Goal: Task Accomplishment & Management: Manage account settings

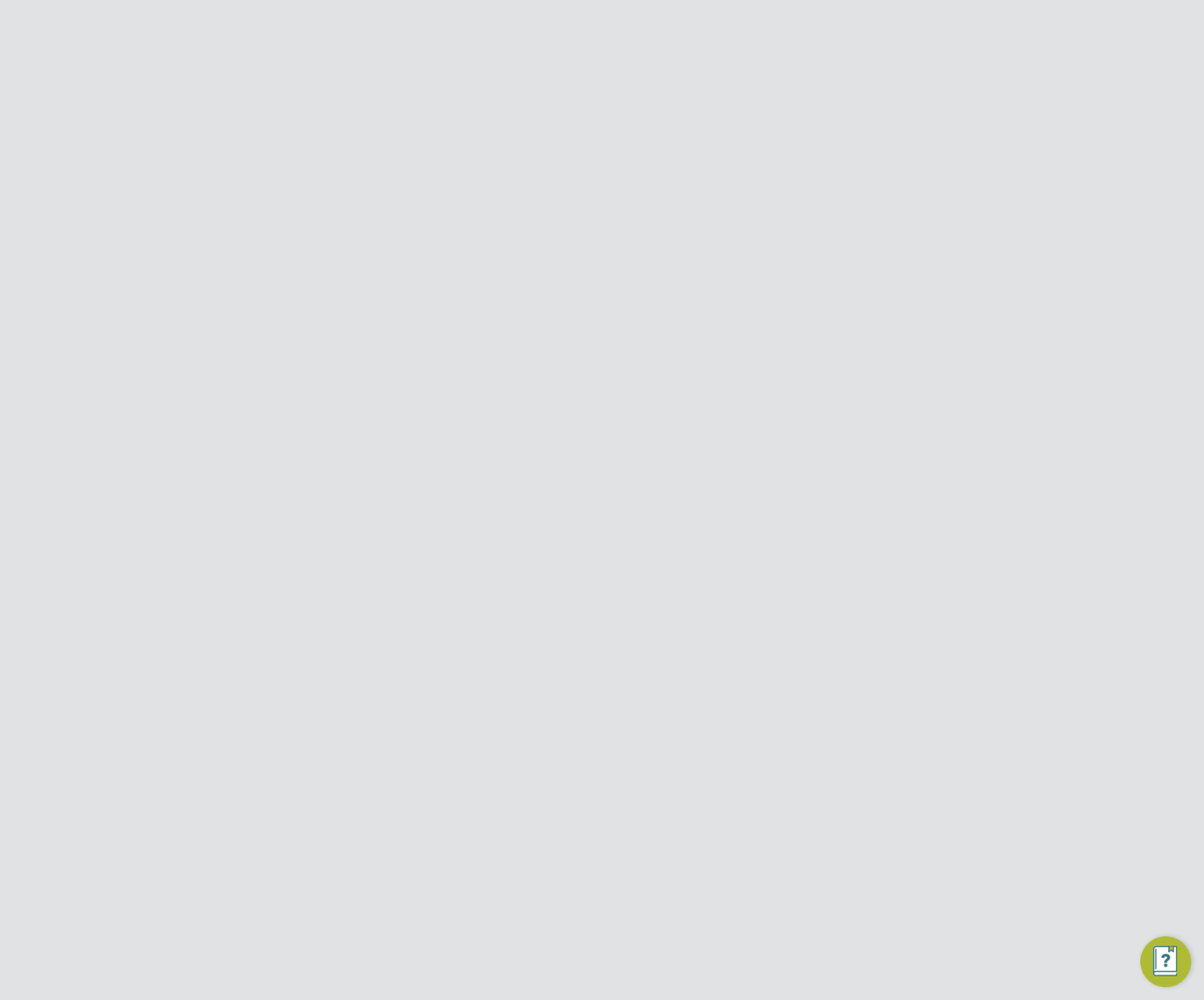
scroll to position [986, 574]
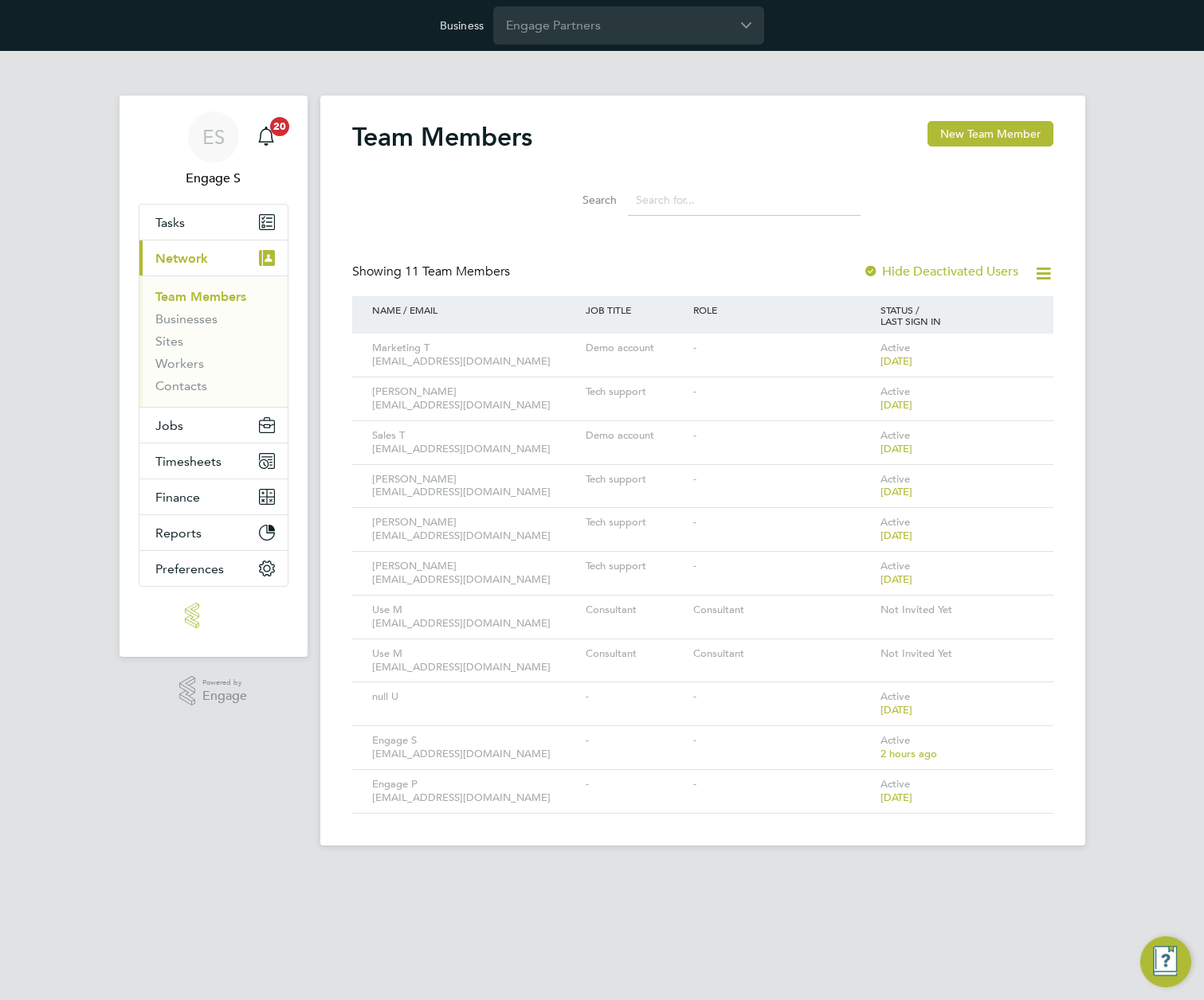
click at [637, 46] on div "Business Engage Partners" at bounding box center [602, 25] width 1204 height 51
click at [653, 31] on input "Engage Partners" at bounding box center [629, 25] width 271 height 37
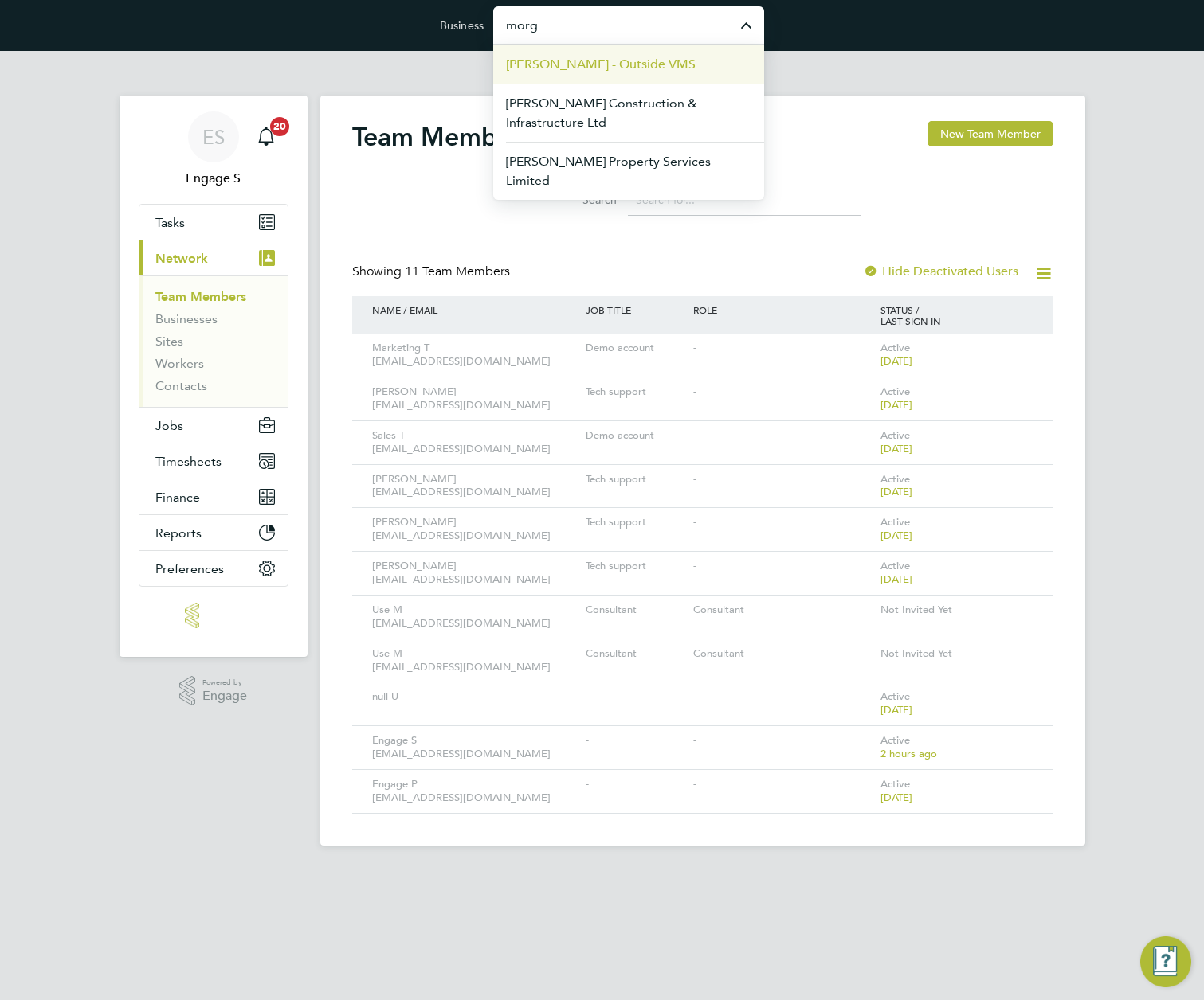
click at [634, 71] on span "[PERSON_NAME] - Outside VMS" at bounding box center [600, 64] width 189 height 19
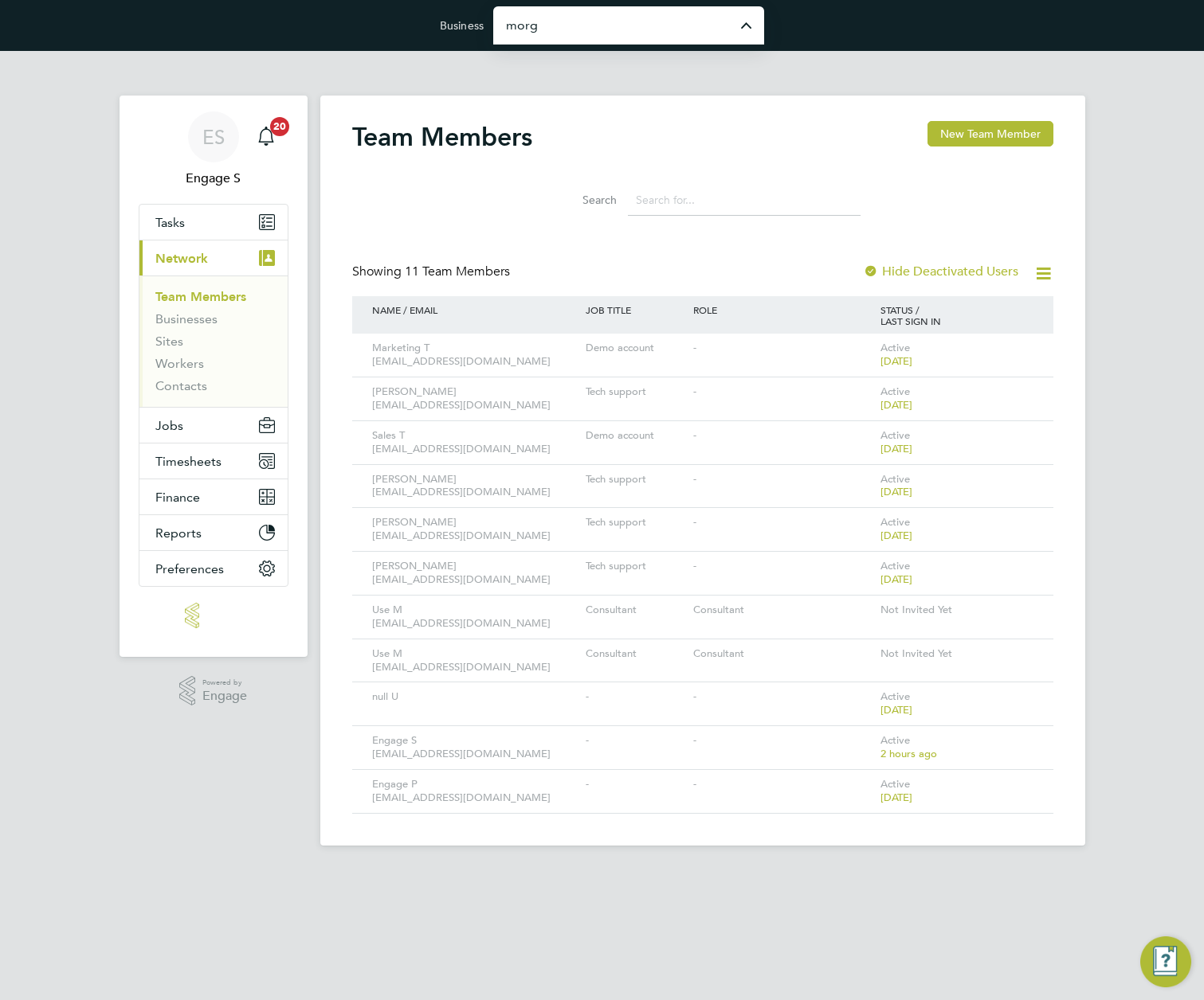
type input "[PERSON_NAME] - Outside VMS"
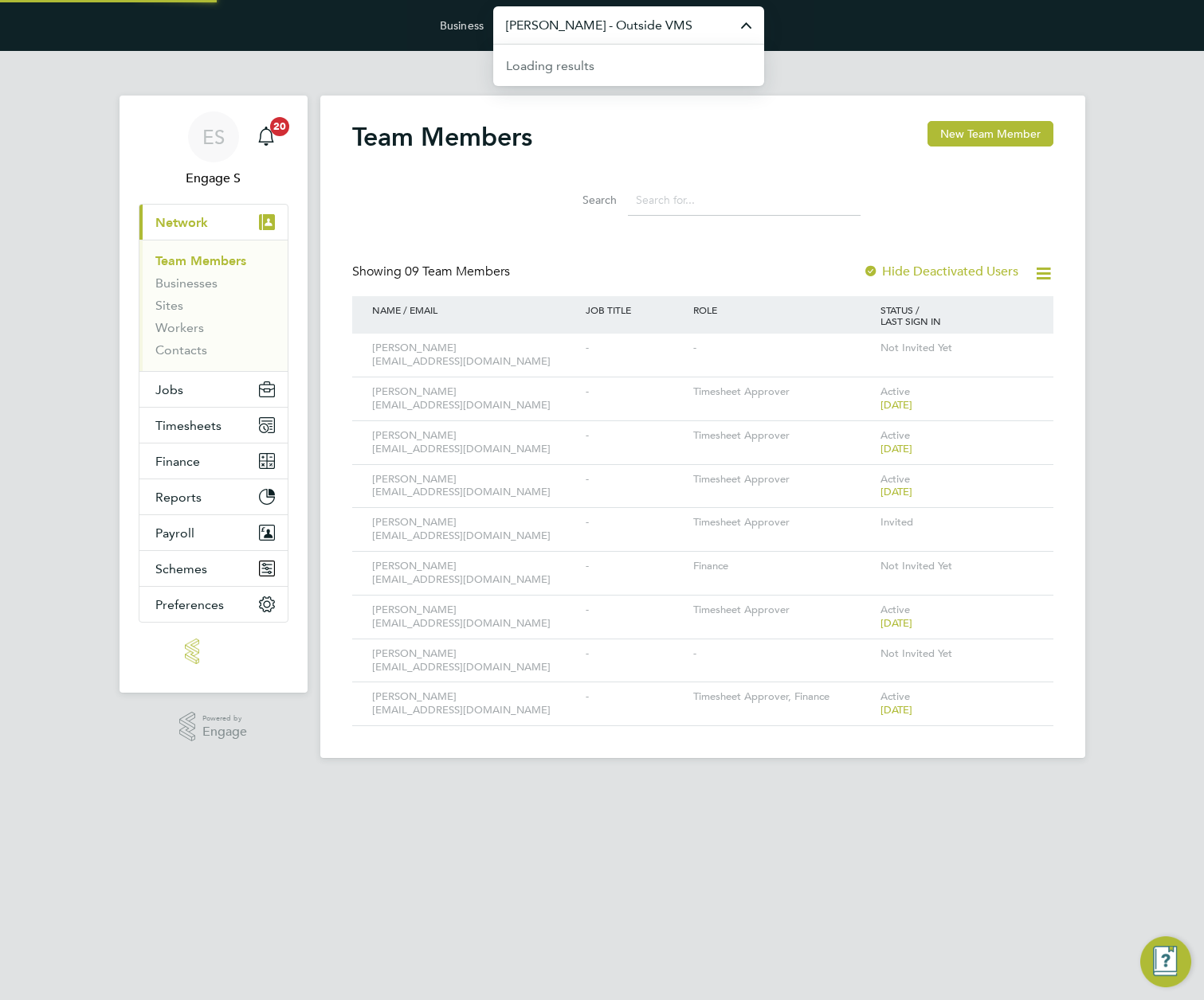
click at [592, 22] on input "[PERSON_NAME] - Outside VMS" at bounding box center [629, 25] width 271 height 37
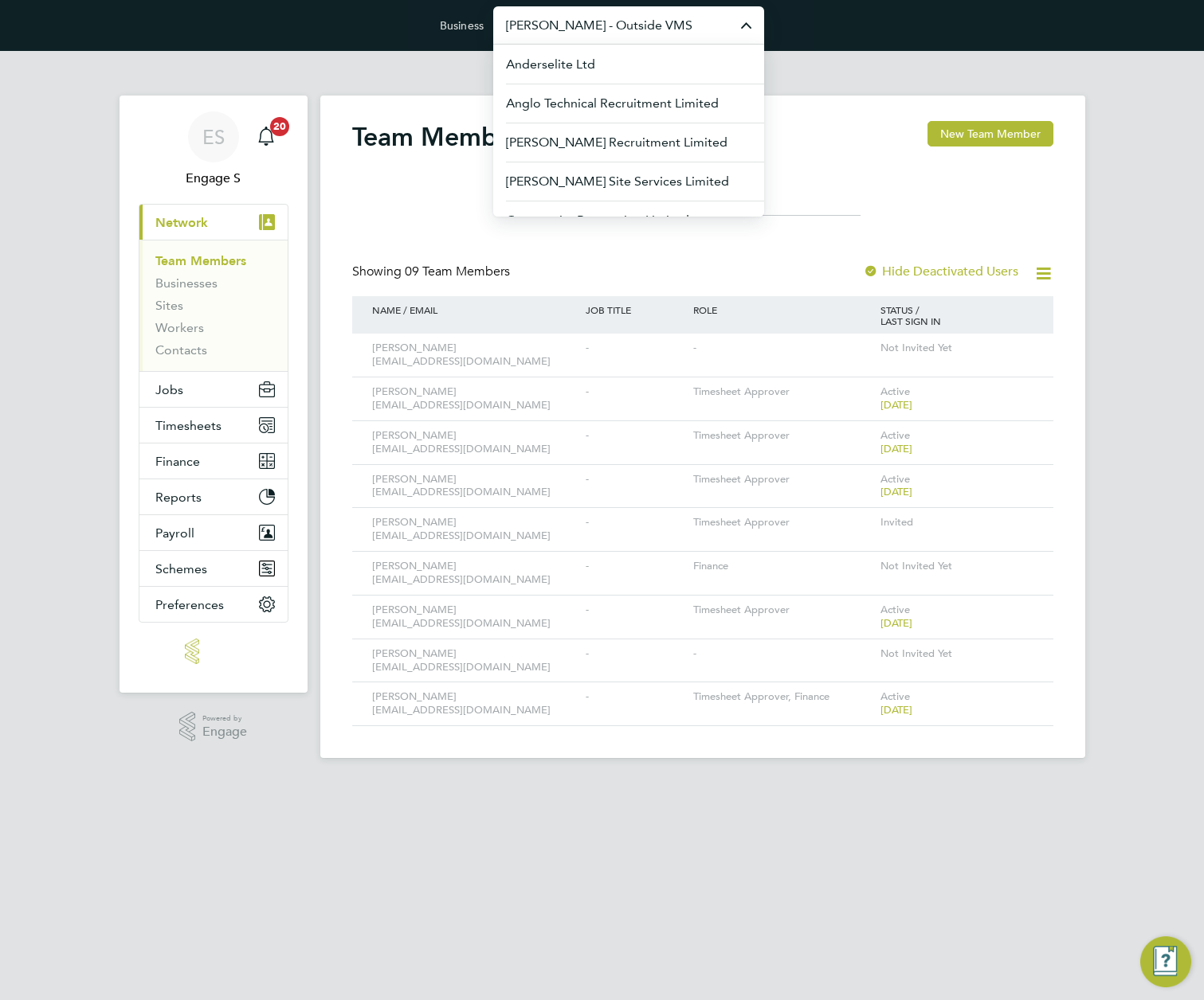
click at [666, 244] on div "Team Members New Team Member Search Showing 09 Team Members Hide Deactivated Us…" at bounding box center [702, 423] width 701 height 605
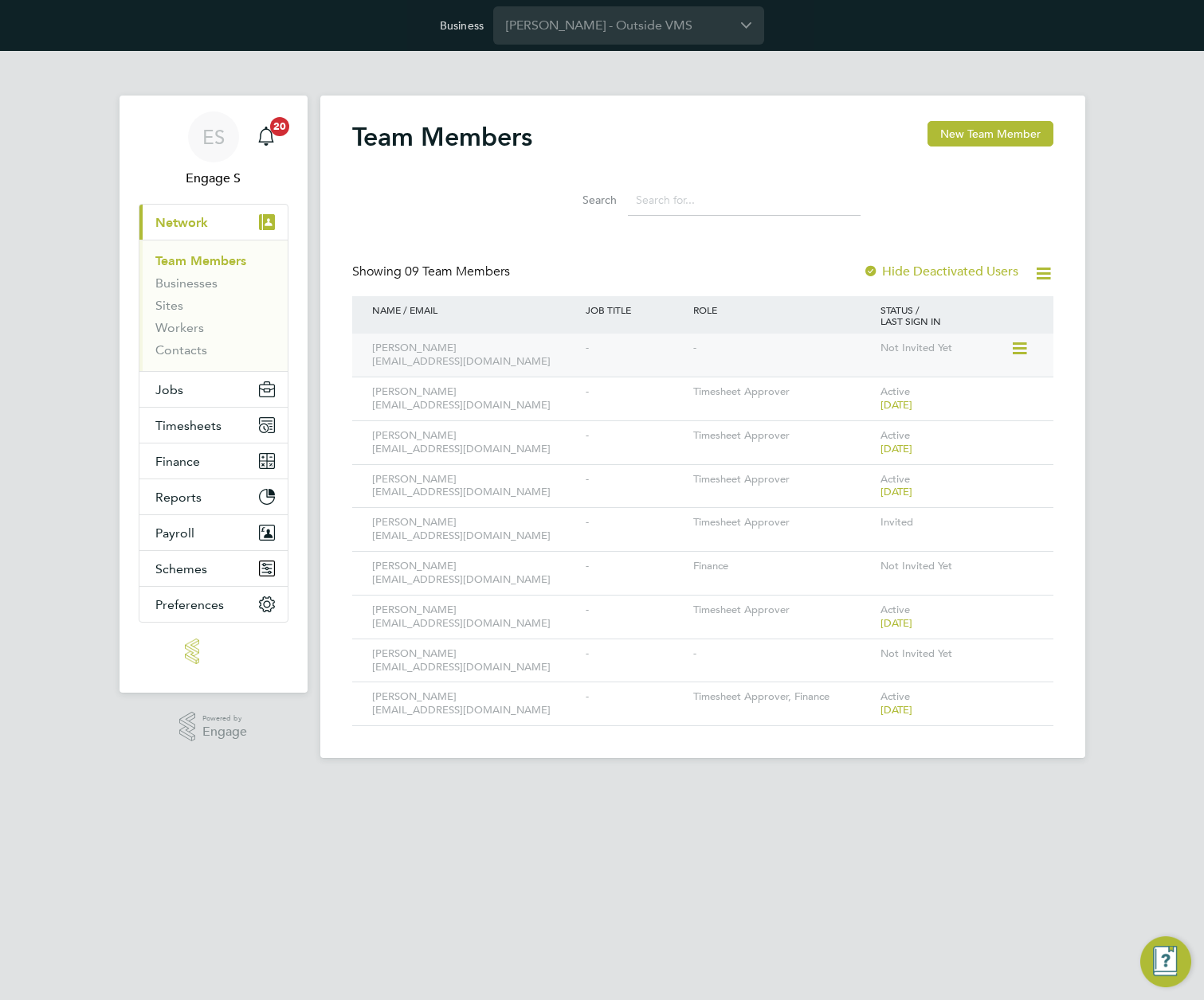
click at [1016, 348] on icon at bounding box center [1018, 348] width 16 height 19
click at [875, 382] on li "Edit User" at bounding box center [930, 386] width 192 height 22
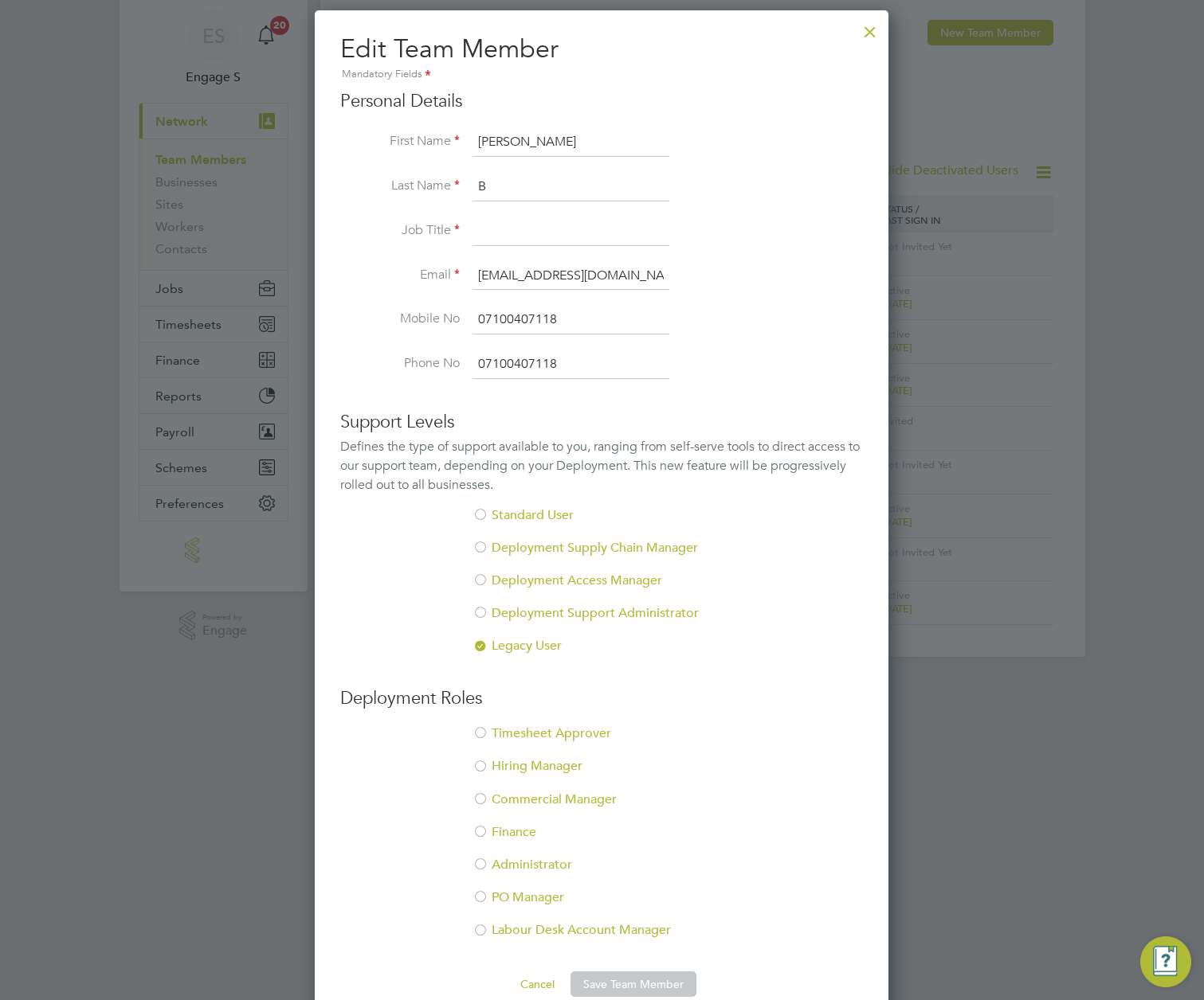
scroll to position [130, 0]
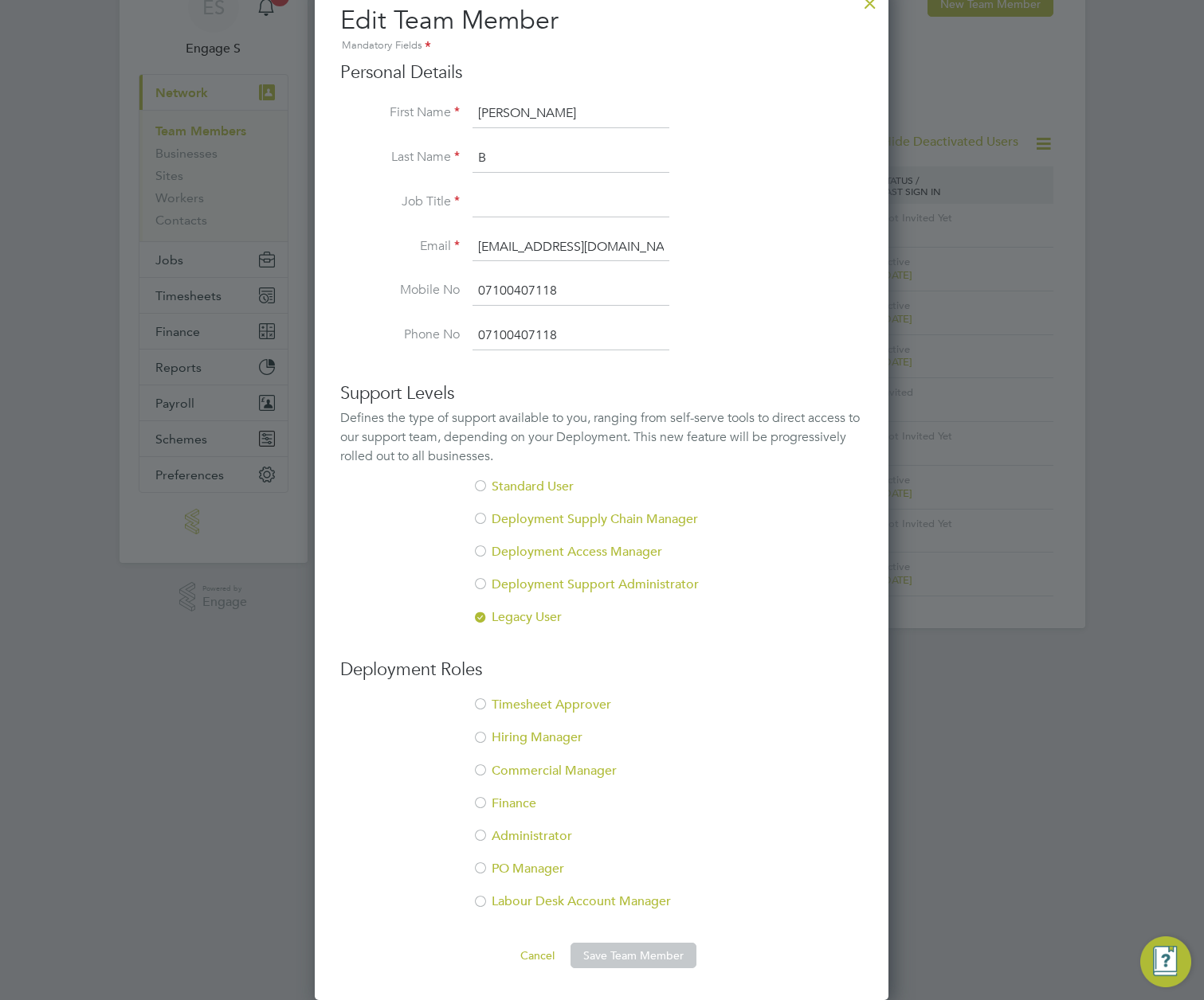
click at [479, 899] on div at bounding box center [480, 902] width 16 height 16
click at [600, 958] on button "Save Team Member" at bounding box center [632, 955] width 125 height 25
click at [514, 210] on input at bounding box center [571, 203] width 197 height 29
type input "qa"
click at [620, 944] on button "Save Team Member" at bounding box center [632, 955] width 125 height 25
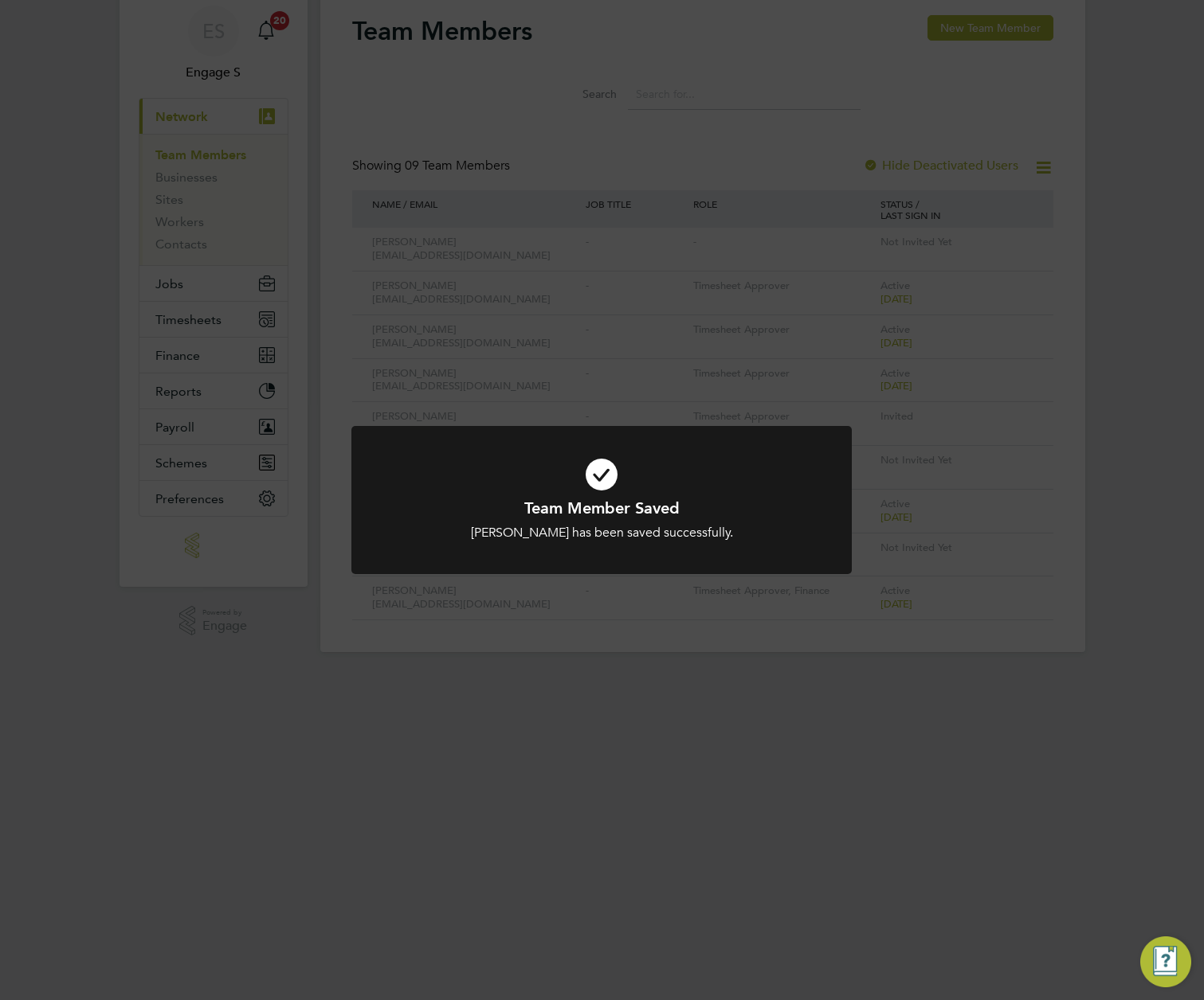
scroll to position [0, 0]
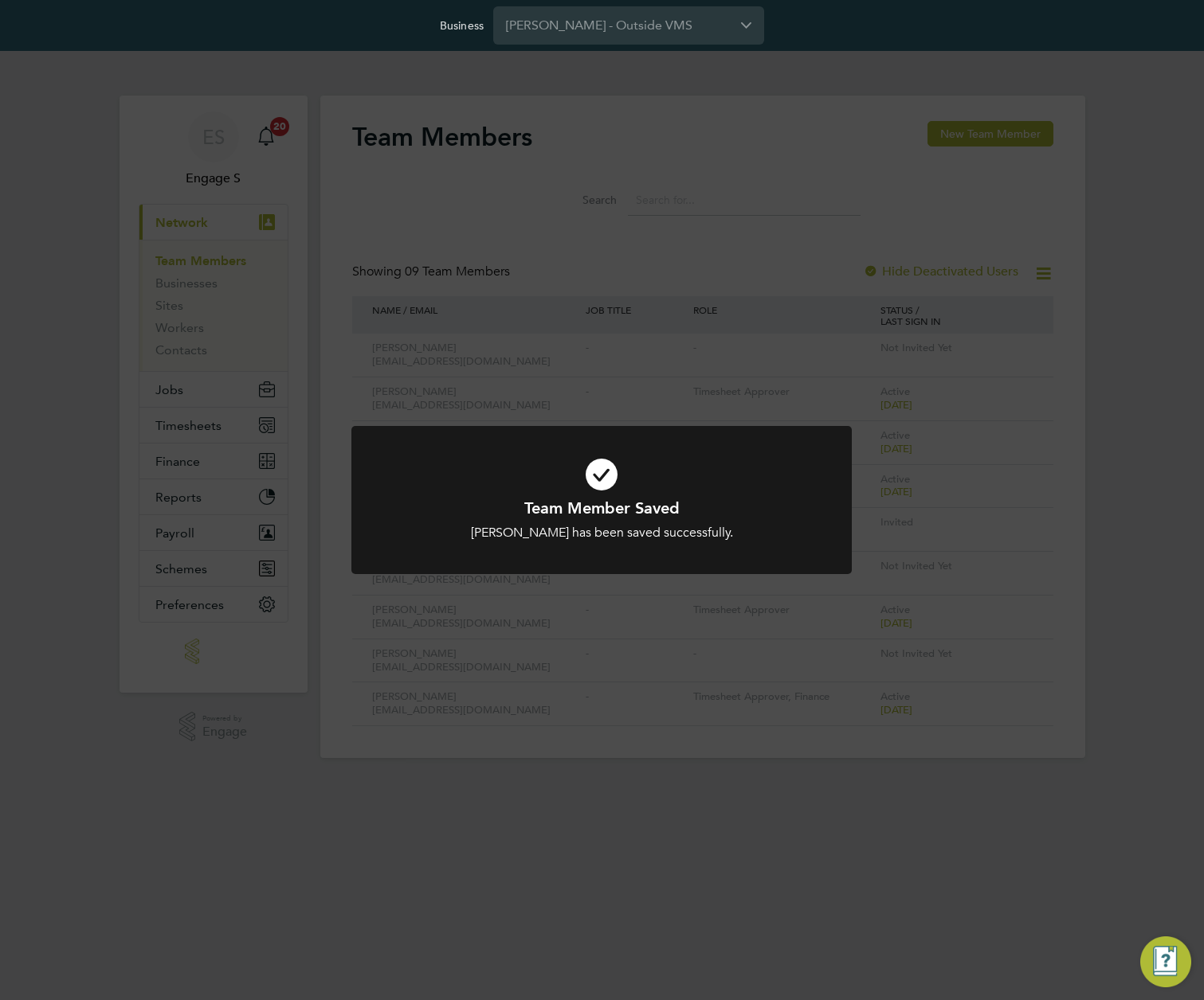
click at [828, 182] on div "Team Member Saved Neil B has been saved successfully. Cancel Okay" at bounding box center [602, 500] width 1204 height 1000
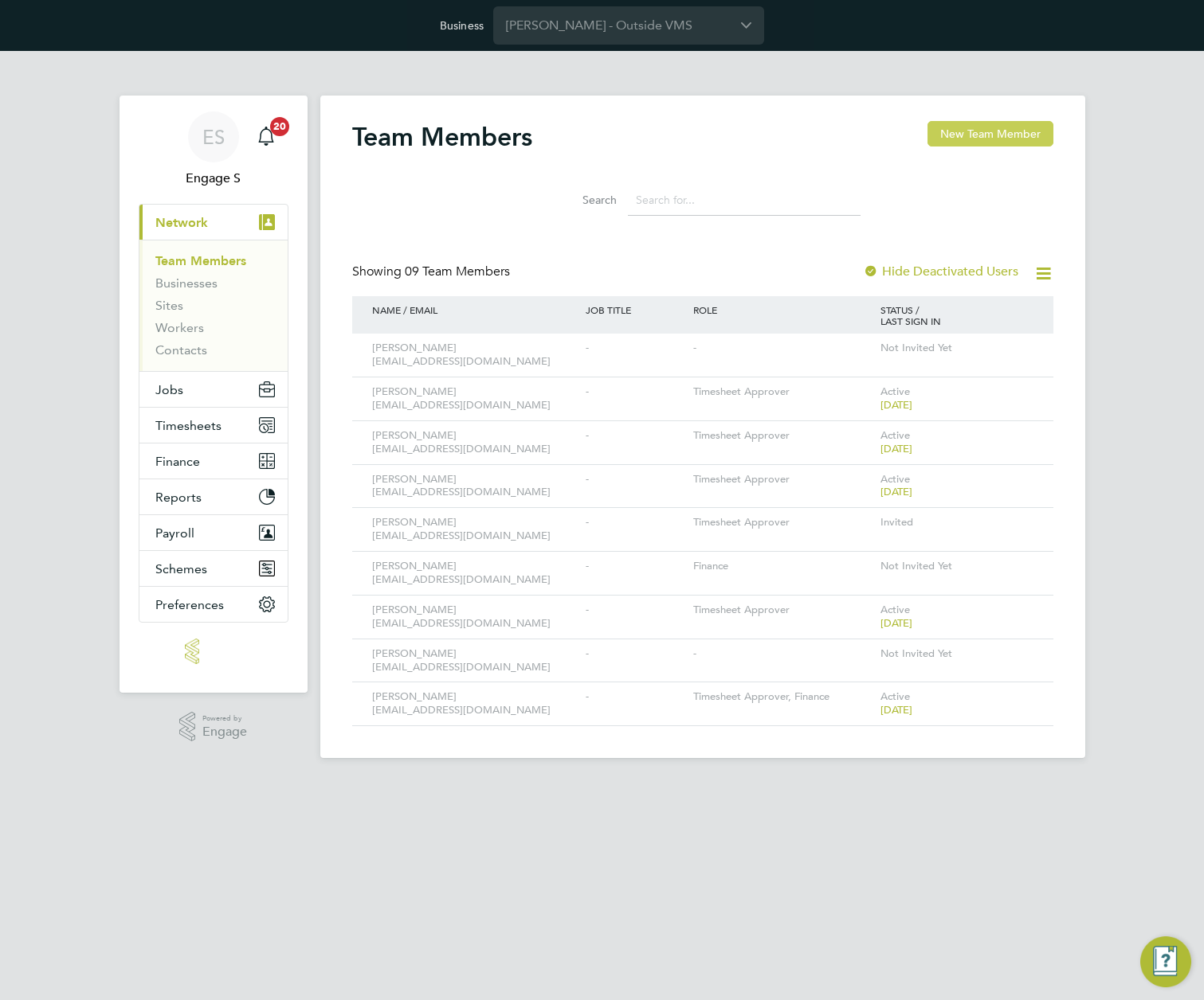
click at [994, 132] on button "New Team Member" at bounding box center [989, 134] width 125 height 25
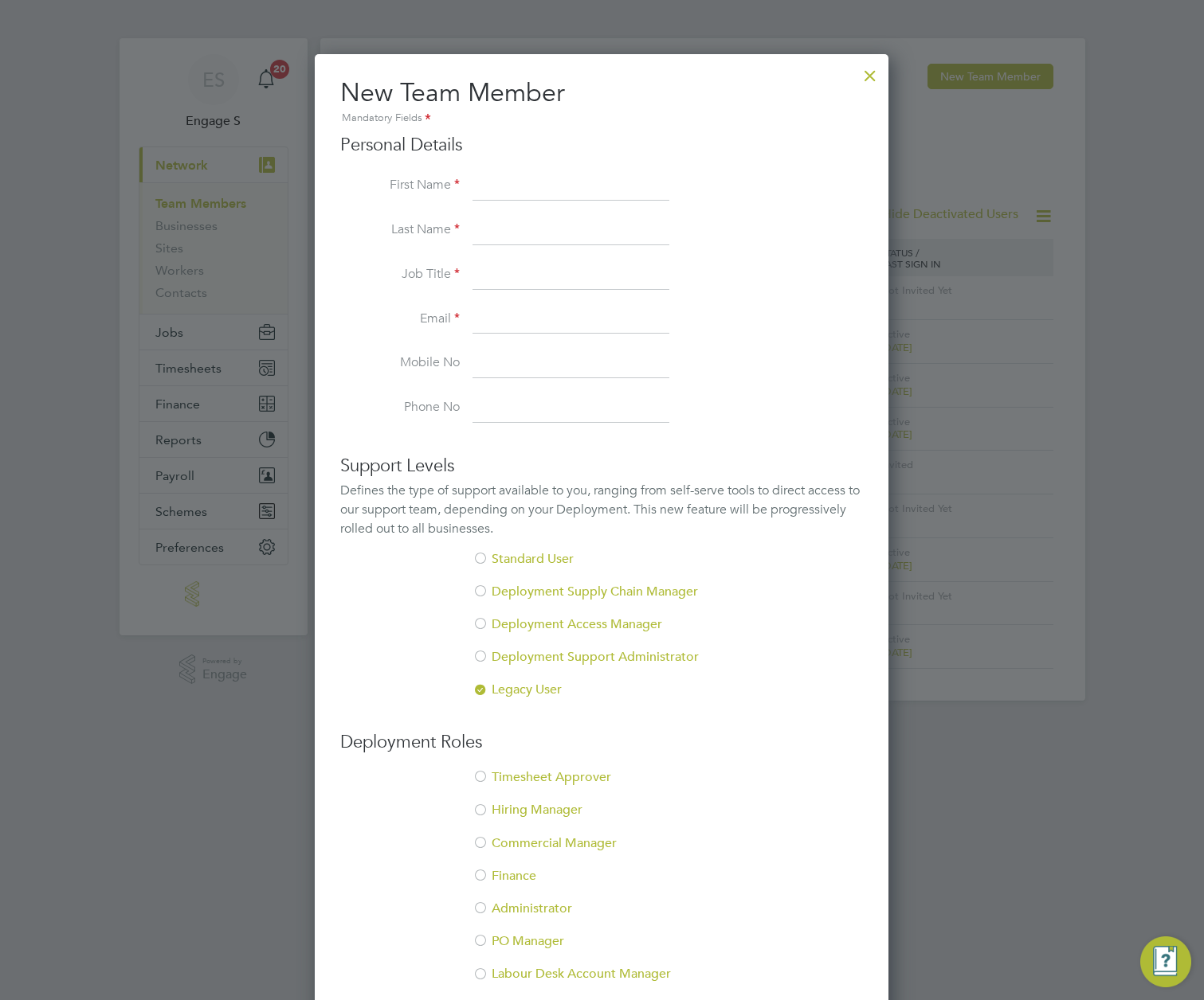
scroll to position [130, 0]
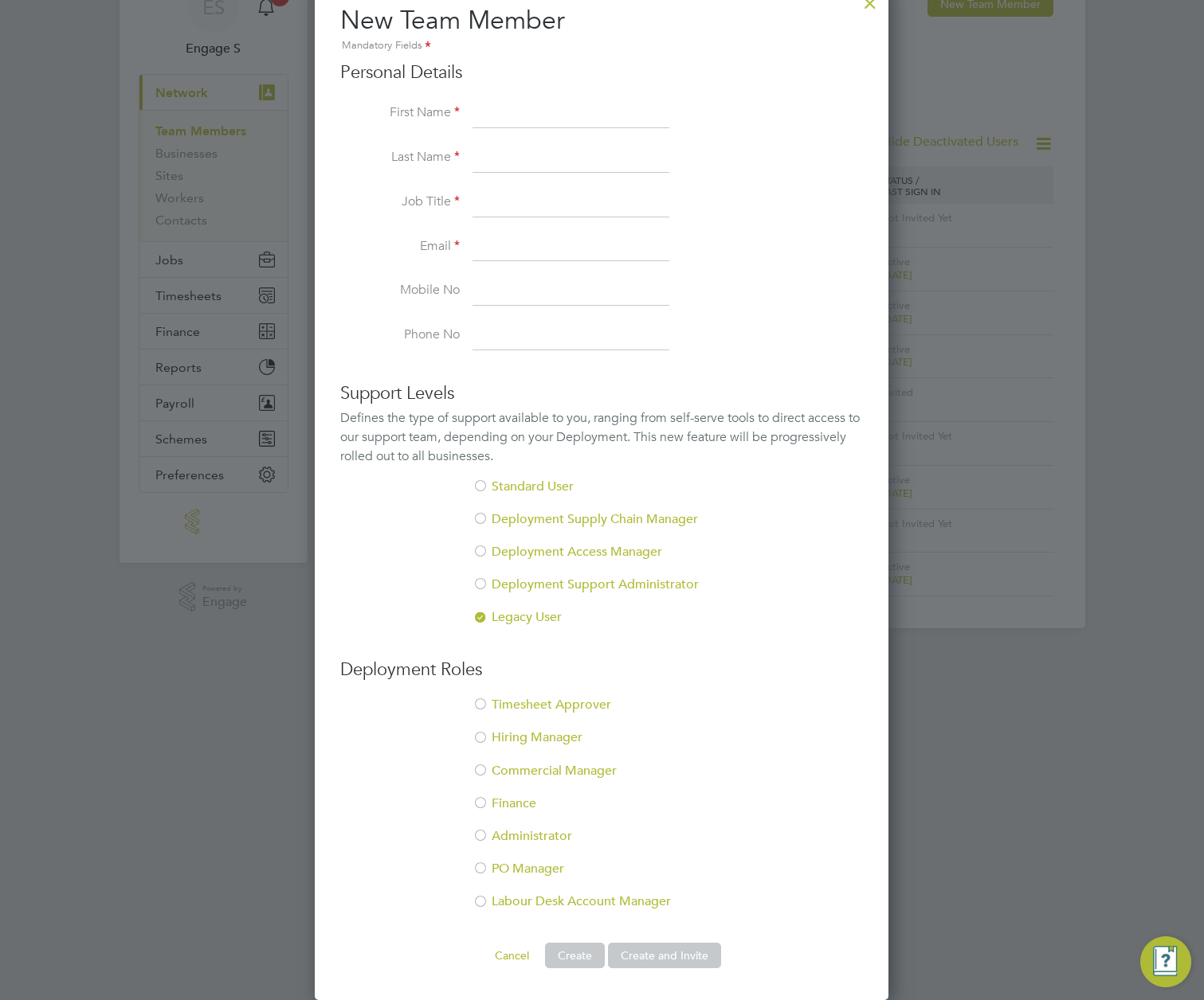
click at [546, 120] on input at bounding box center [571, 114] width 197 height 29
type input "Luka"
type input "T"
type input "qa"
type input "qawedcde@gmail.com"
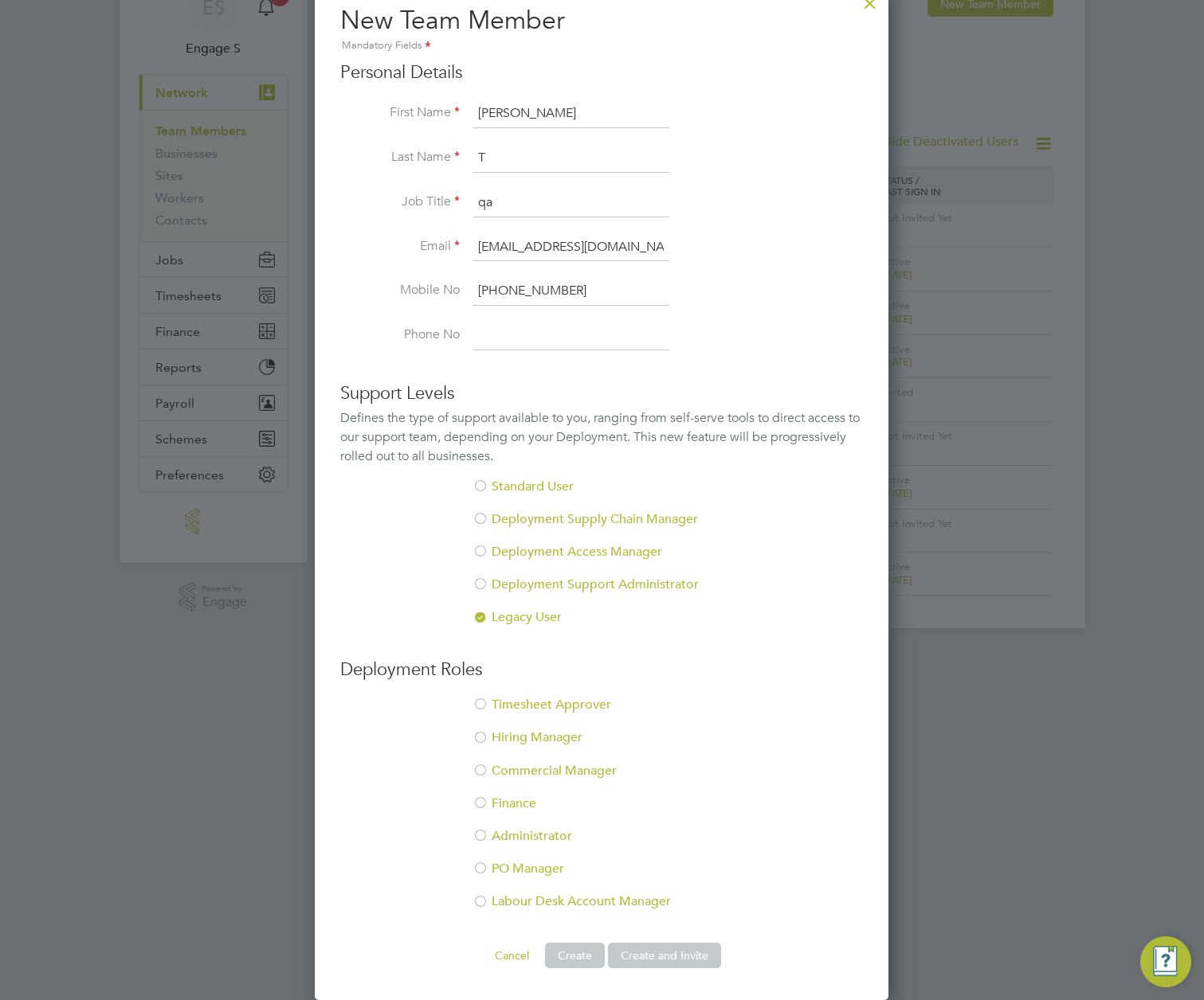
type input "+381642211036"
click at [505, 901] on li "Labour Desk Account Manager" at bounding box center [601, 910] width 523 height 33
click at [670, 961] on button "Create and Invite" at bounding box center [664, 955] width 113 height 25
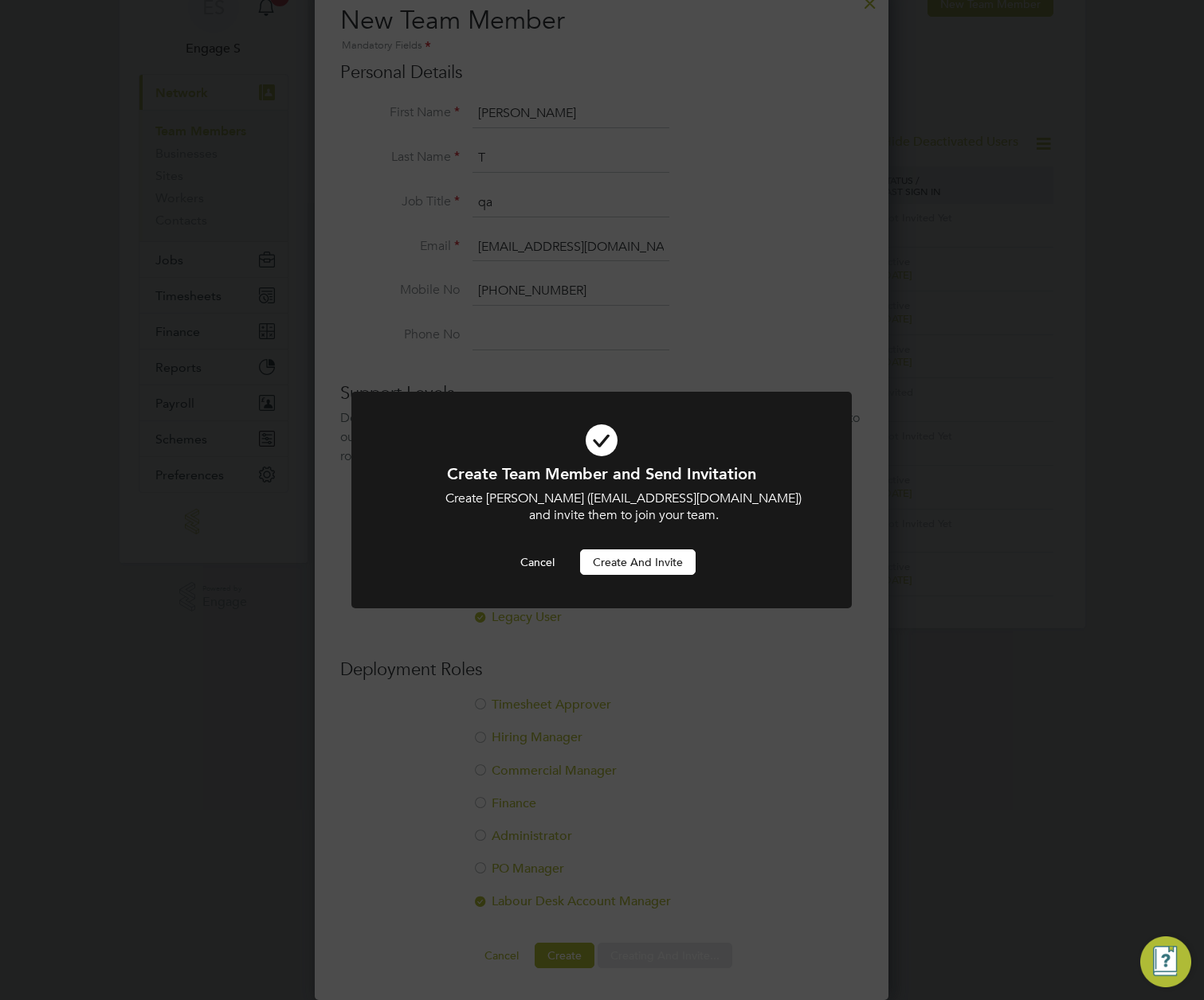
scroll to position [0, 0]
click at [635, 567] on button "Create and invite" at bounding box center [637, 562] width 115 height 25
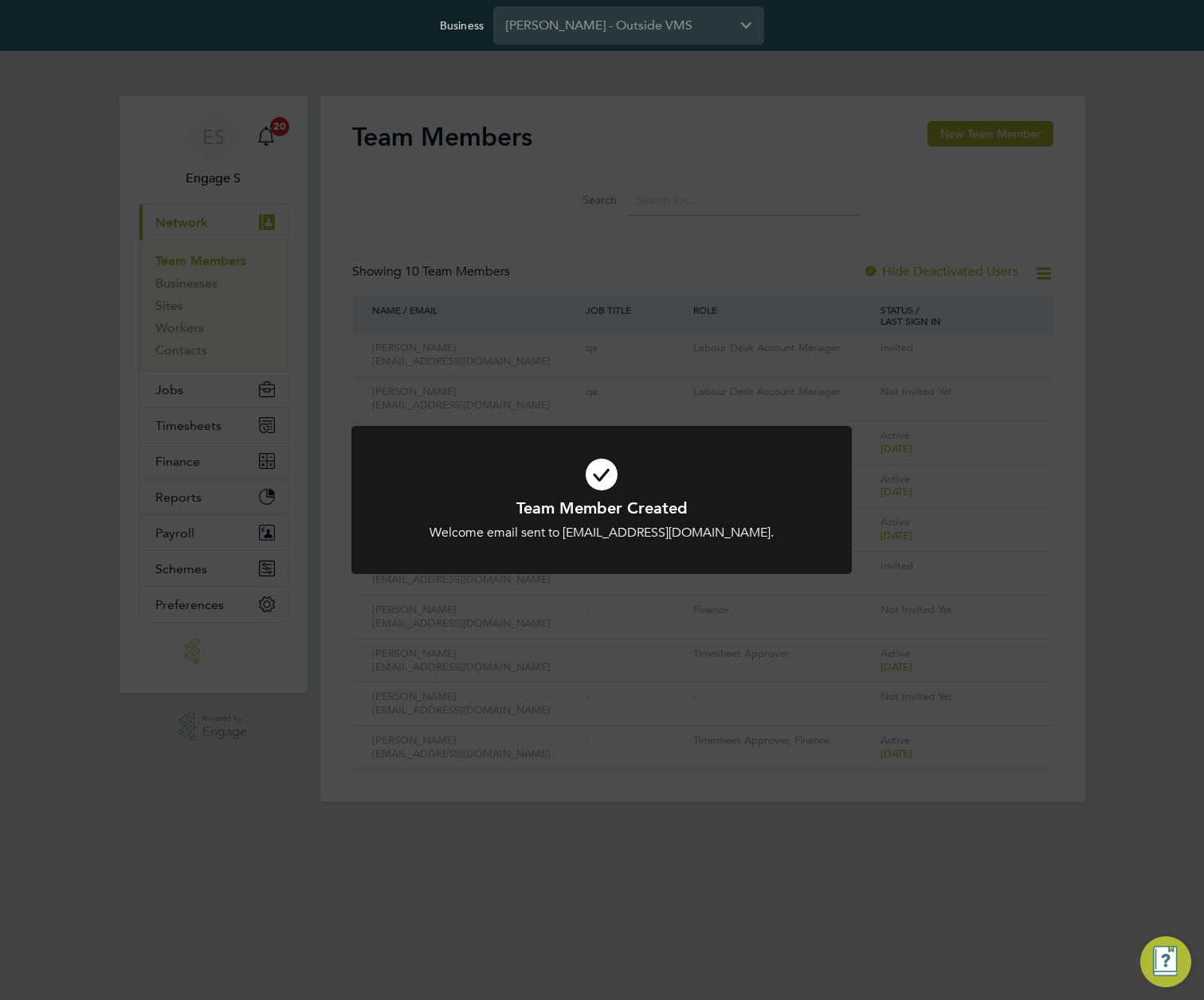
click at [767, 339] on div "Team Member Created Welcome email sent to qawedcde@gmail.com. Cancel Okay" at bounding box center [602, 500] width 1204 height 1000
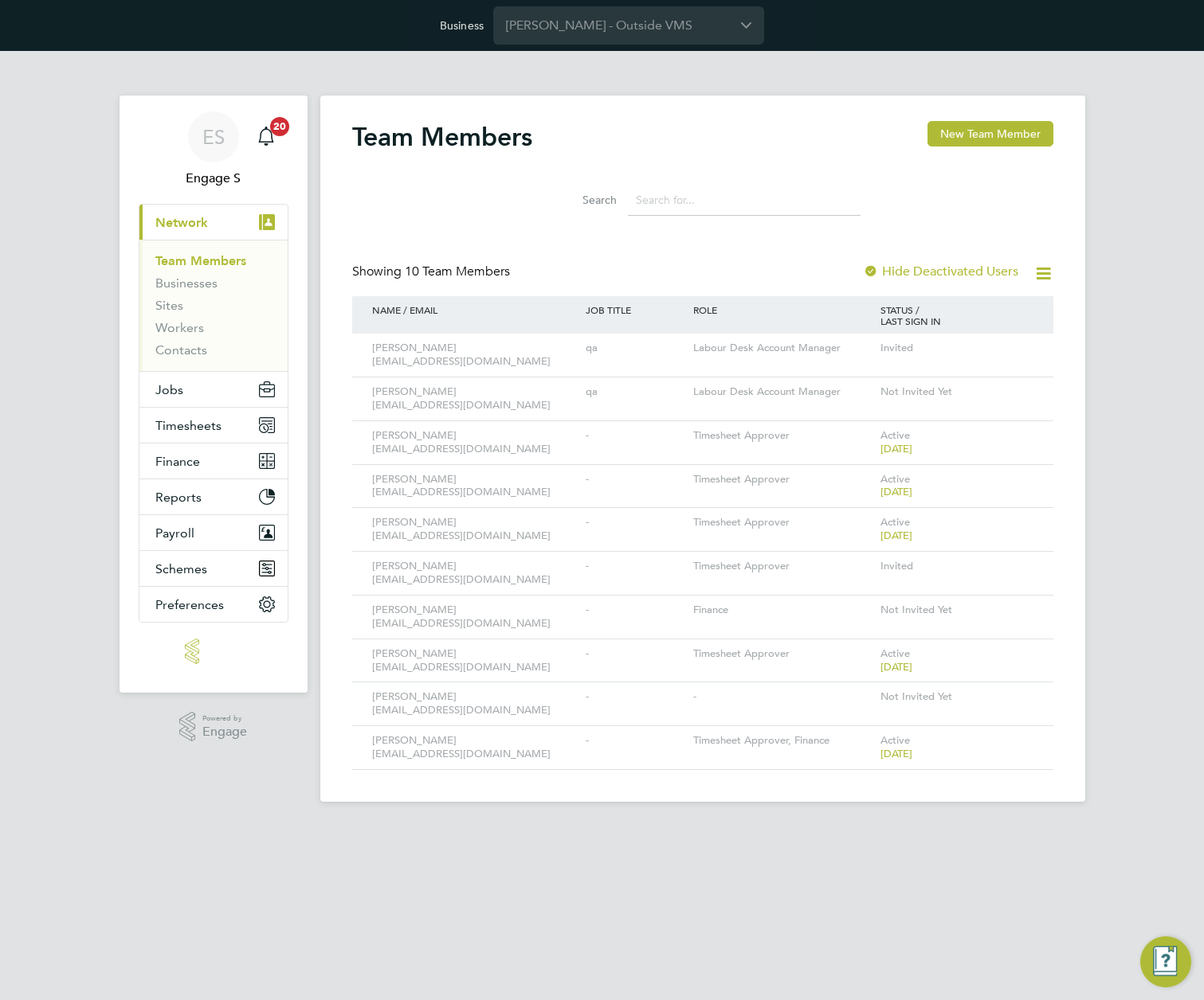
click at [757, 310] on div "ROLE" at bounding box center [782, 310] width 187 height 27
drag, startPoint x: 757, startPoint y: 310, endPoint x: 628, endPoint y: 306, distance: 129.1
click at [628, 306] on div "NAME / EMAIL JOB TITLE ROLE STATUS / LAST SIGN IN" at bounding box center [702, 315] width 701 height 37
drag, startPoint x: 714, startPoint y: 306, endPoint x: 348, endPoint y: 311, distance: 366.0
click at [348, 311] on div "Team Members New Team Member Search Showing 10 Team Members Hide Deactivated Us…" at bounding box center [702, 449] width 764 height 706
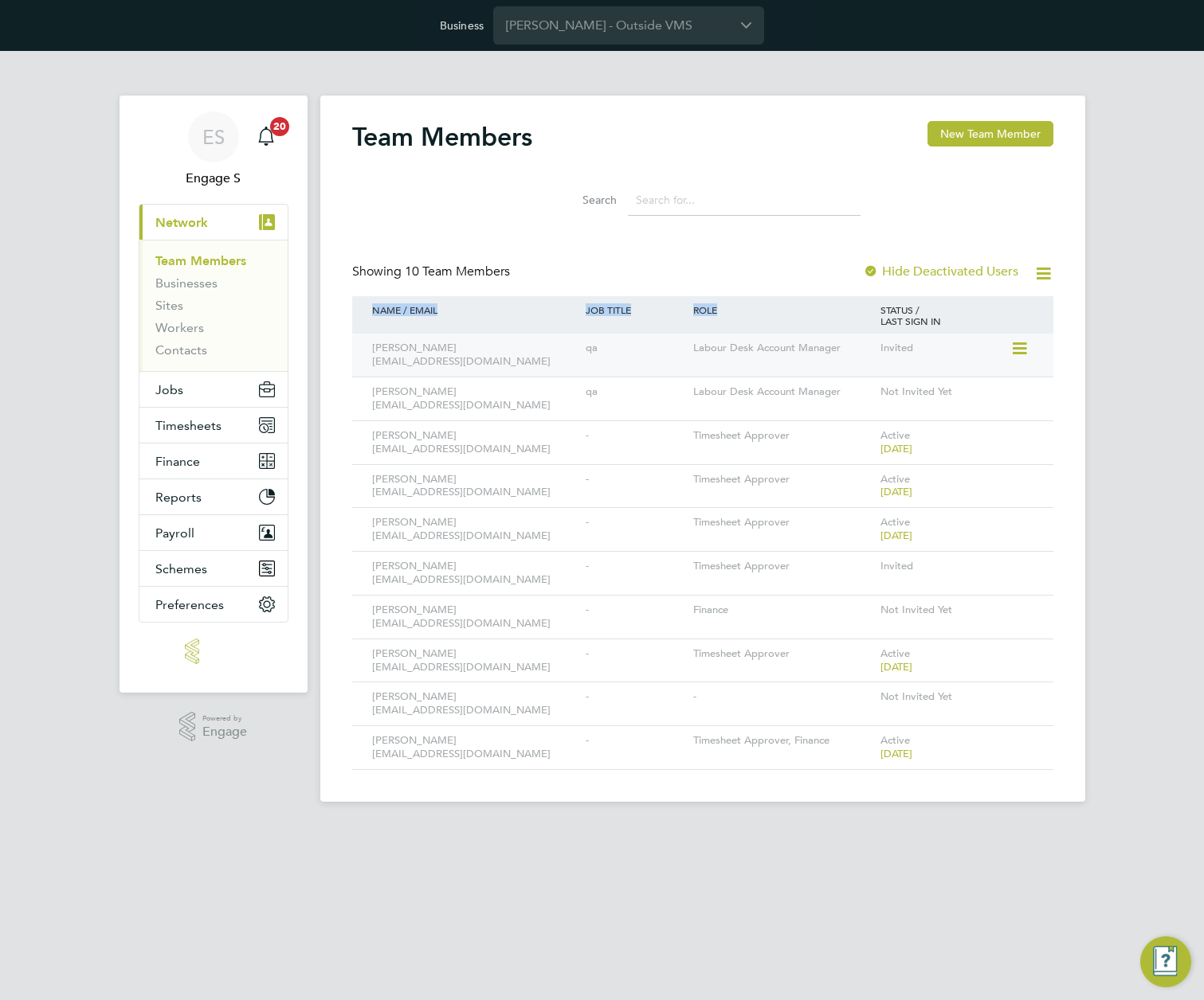
click at [1023, 344] on icon at bounding box center [1018, 348] width 16 height 19
click at [879, 386] on li "Edit User" at bounding box center [930, 386] width 192 height 22
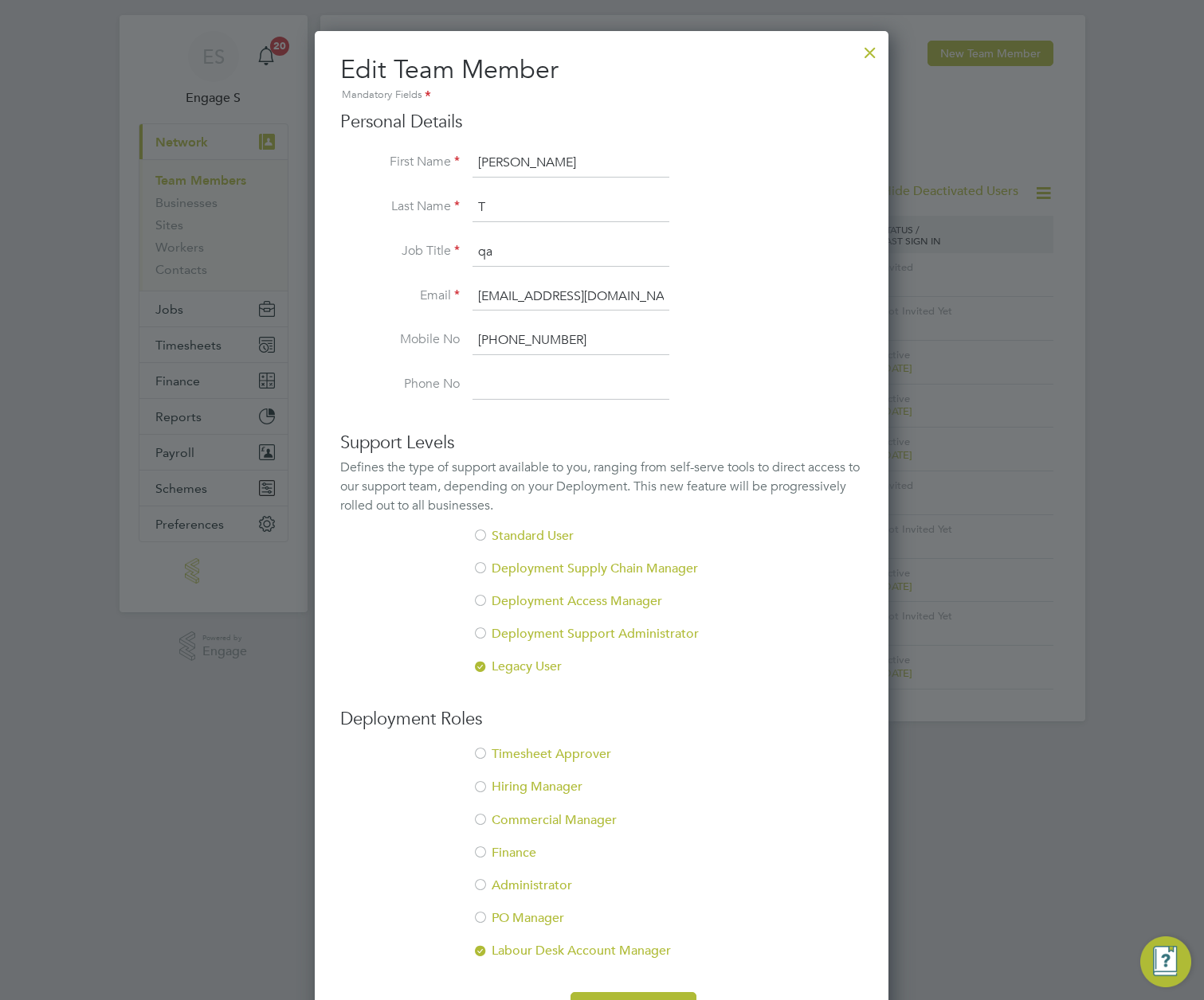
scroll to position [130, 0]
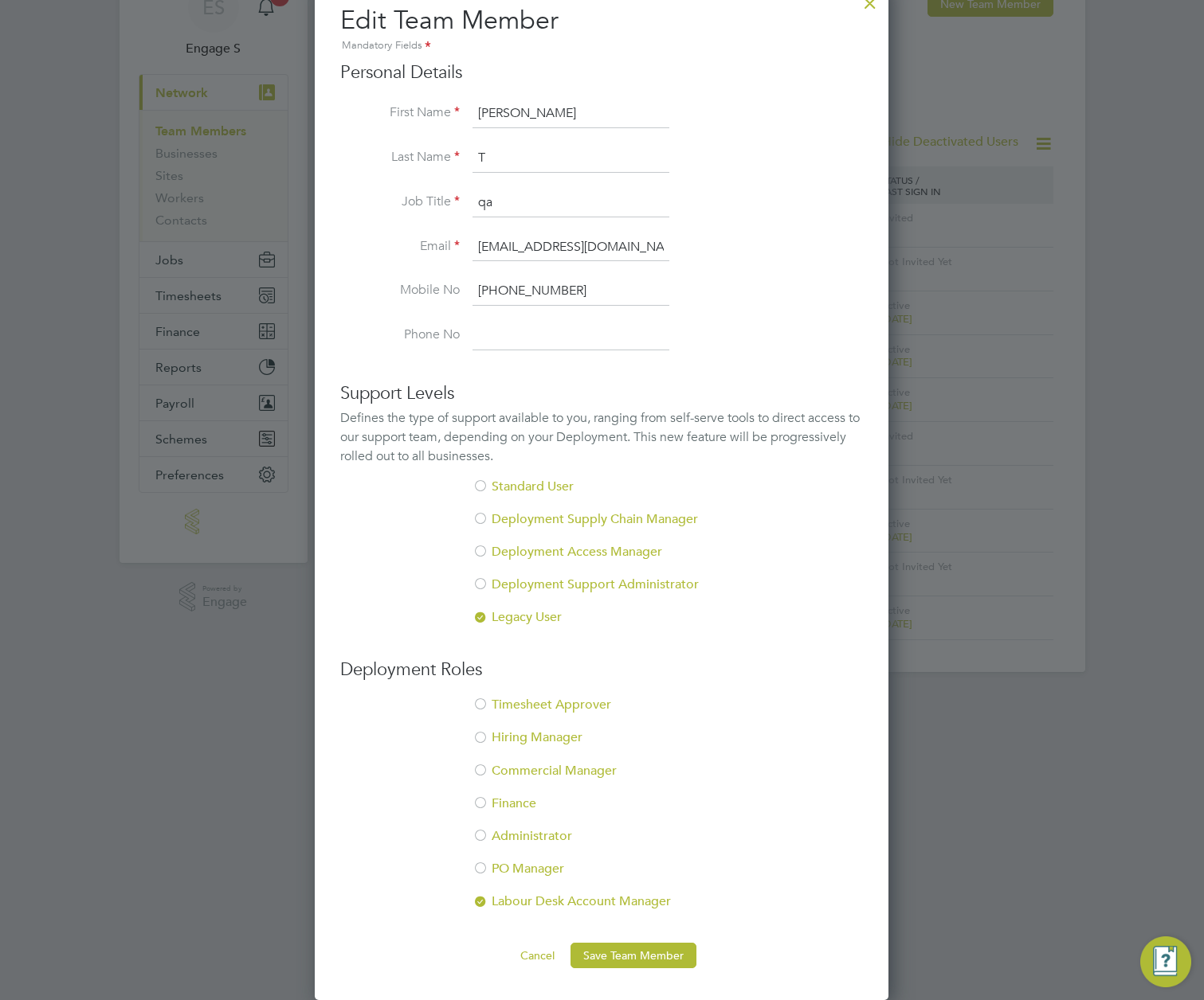
click at [505, 771] on li "Commercial Manager" at bounding box center [601, 779] width 523 height 33
drag, startPoint x: 633, startPoint y: 959, endPoint x: 625, endPoint y: 954, distance: 9.4
click at [633, 959] on button "Save Team Member" at bounding box center [632, 955] width 125 height 25
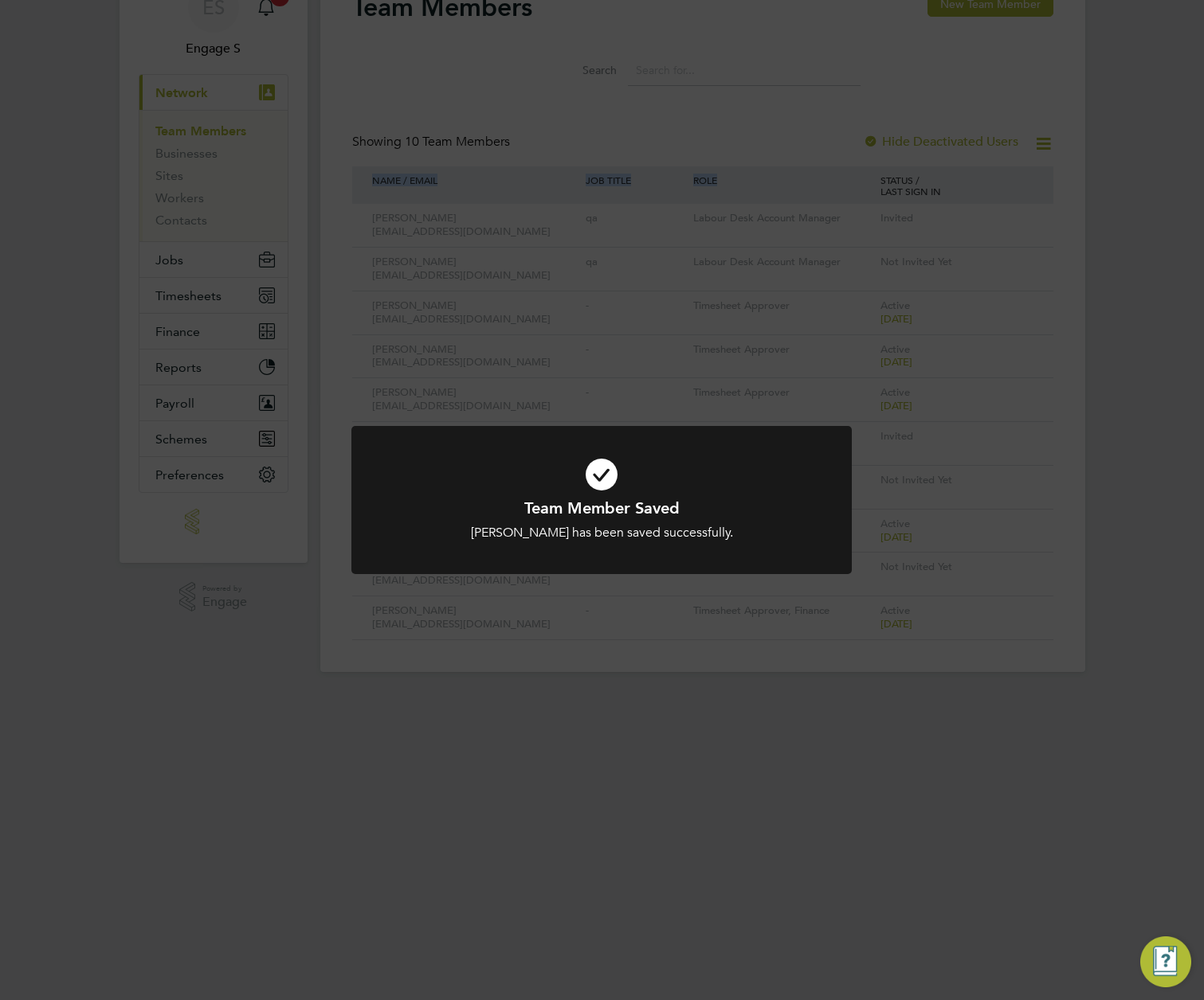
scroll to position [0, 0]
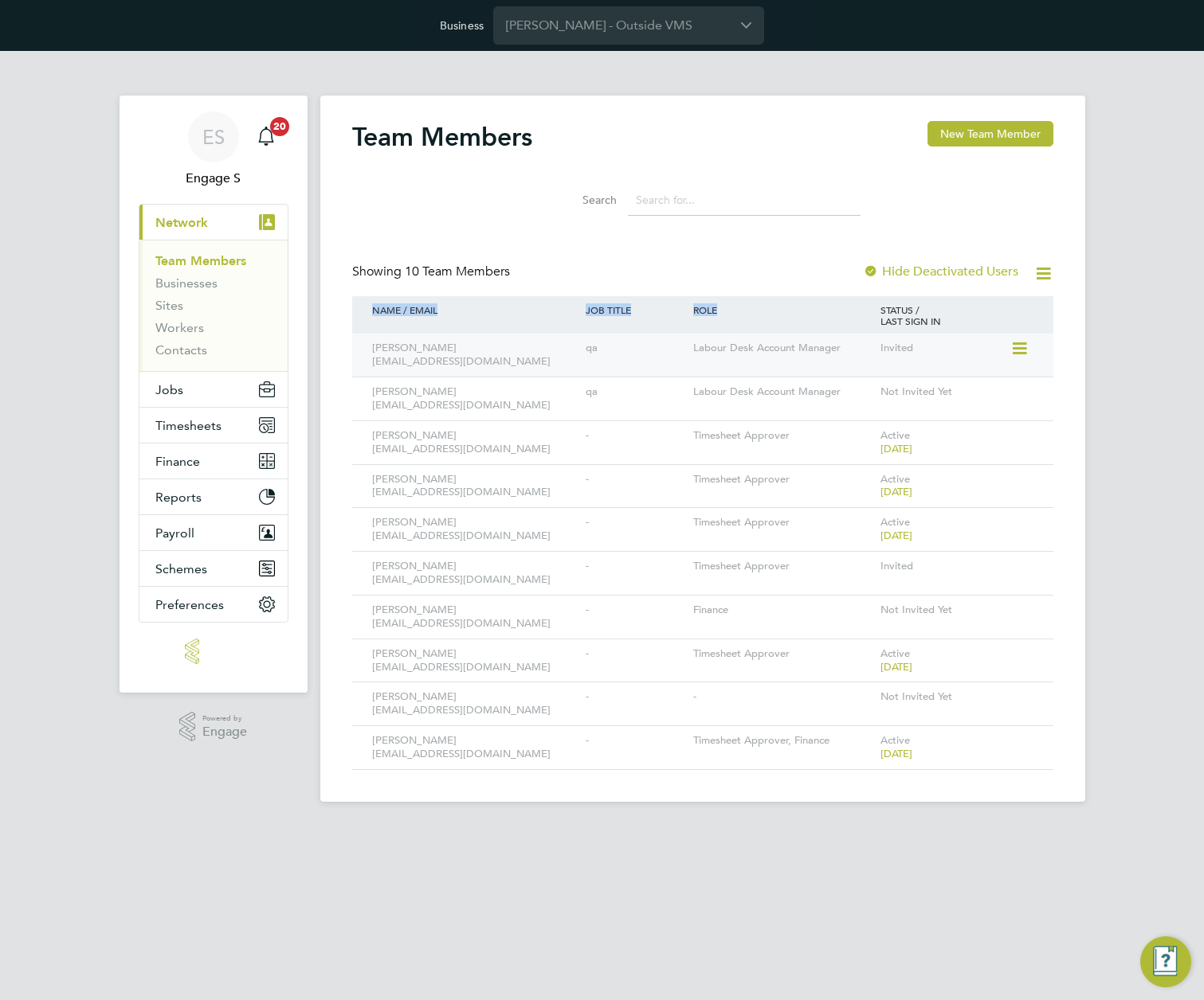
click at [1018, 346] on icon at bounding box center [1018, 348] width 16 height 19
click at [877, 478] on li "Impersonate" at bounding box center [930, 484] width 192 height 22
click at [1013, 348] on icon at bounding box center [1018, 348] width 16 height 19
click at [849, 383] on li "Edit User" at bounding box center [930, 386] width 192 height 22
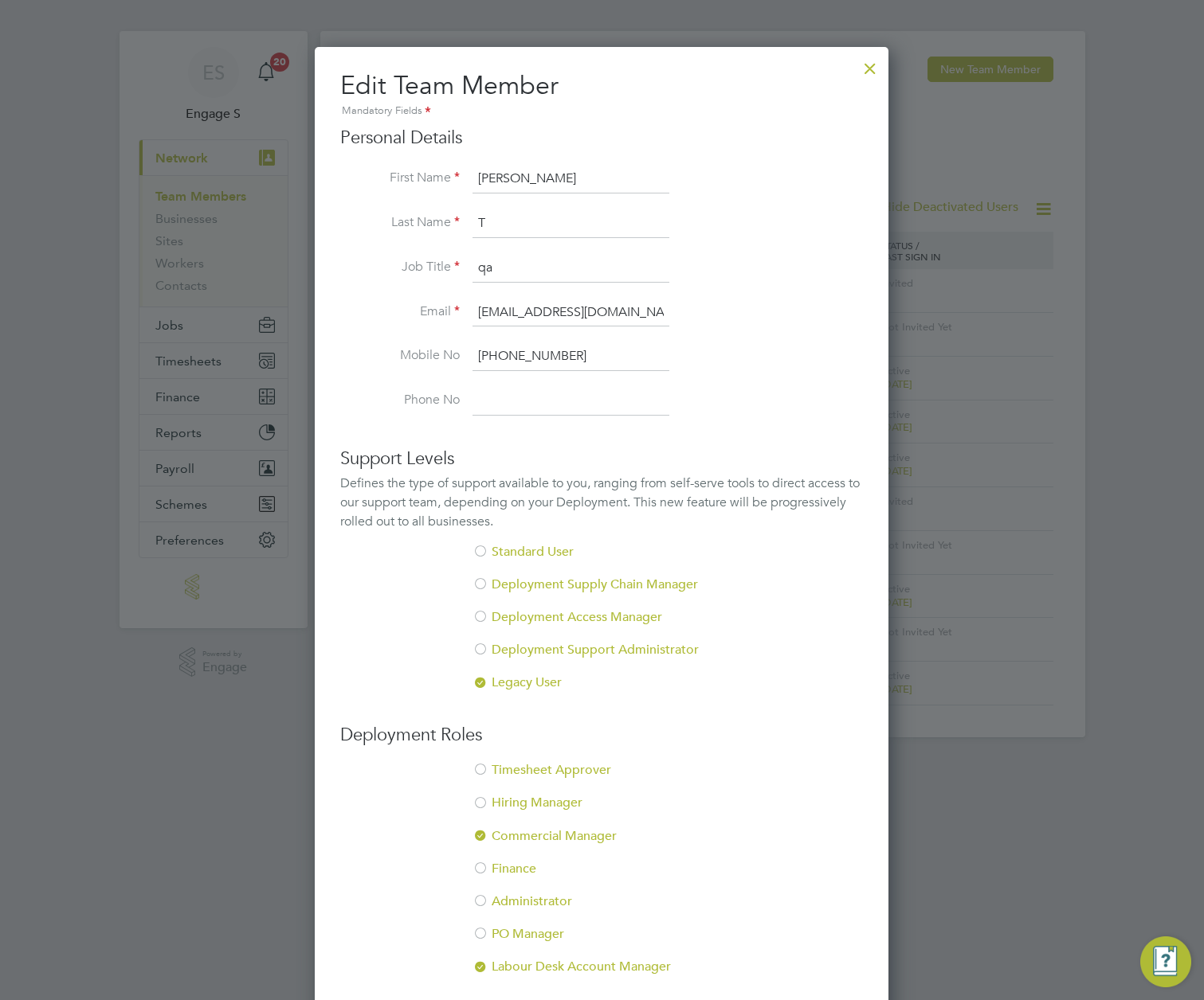
scroll to position [130, 0]
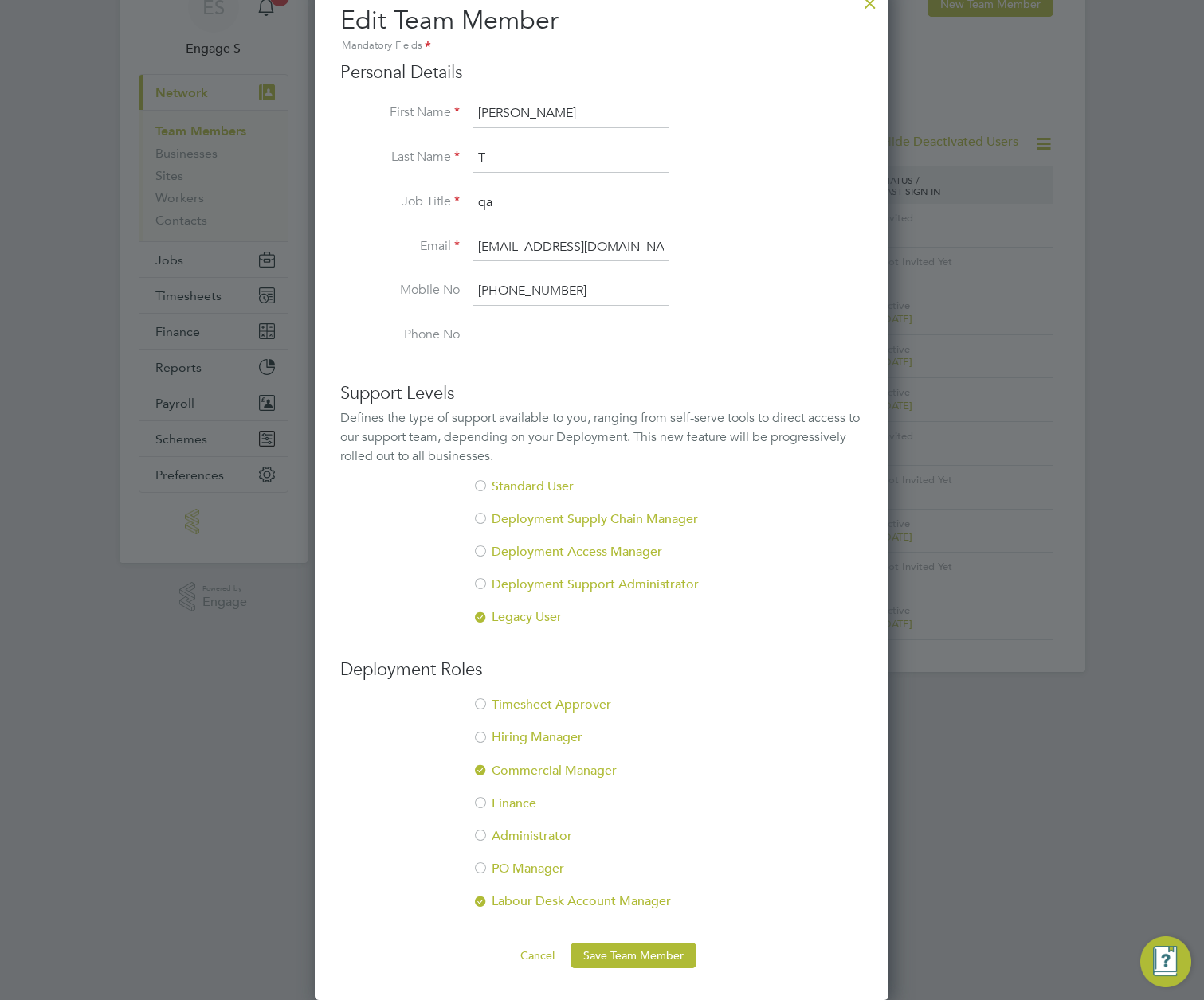
click at [484, 769] on div at bounding box center [480, 771] width 16 height 16
click at [643, 954] on button "Save Team Member" at bounding box center [632, 955] width 125 height 25
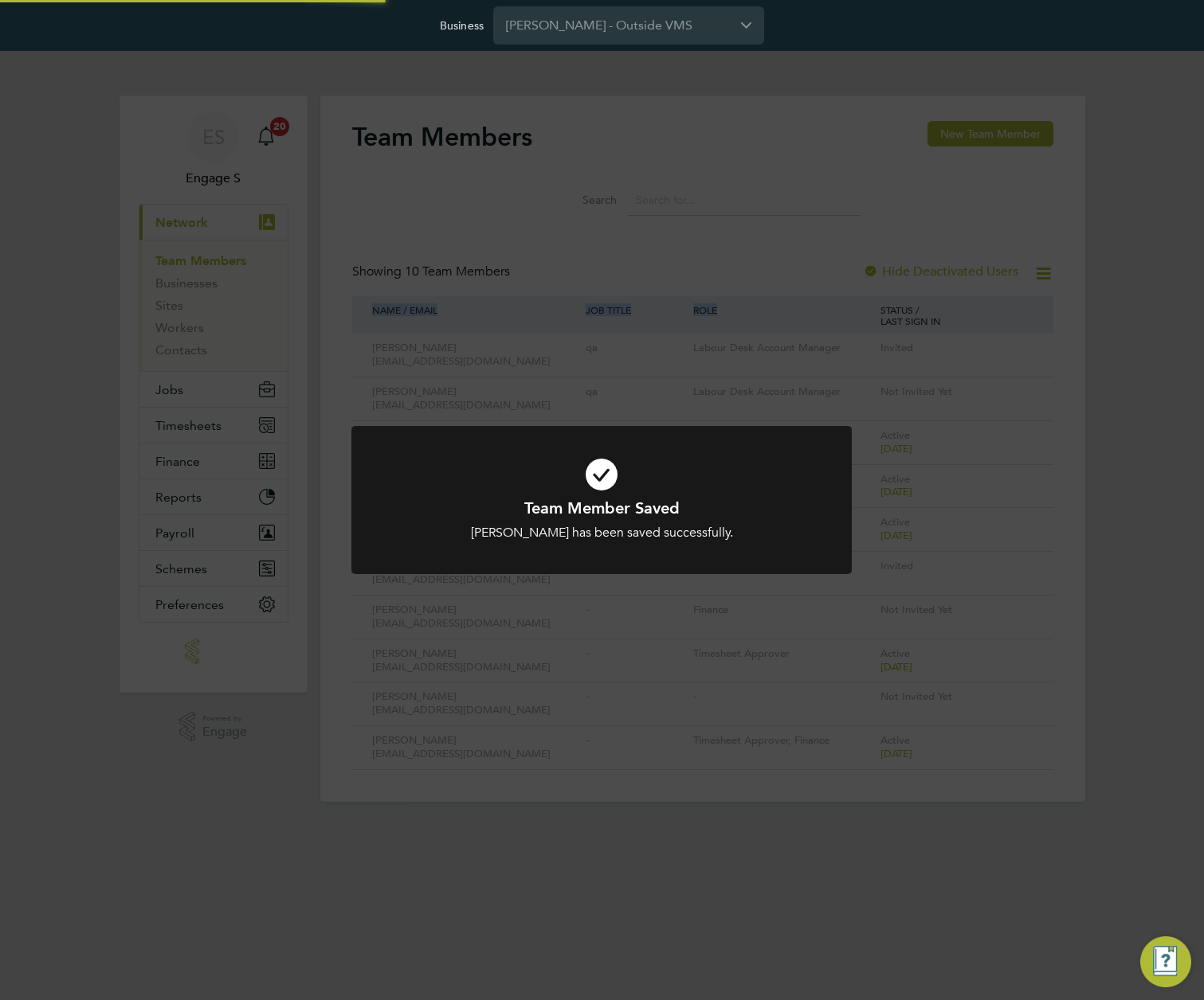
scroll to position [0, 0]
click at [1116, 475] on div "Team Member Saved Luka T has been saved successfully. Cancel Okay" at bounding box center [602, 500] width 1204 height 1000
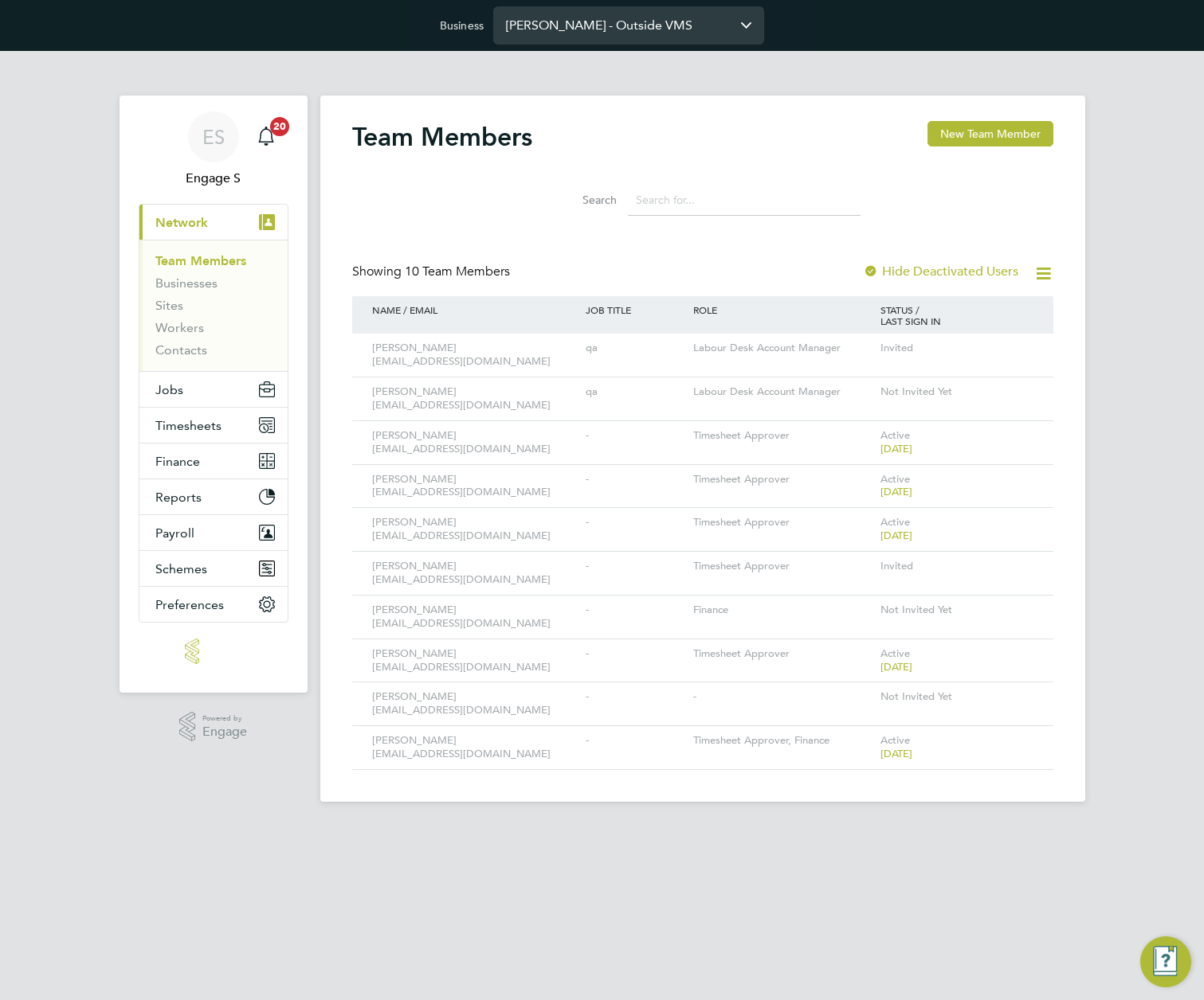
click at [619, 24] on input "Morgan Sindall - Outside VMS" at bounding box center [629, 25] width 271 height 37
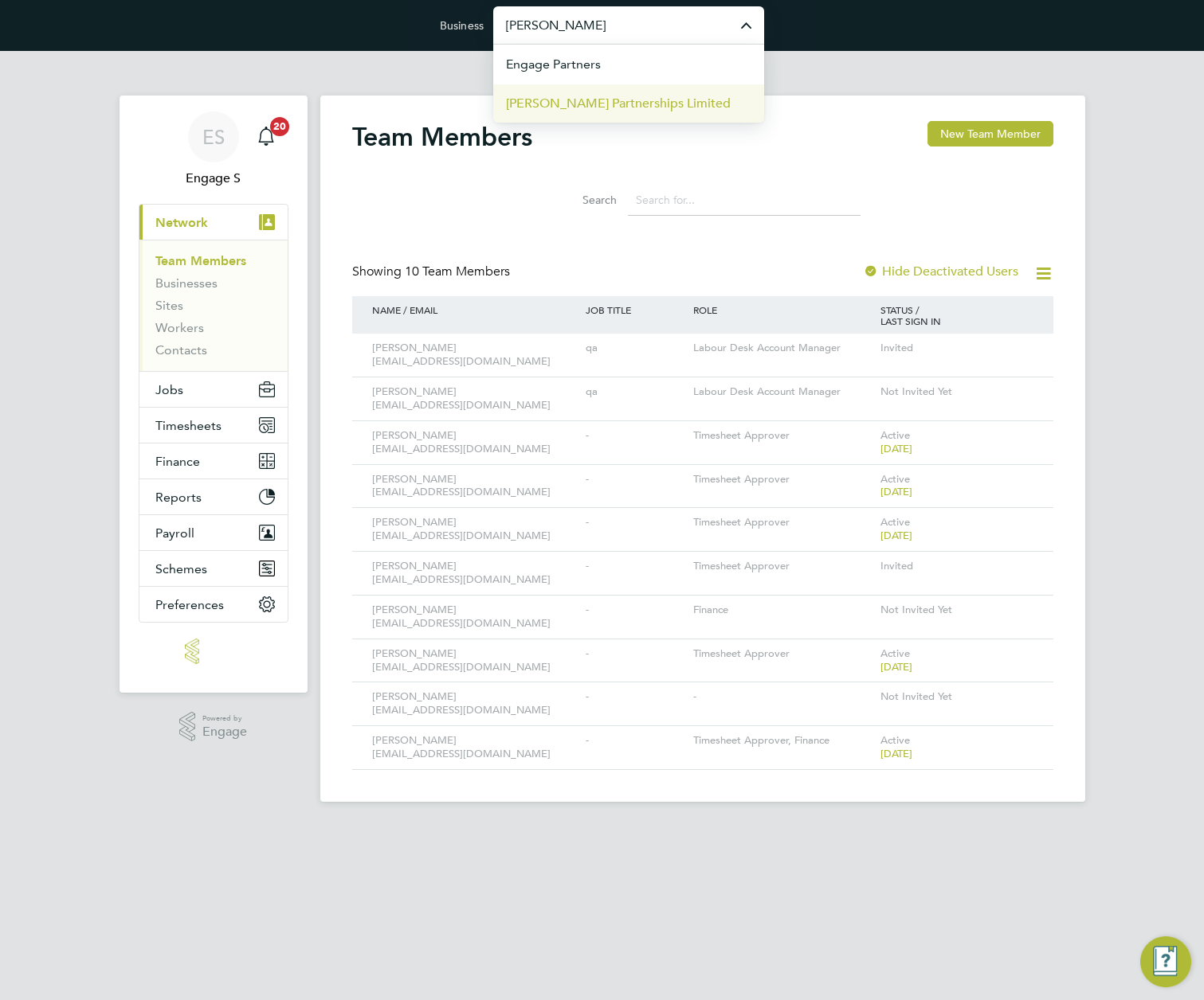
click at [632, 102] on span "[PERSON_NAME] Partnerships Limited" at bounding box center [618, 104] width 225 height 19
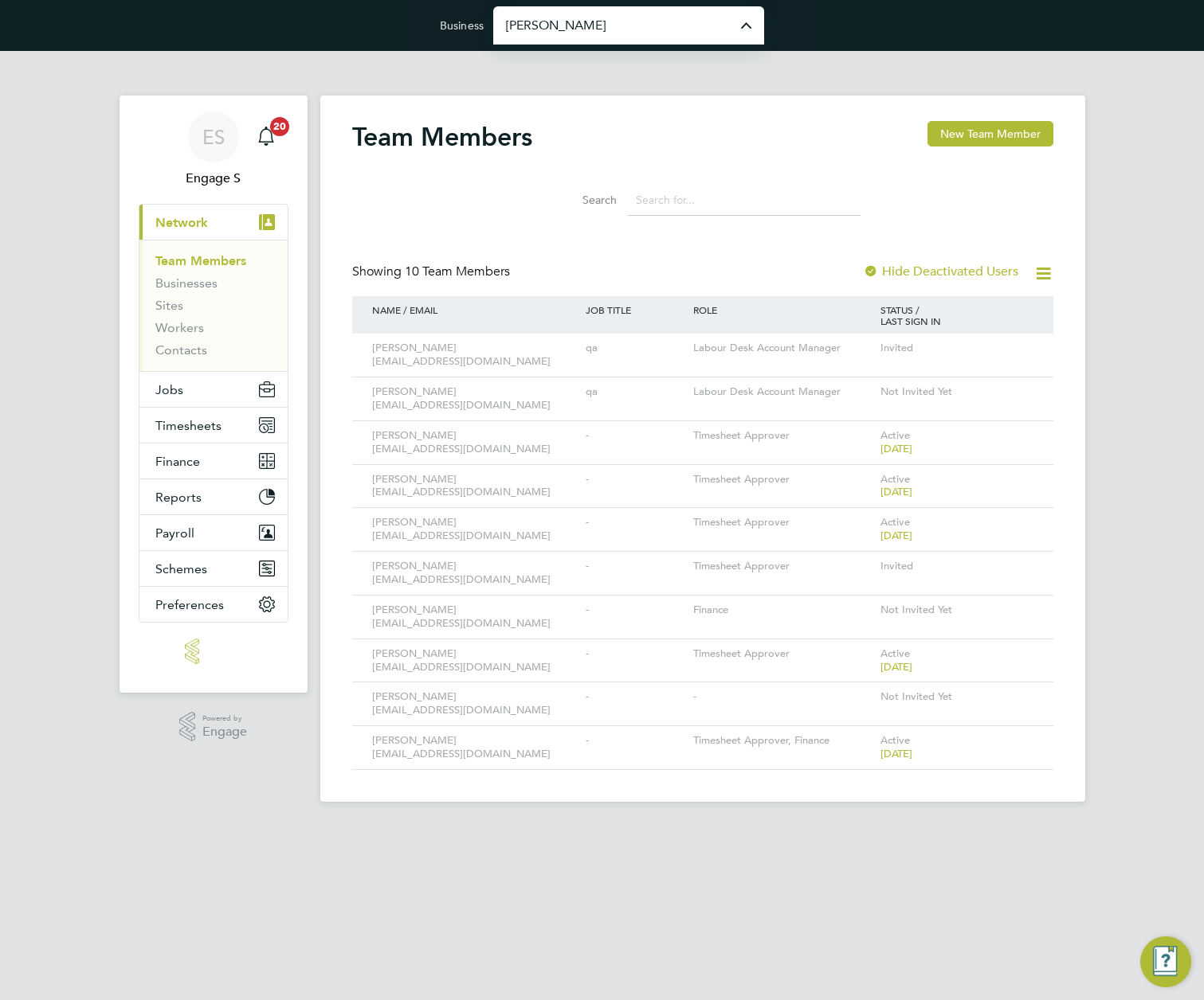
type input "[PERSON_NAME] Partnerships Limited"
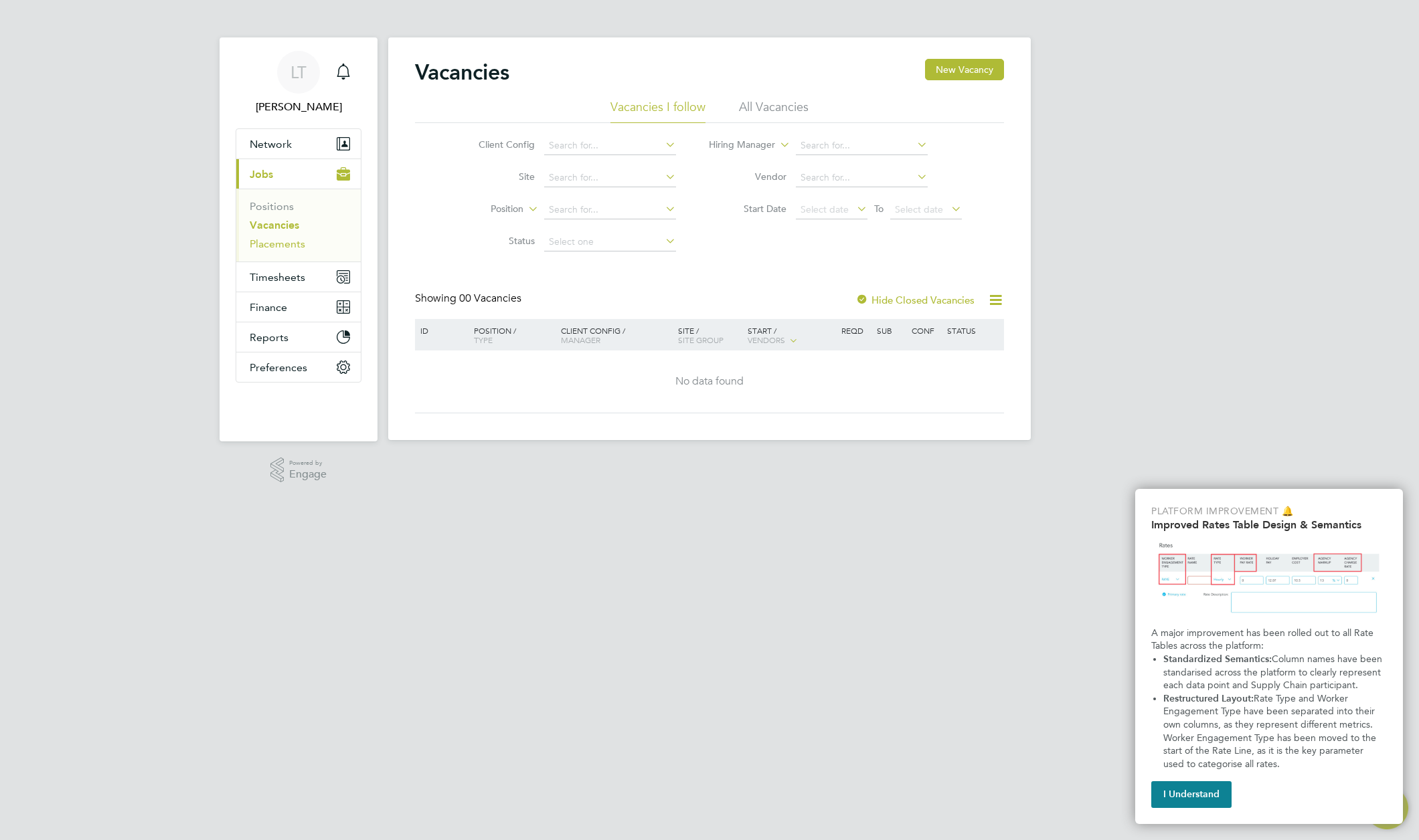
click at [261, 238] on link "Placements" at bounding box center [277, 244] width 56 height 13
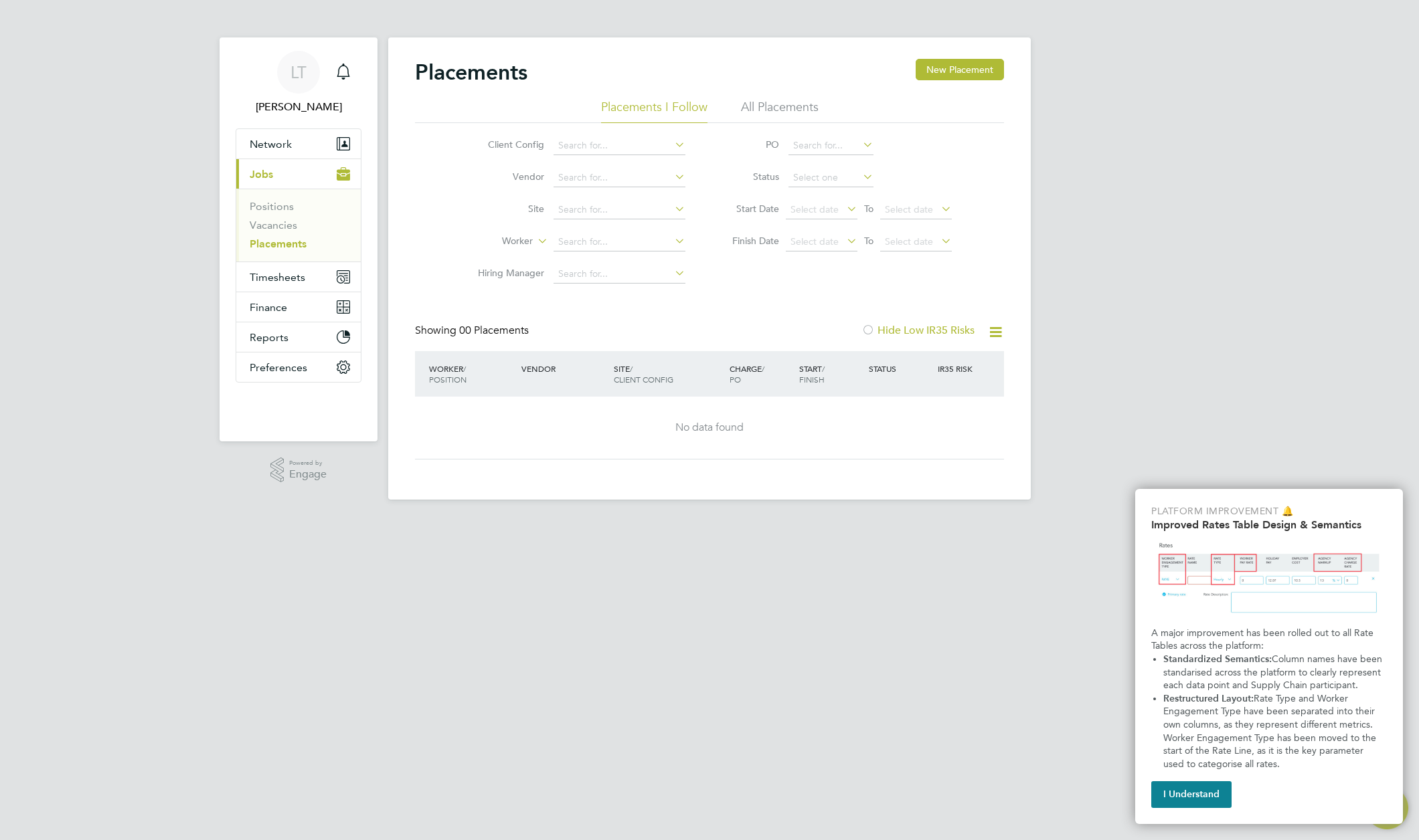
click at [774, 105] on li "All Placements" at bounding box center [780, 111] width 78 height 24
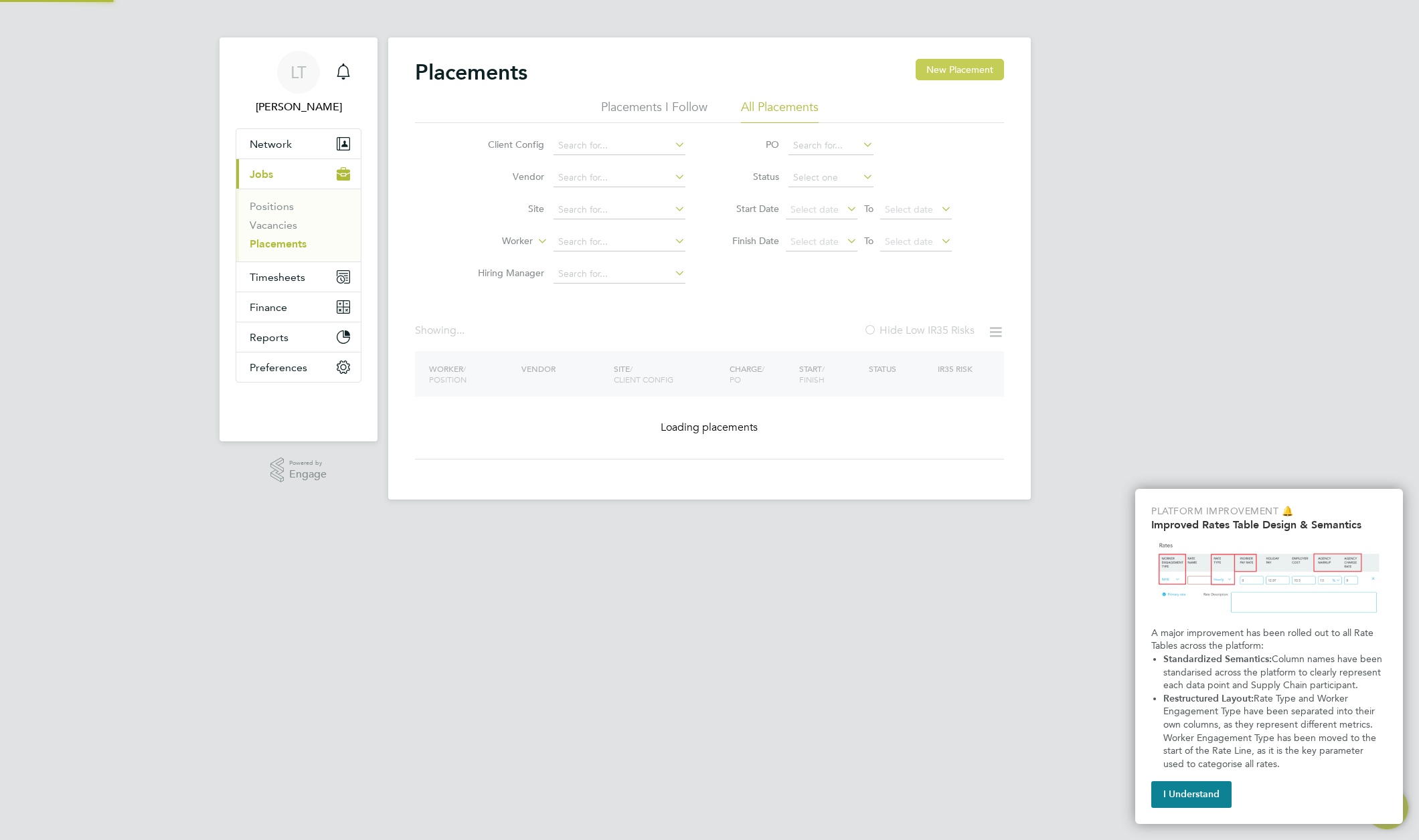
click at [963, 69] on button "New Placement" at bounding box center [959, 69] width 88 height 21
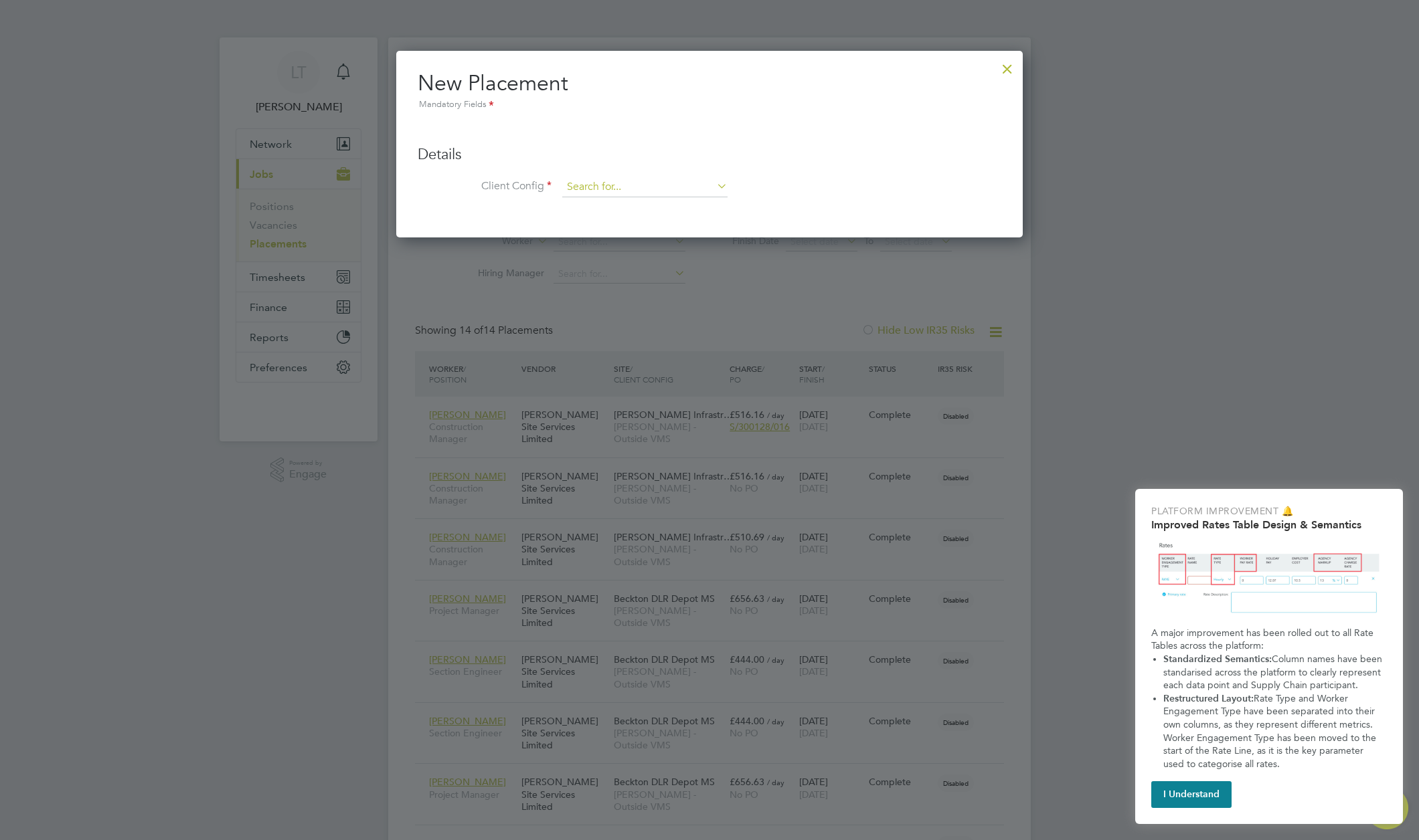
click at [707, 186] on input at bounding box center [645, 187] width 166 height 20
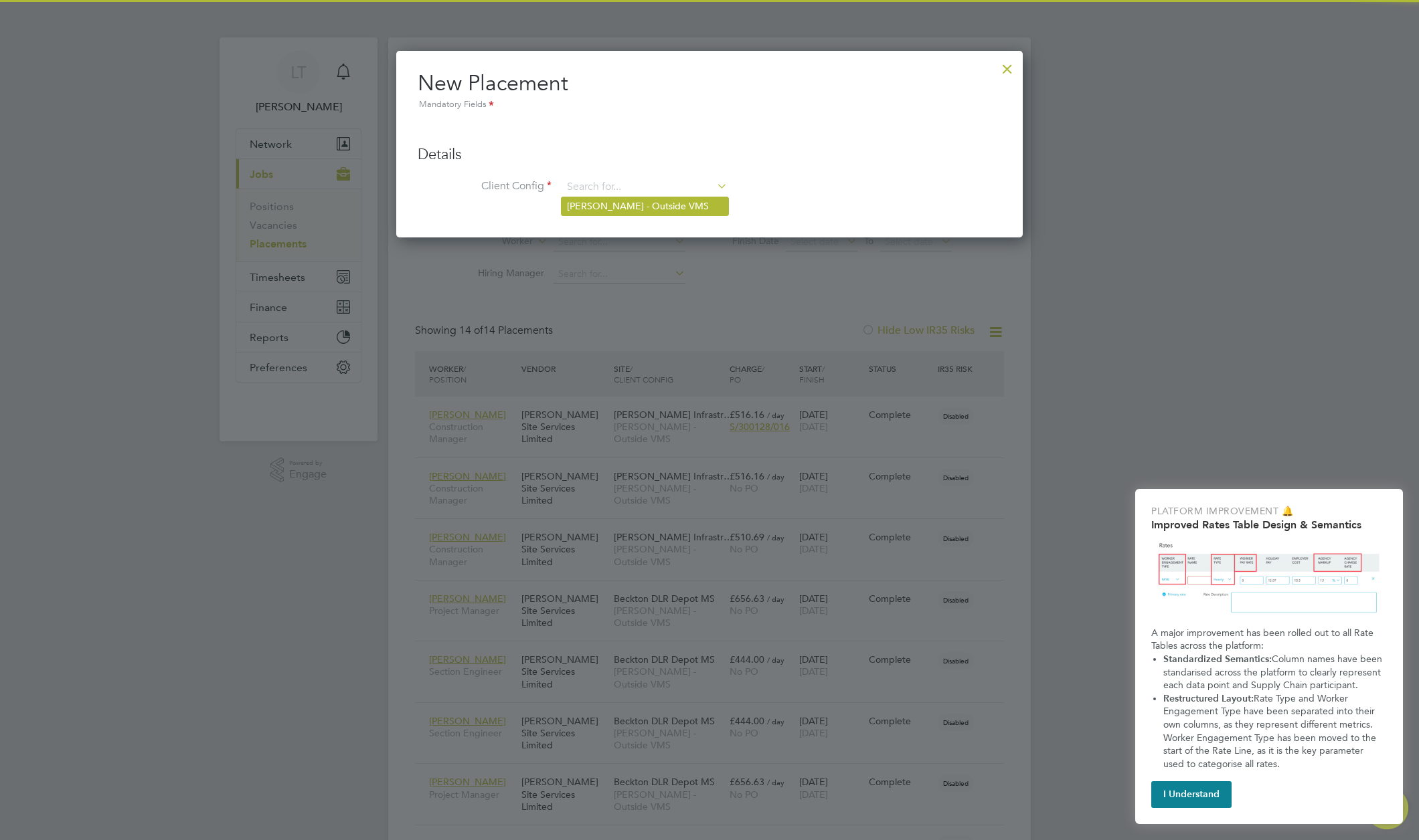
click at [676, 211] on li "Morgan Sindall - Outside VMS" at bounding box center [645, 206] width 167 height 18
type input "Morgan Sindall - Outside VMS"
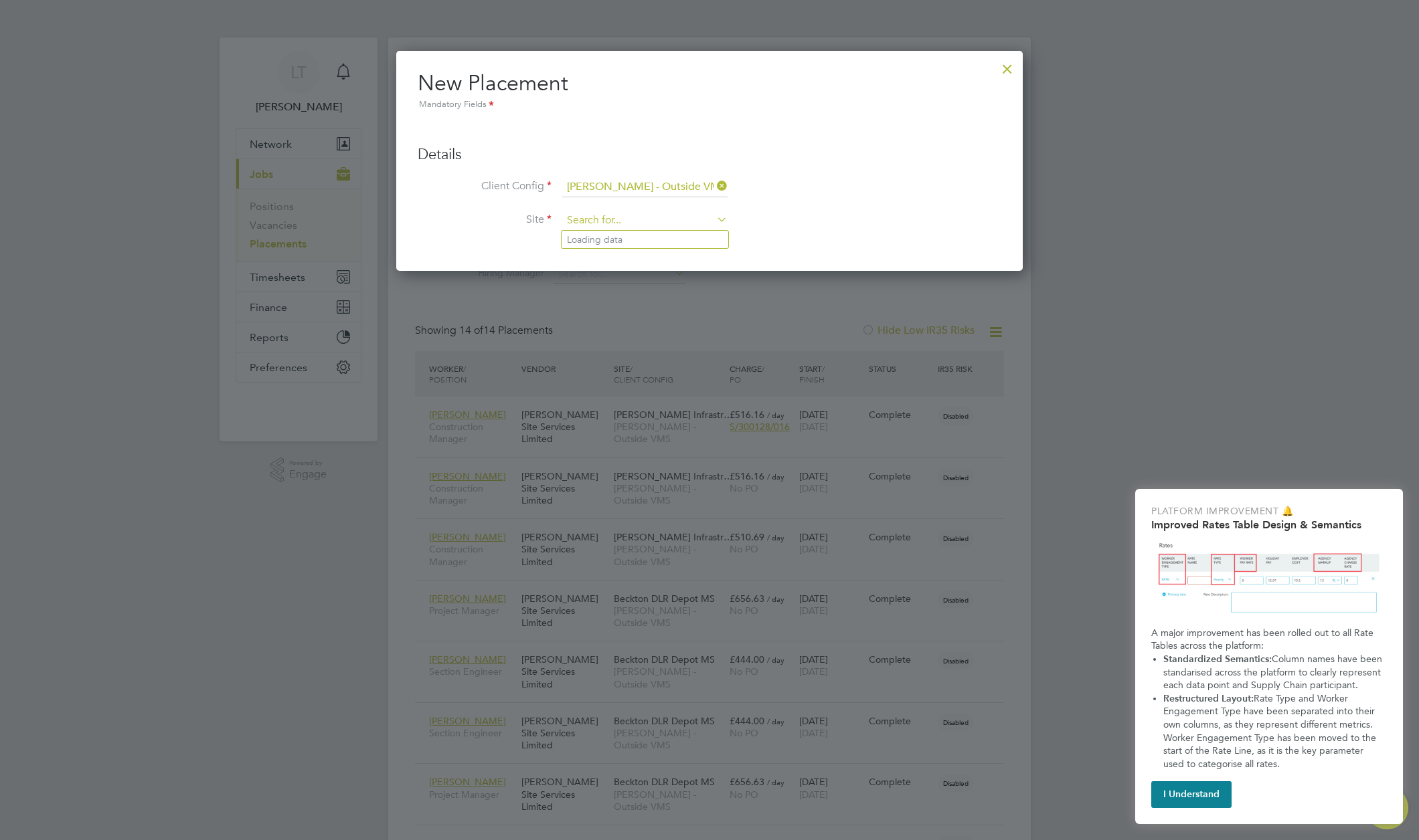
click at [663, 225] on input at bounding box center [645, 221] width 166 height 20
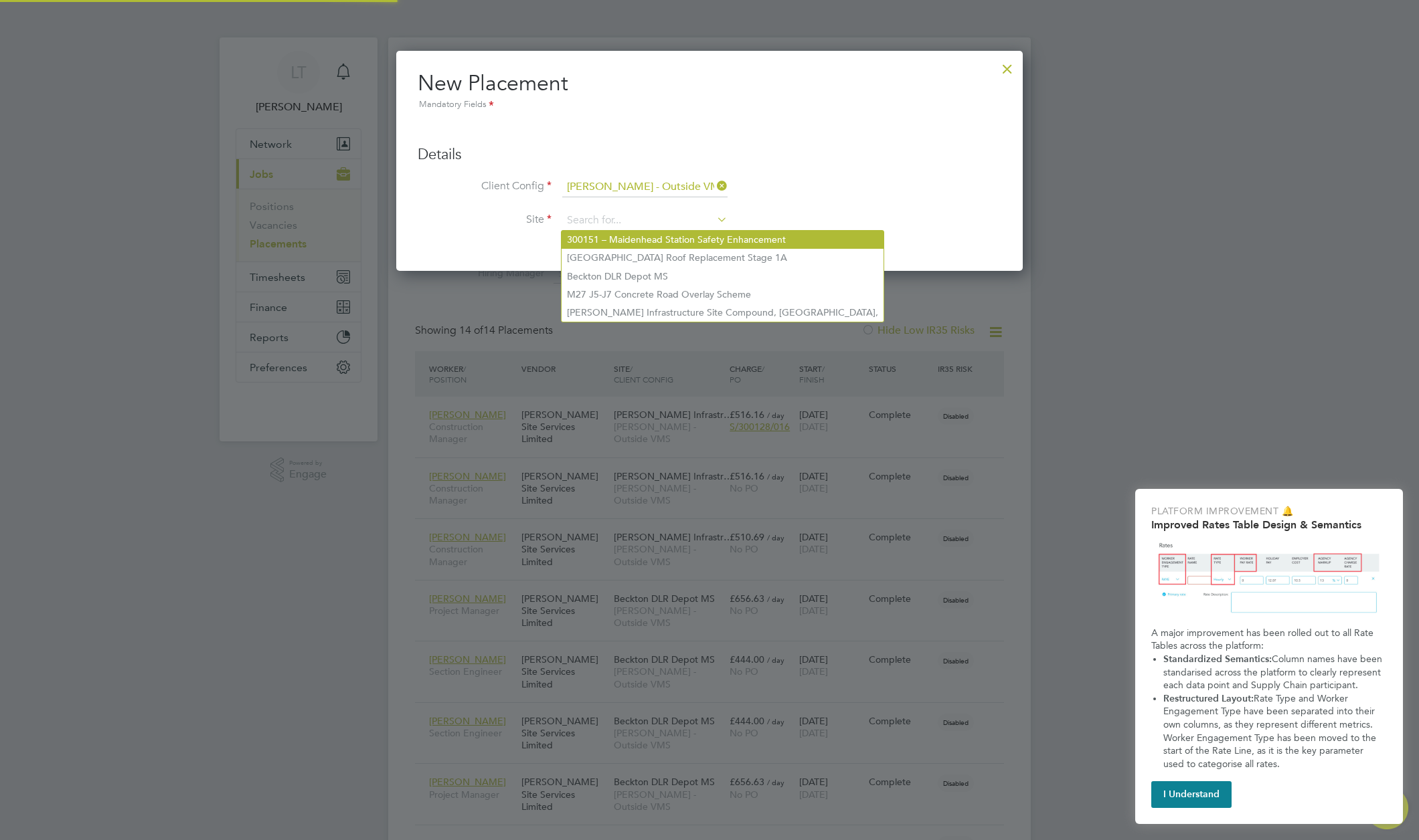
click at [645, 238] on li "300151 – Maidenhead Station Safety Enhancement" at bounding box center [722, 240] width 322 height 18
type input "300151 – Maidenhead Station Safety Enhancement"
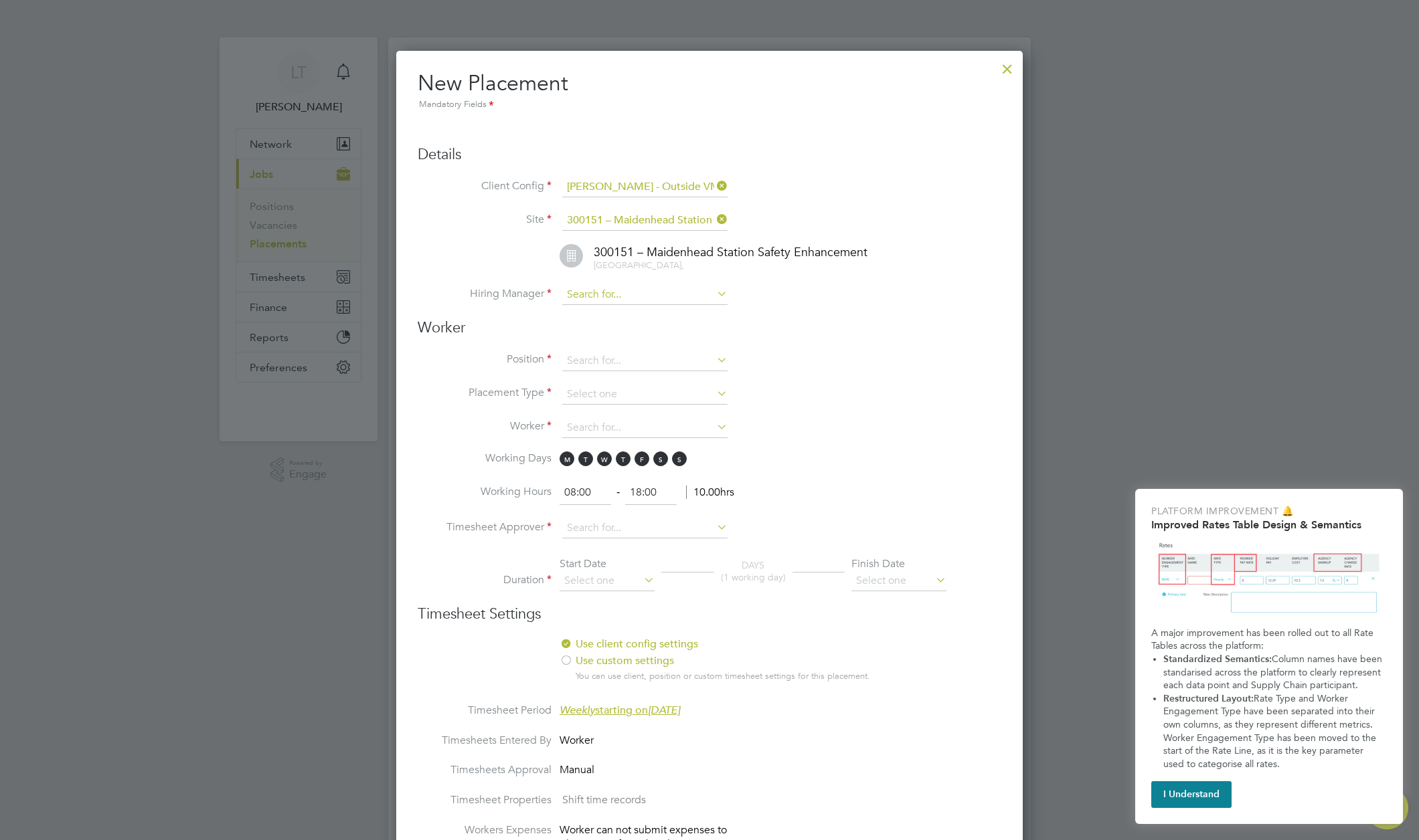
click at [622, 296] on input at bounding box center [645, 295] width 166 height 20
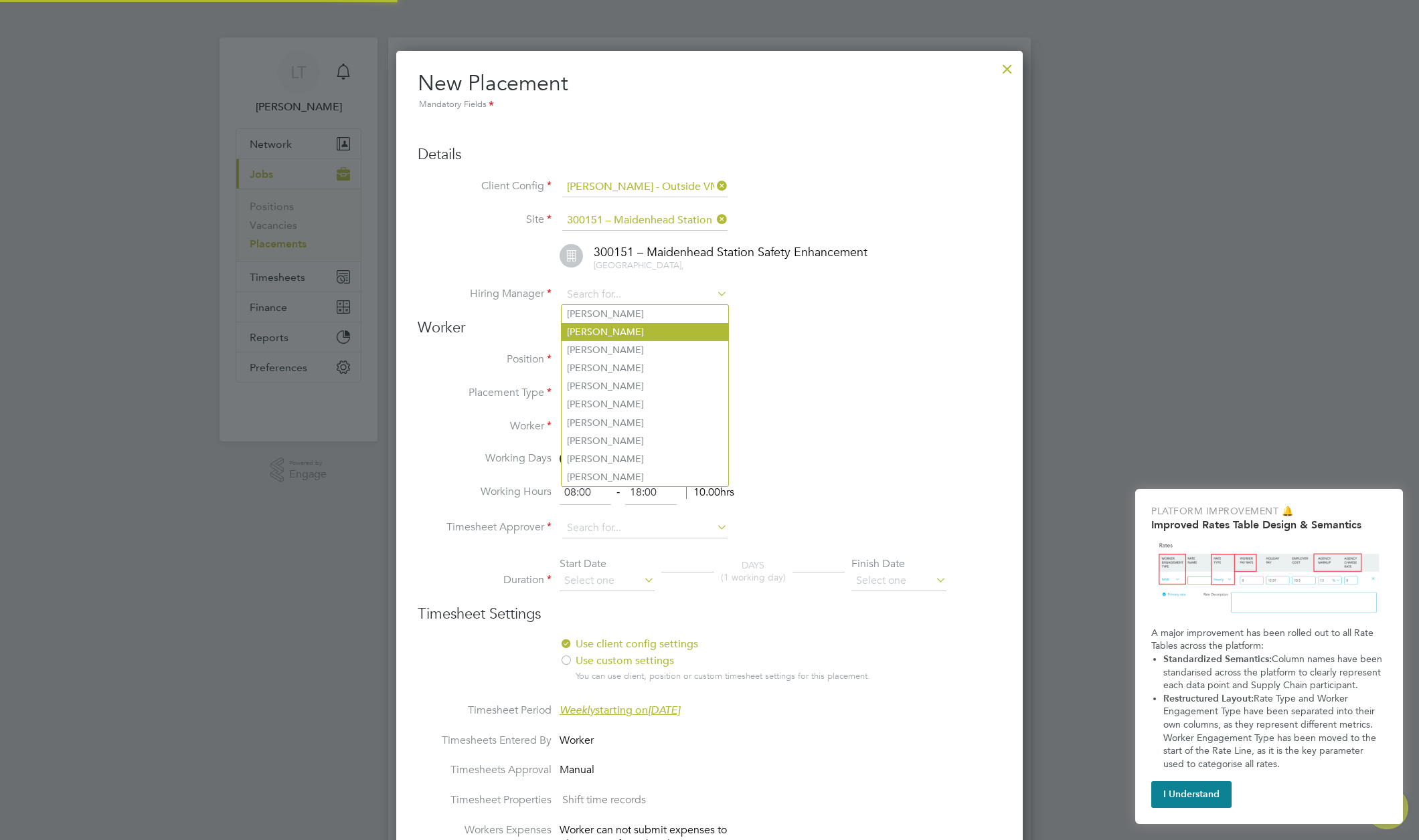
click at [611, 323] on li "[PERSON_NAME]" at bounding box center [645, 332] width 167 height 18
type input "[PERSON_NAME]"
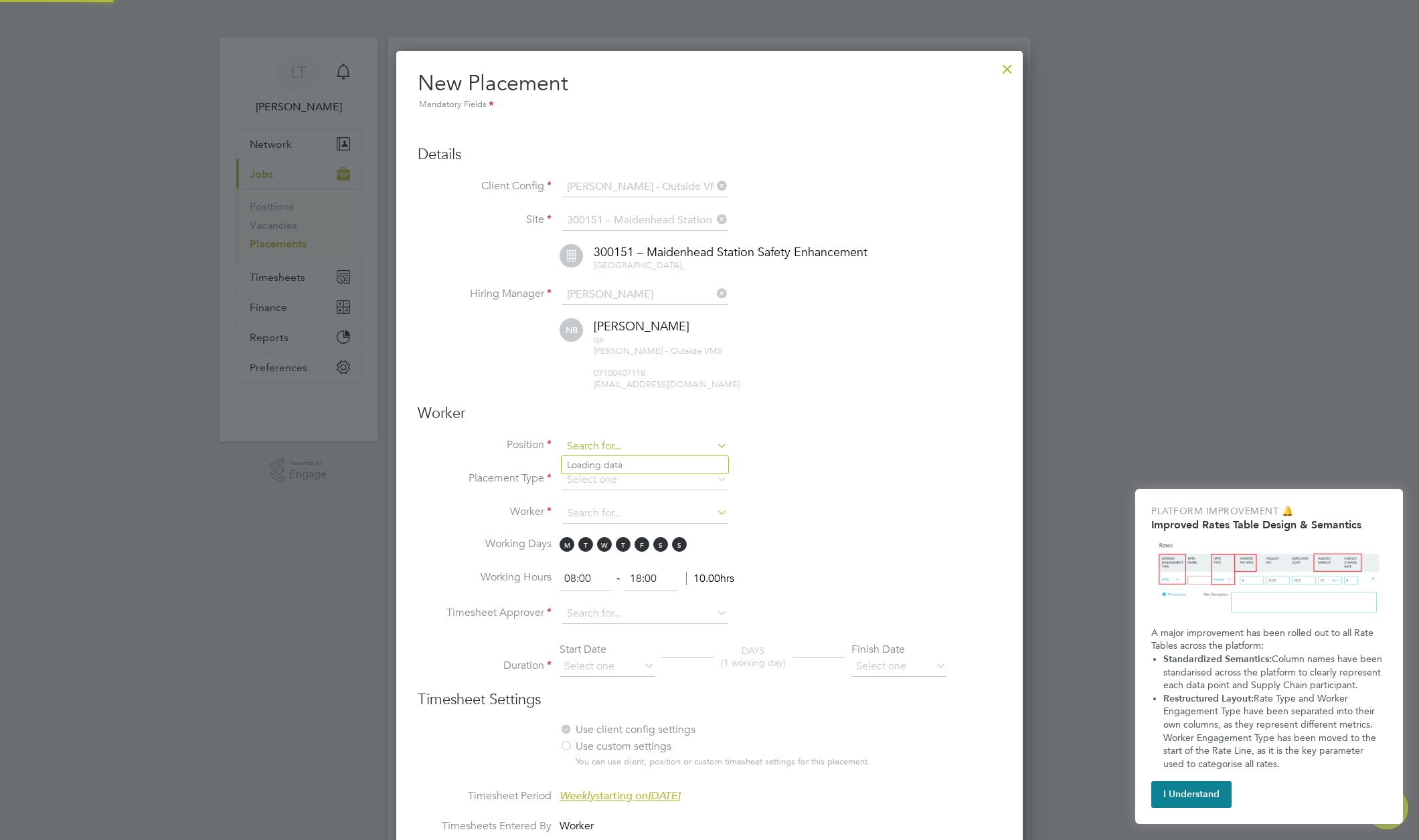
click at [635, 451] on input at bounding box center [645, 447] width 166 height 20
click at [627, 463] on li "Construction Manager" at bounding box center [645, 465] width 167 height 18
type input "Construction Manager"
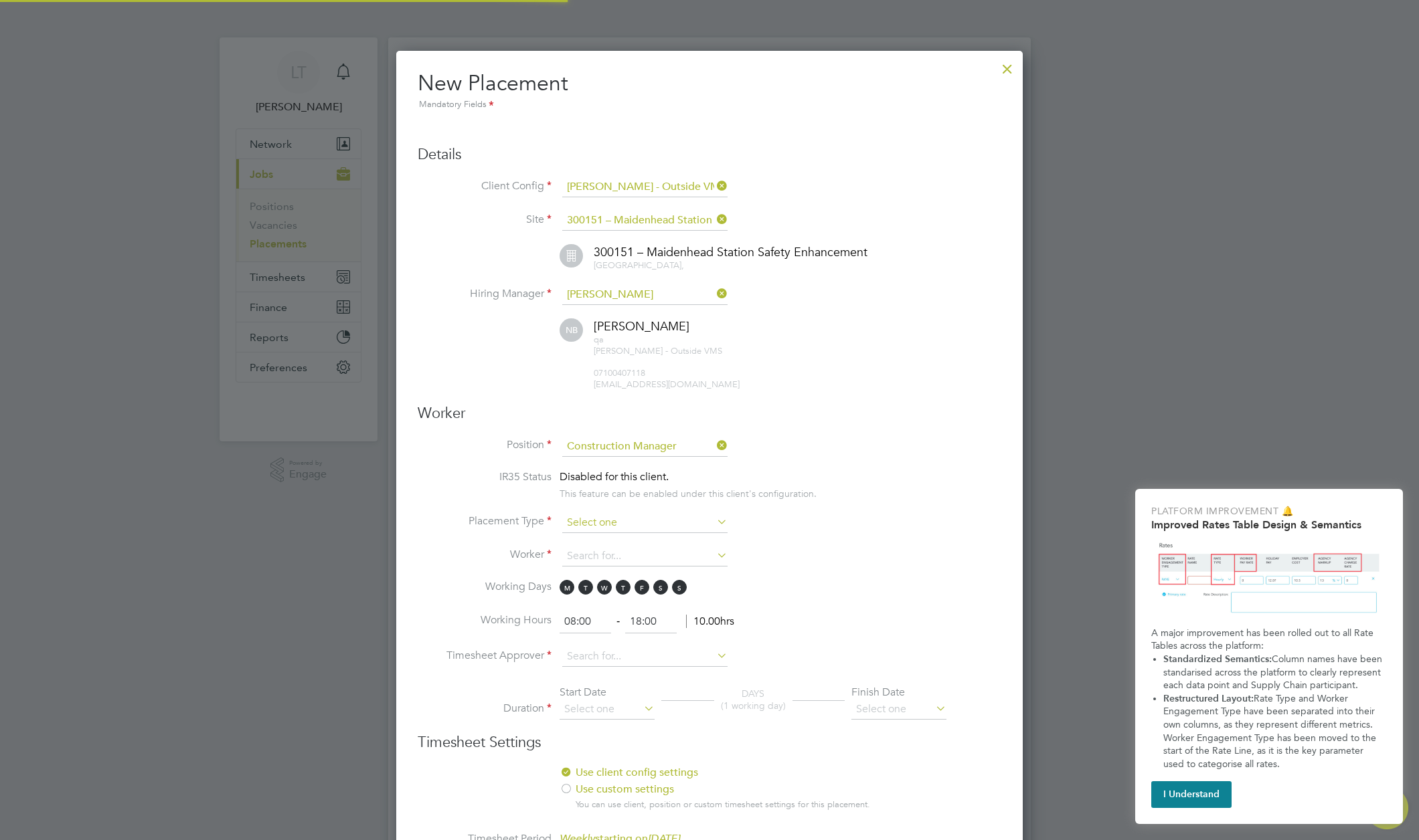
click at [610, 515] on input at bounding box center [645, 523] width 166 height 20
click at [601, 539] on li "Temporary" at bounding box center [645, 541] width 167 height 18
type input "Temporary"
click at [601, 561] on input at bounding box center [645, 556] width 166 height 20
click at [601, 579] on li "Anthony L" at bounding box center [645, 575] width 167 height 18
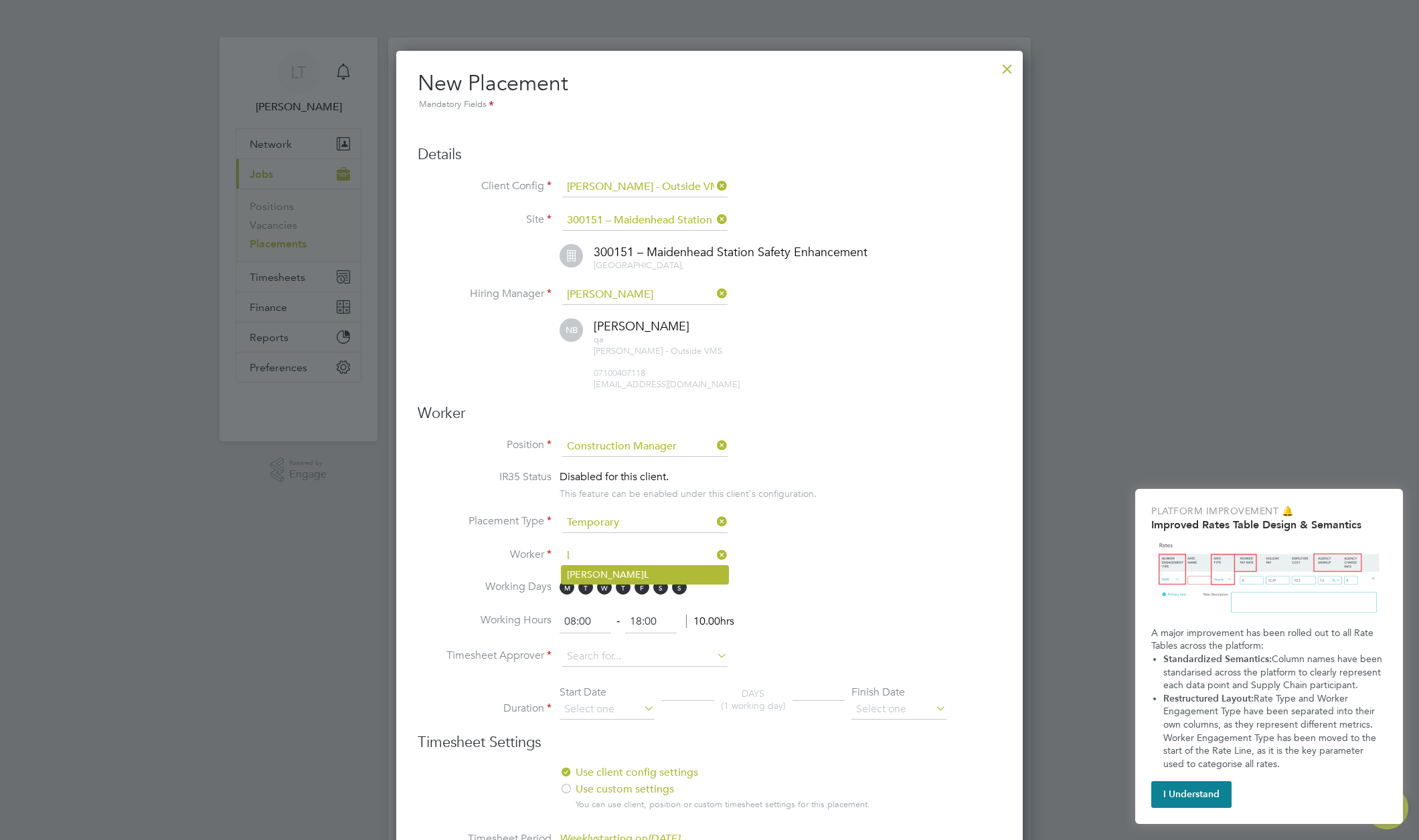
type input "Anthony L"
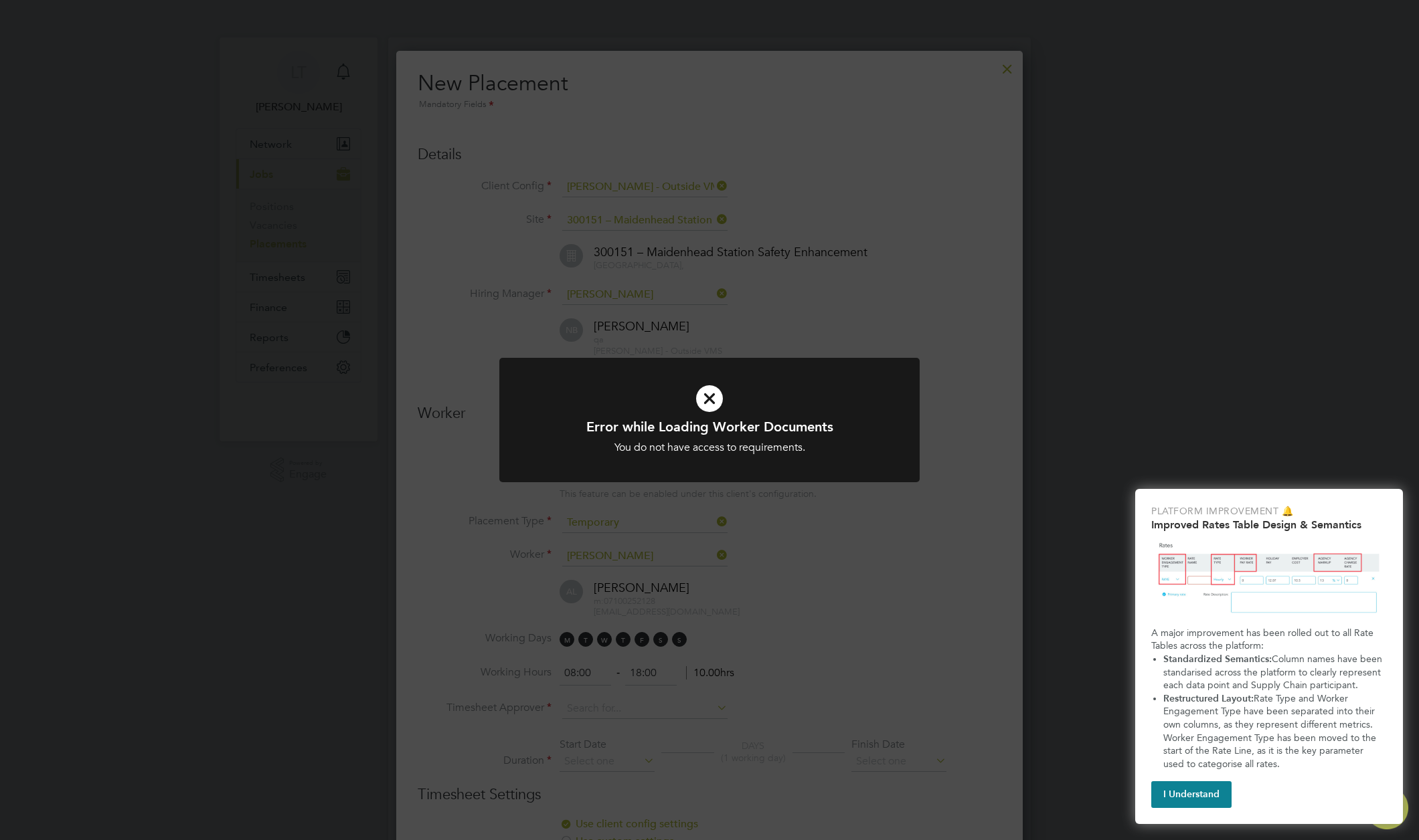
click at [785, 537] on div "Error while Loading Worker Documents You do not have access to requirements. Ca…" at bounding box center [710, 420] width 1419 height 840
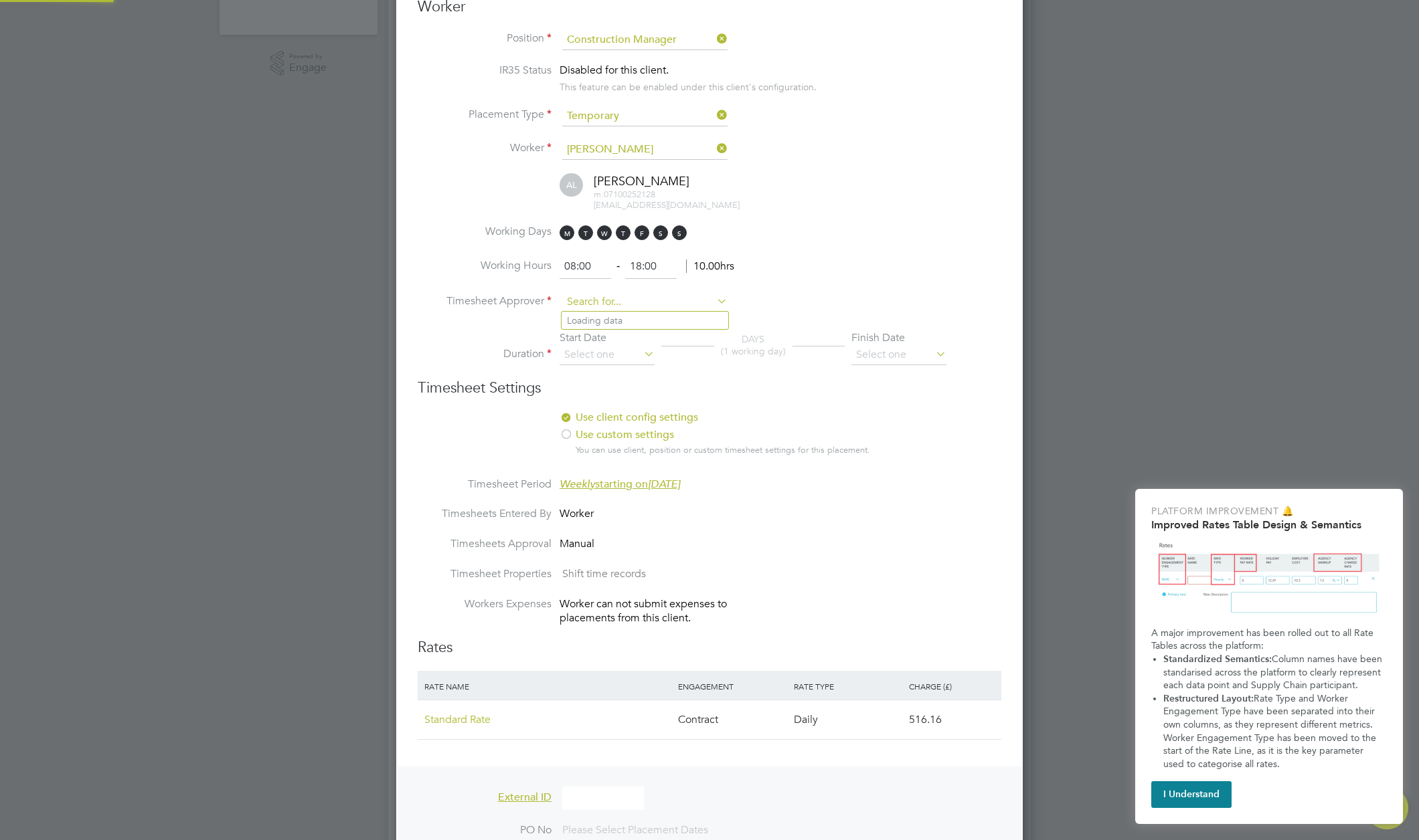
click at [655, 301] on input at bounding box center [645, 302] width 166 height 20
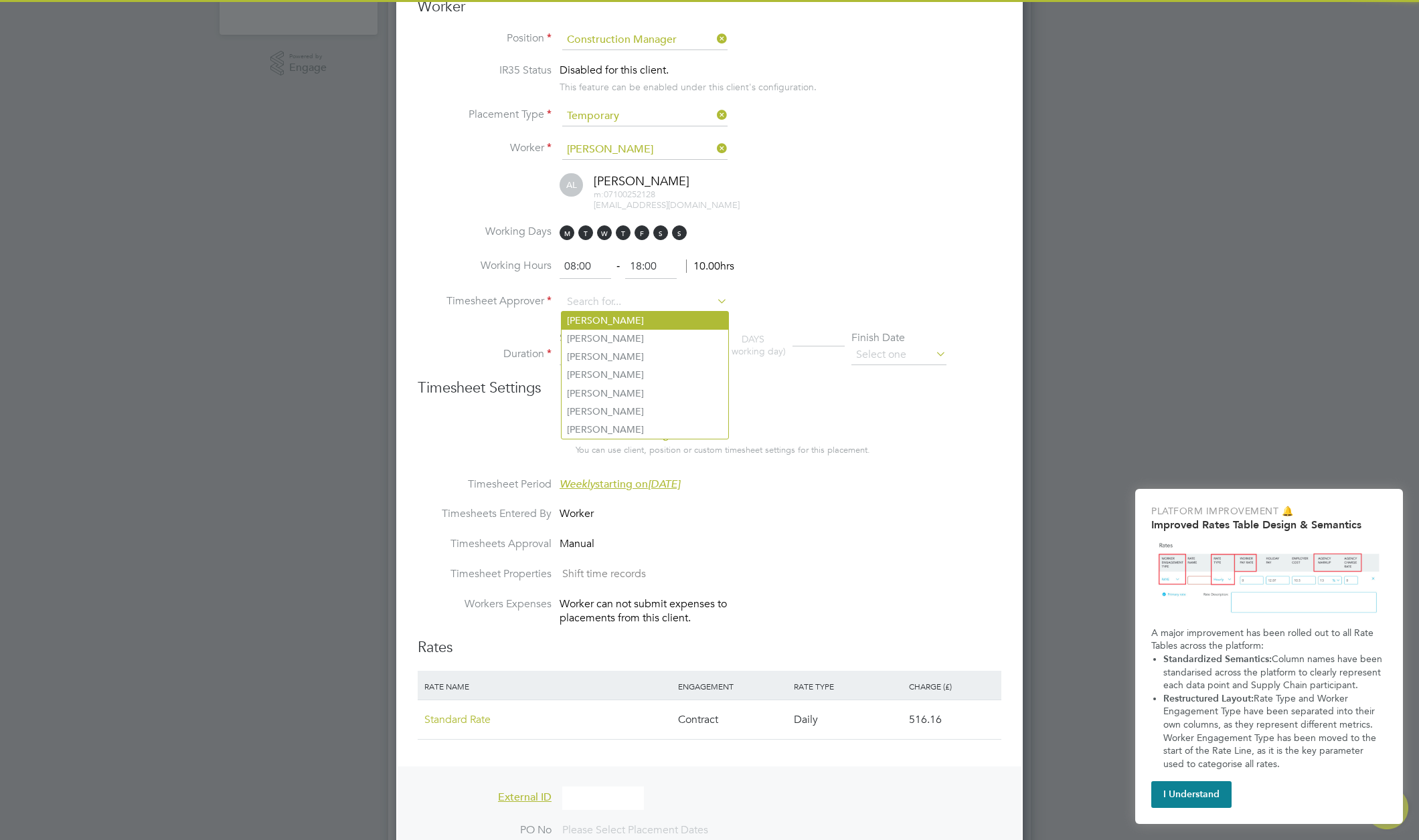
click at [631, 322] on li "Luka T" at bounding box center [645, 321] width 167 height 18
type input "Luka T"
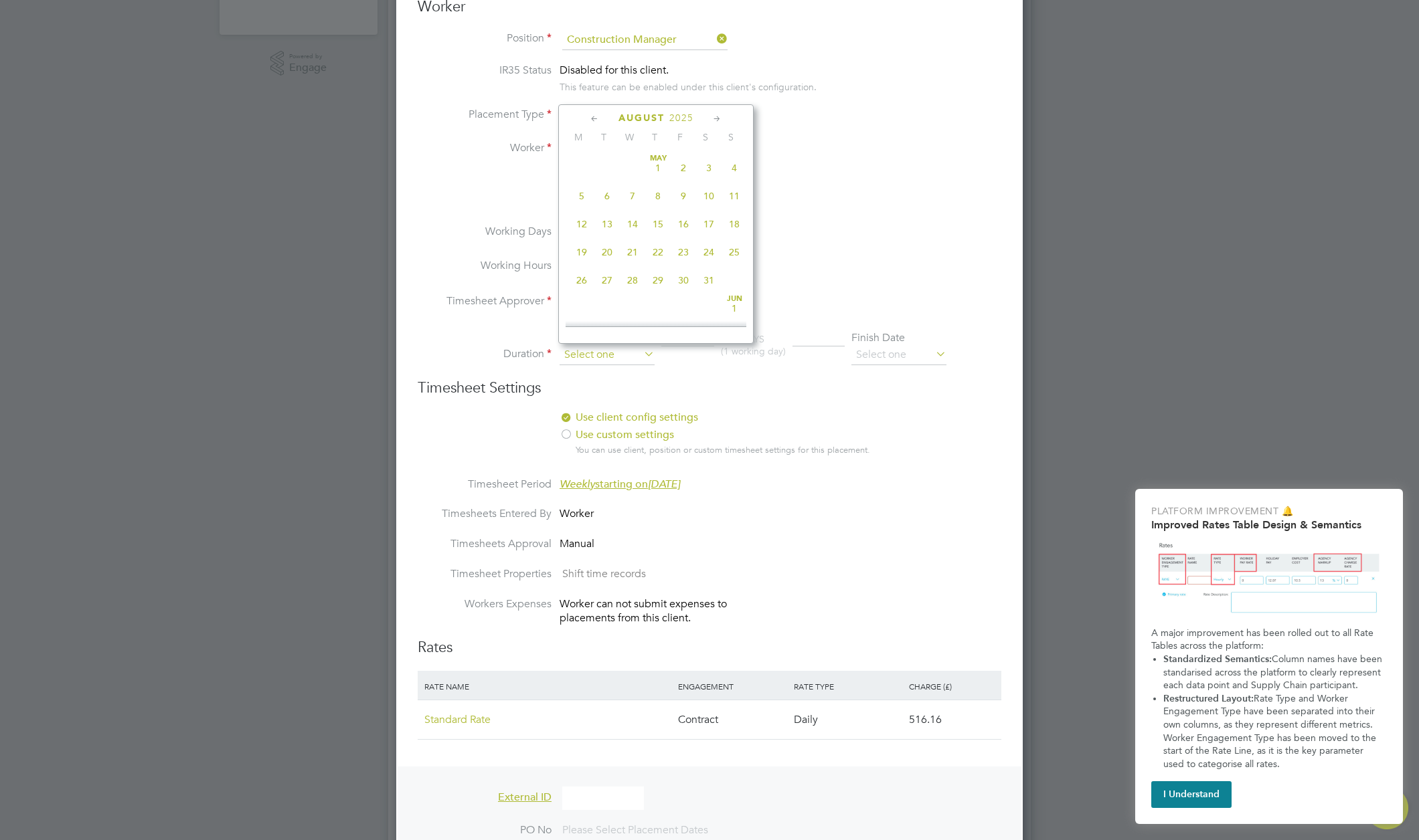
click at [615, 361] on input at bounding box center [607, 355] width 95 height 20
click at [591, 163] on span "11" at bounding box center [581, 155] width 25 height 25
type input "11 Aug 2025"
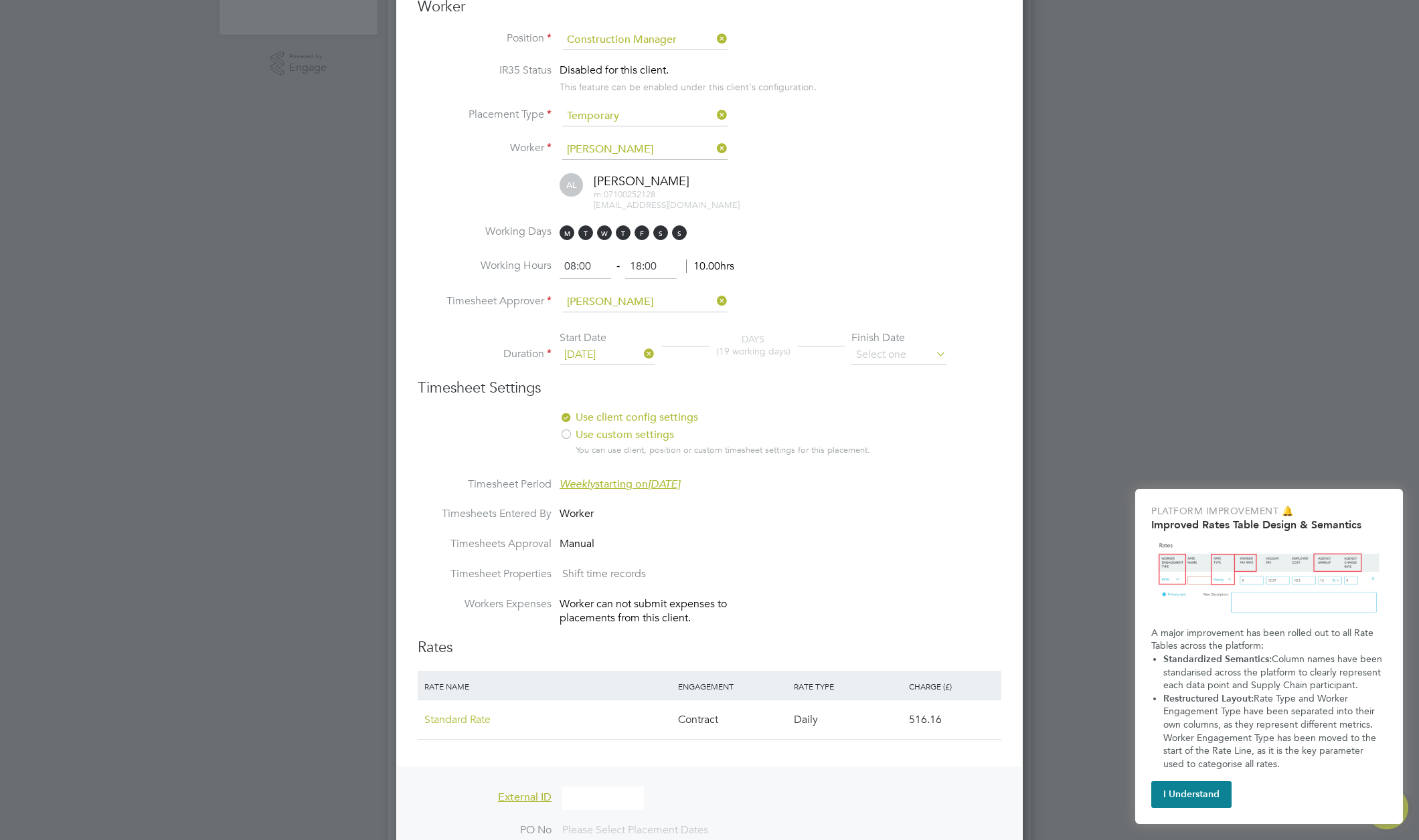
click at [911, 358] on input at bounding box center [898, 355] width 95 height 20
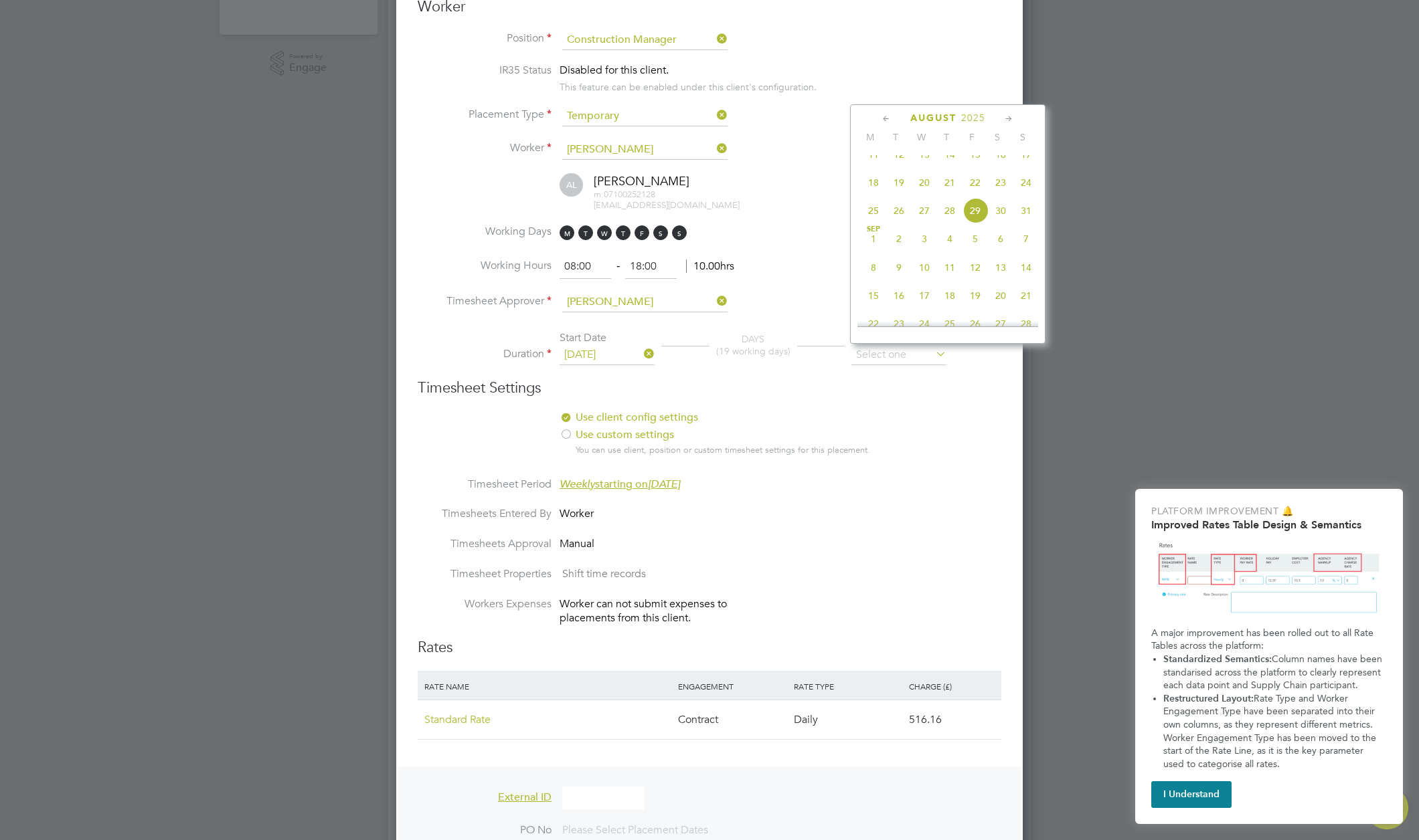
click at [1026, 308] on span "21" at bounding box center [1026, 296] width 25 height 25
type input "21 Sep 2025"
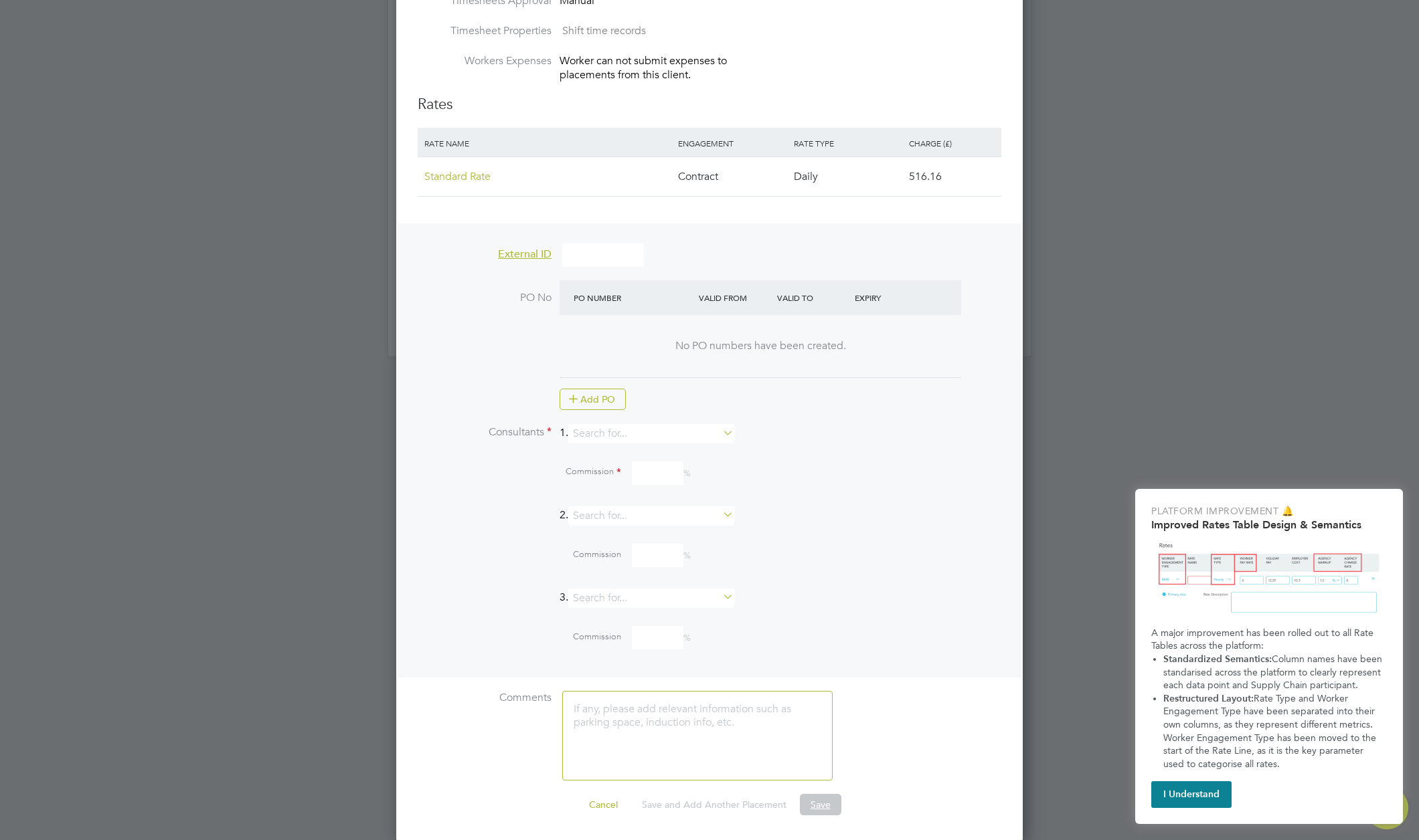
click at [809, 801] on button "Save" at bounding box center [821, 805] width 42 height 21
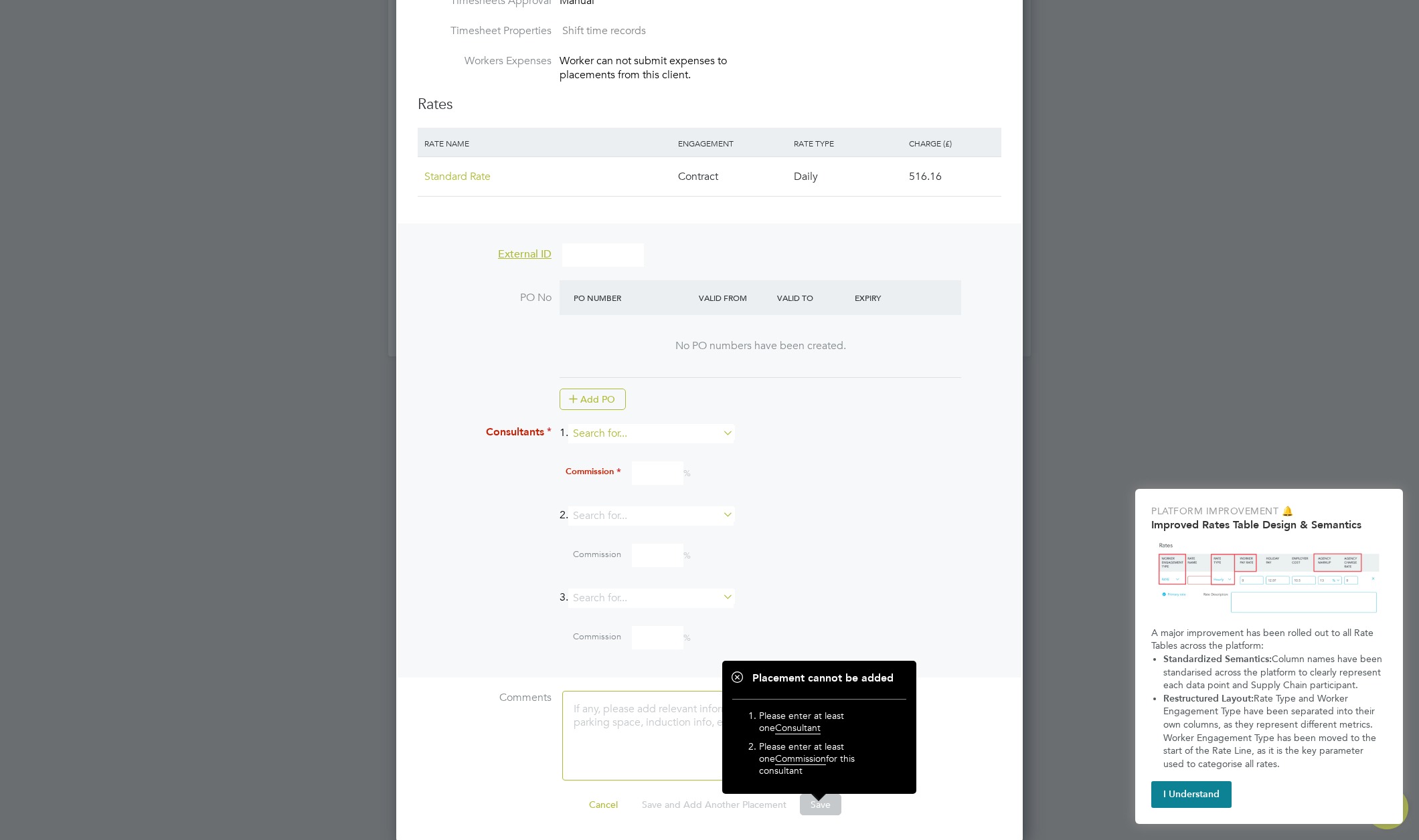
click at [638, 430] on input at bounding box center [651, 433] width 166 height 19
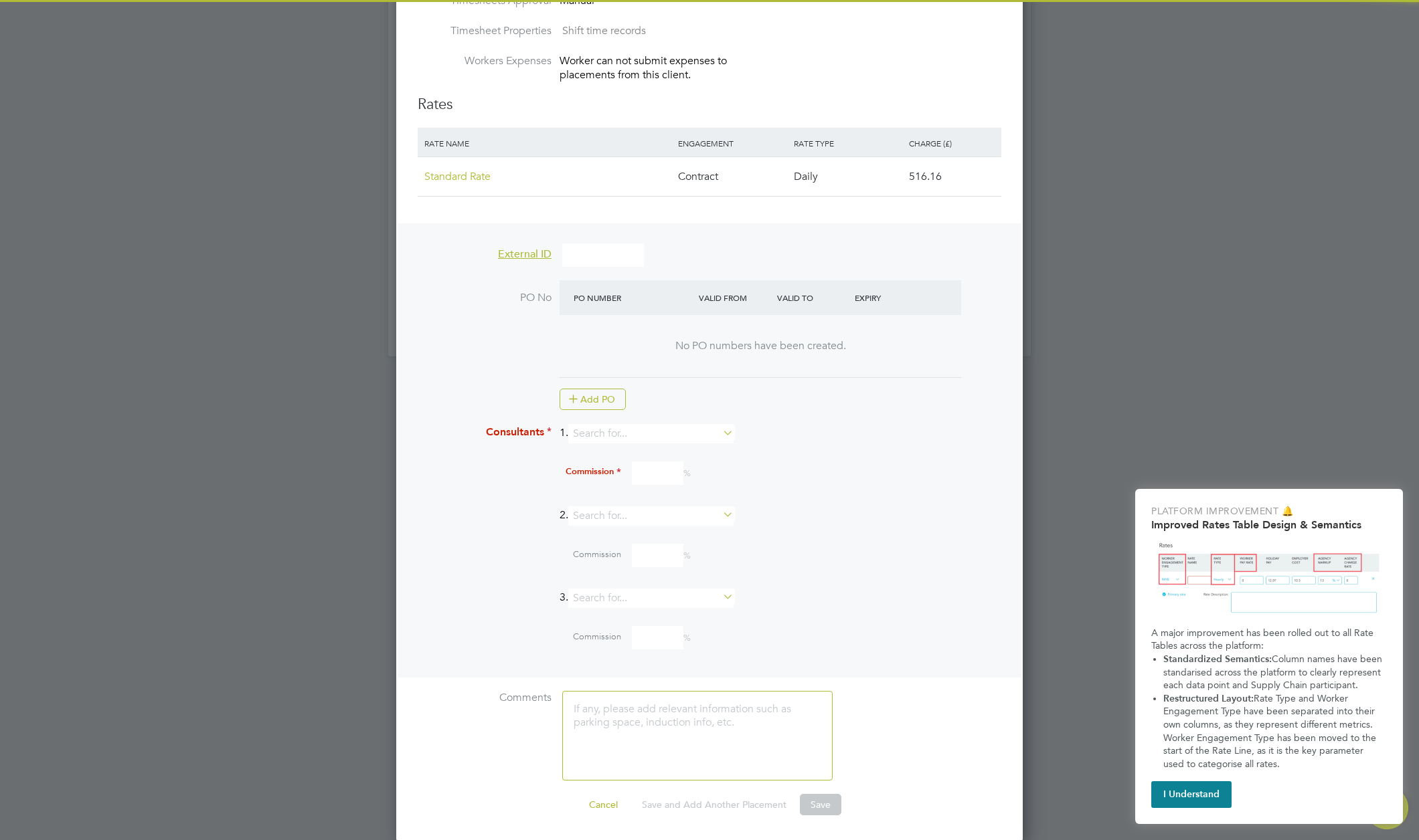
click at [618, 460] on li "[PERSON_NAME]" at bounding box center [657, 469] width 167 height 18
type input "[PERSON_NAME]"
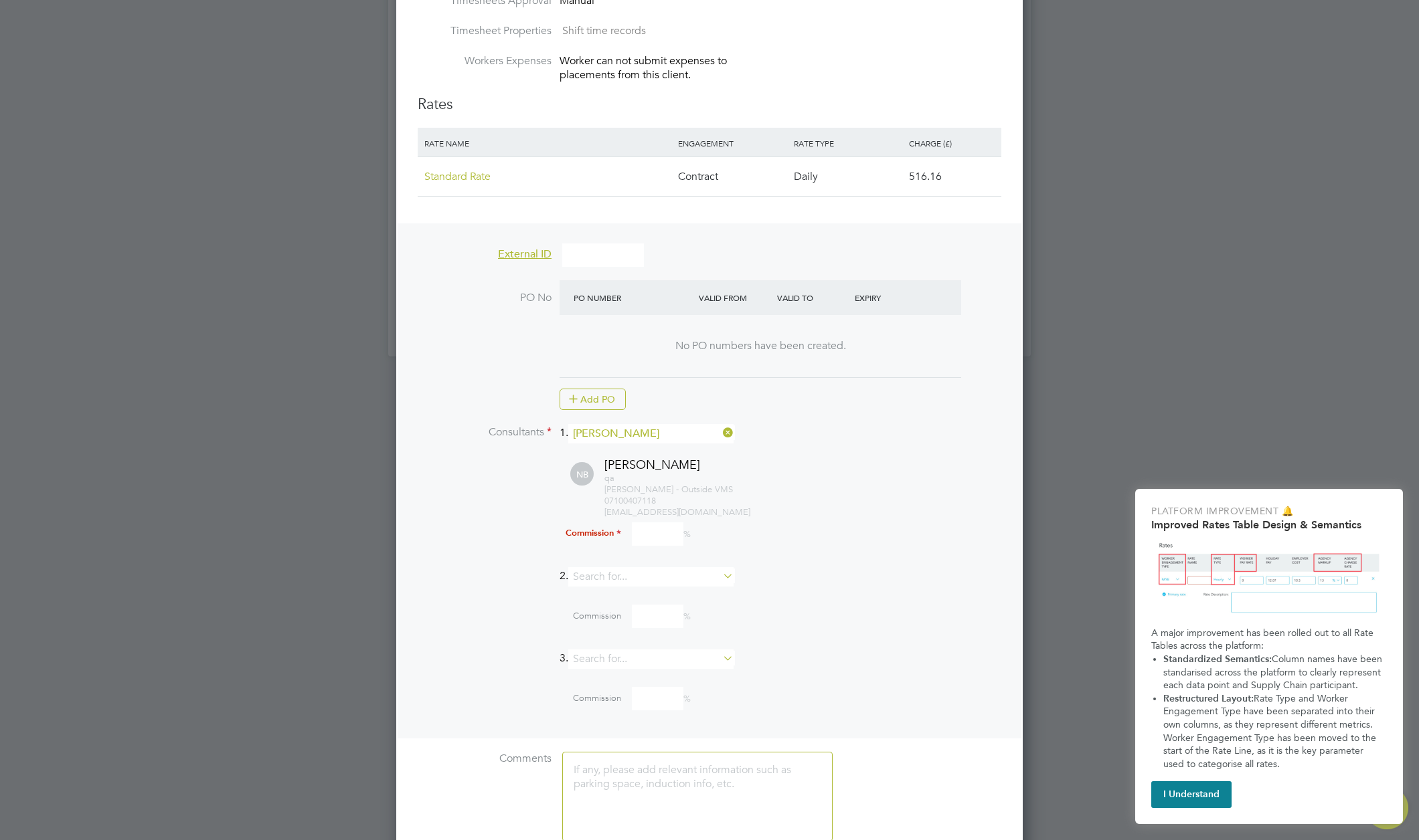
click at [651, 538] on input at bounding box center [657, 534] width 52 height 23
type input "100"
click at [794, 567] on li "2." at bounding box center [709, 583] width 584 height 33
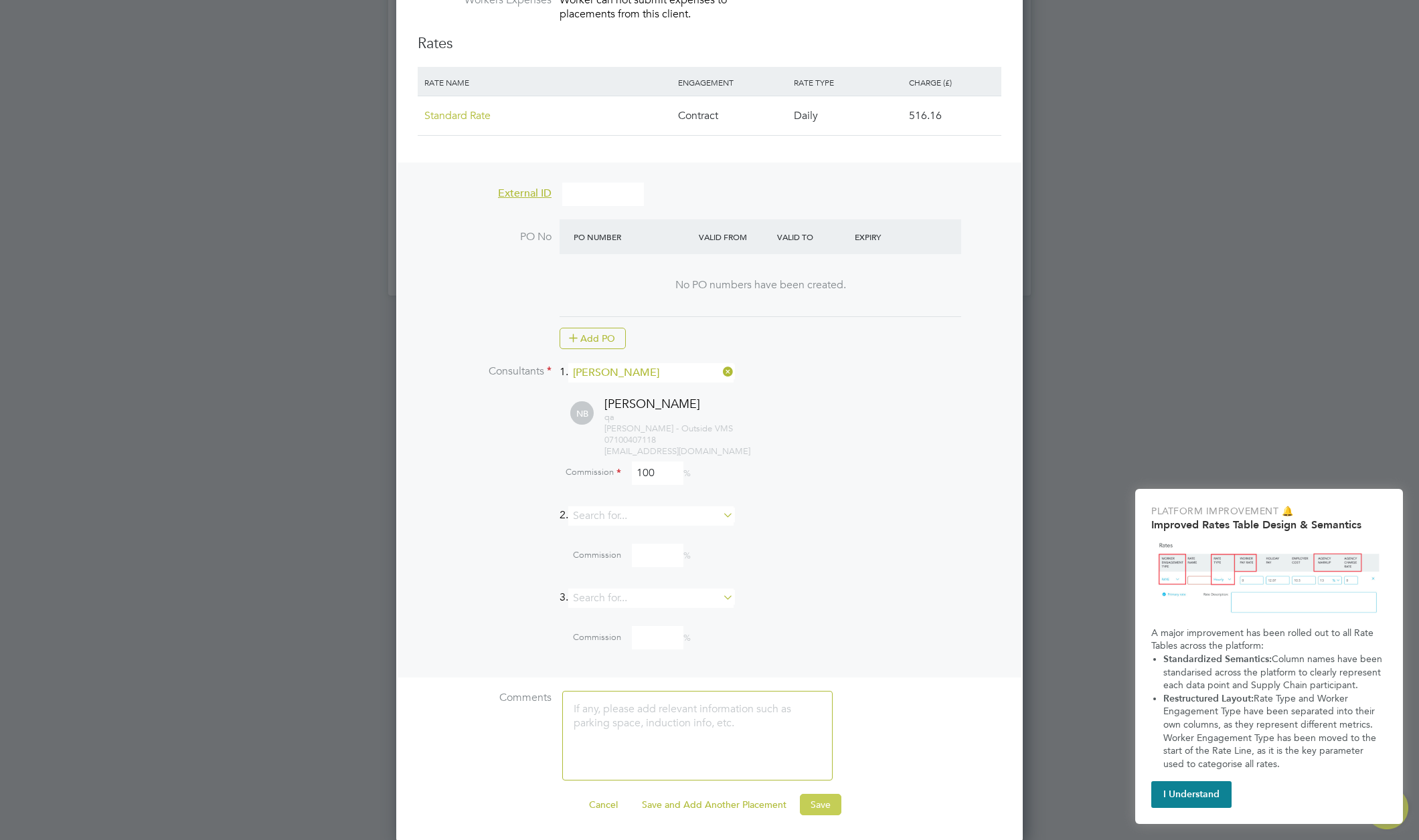
click at [816, 794] on button "Save" at bounding box center [821, 805] width 42 height 21
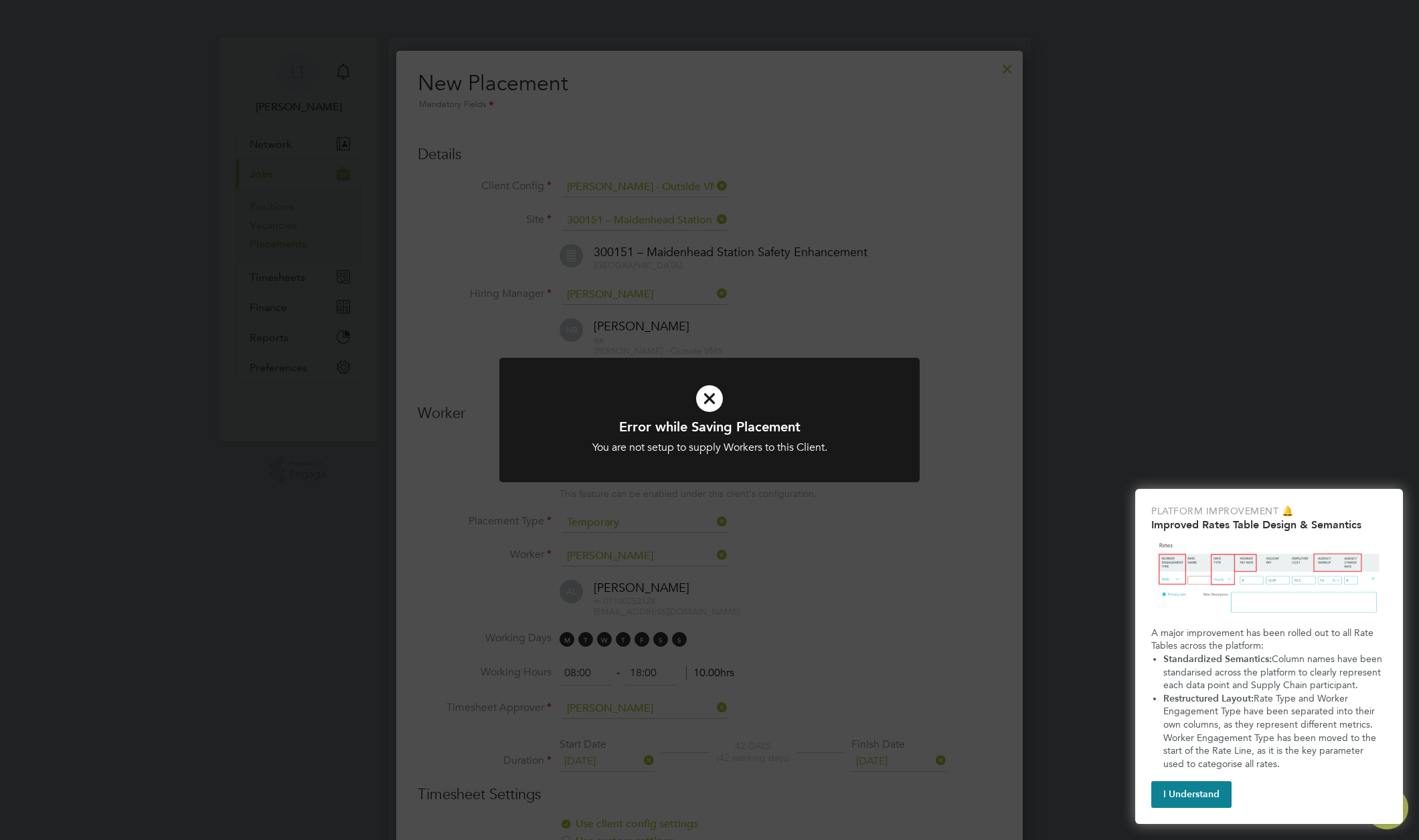
click at [971, 158] on div "Error while Saving Placement You are not setup to supply Workers to this Client…" at bounding box center [710, 420] width 1419 height 840
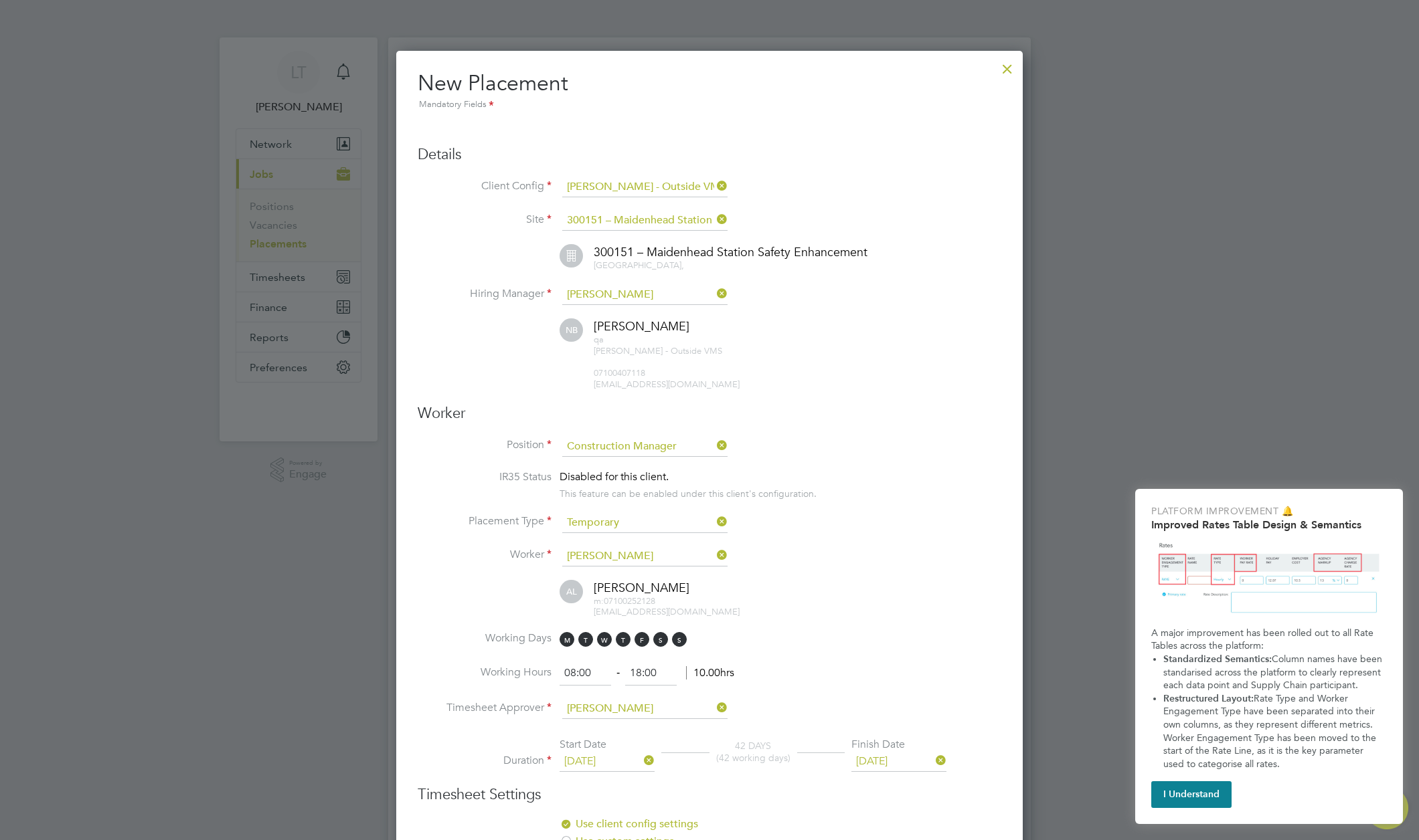
click at [1012, 66] on div at bounding box center [1007, 66] width 24 height 24
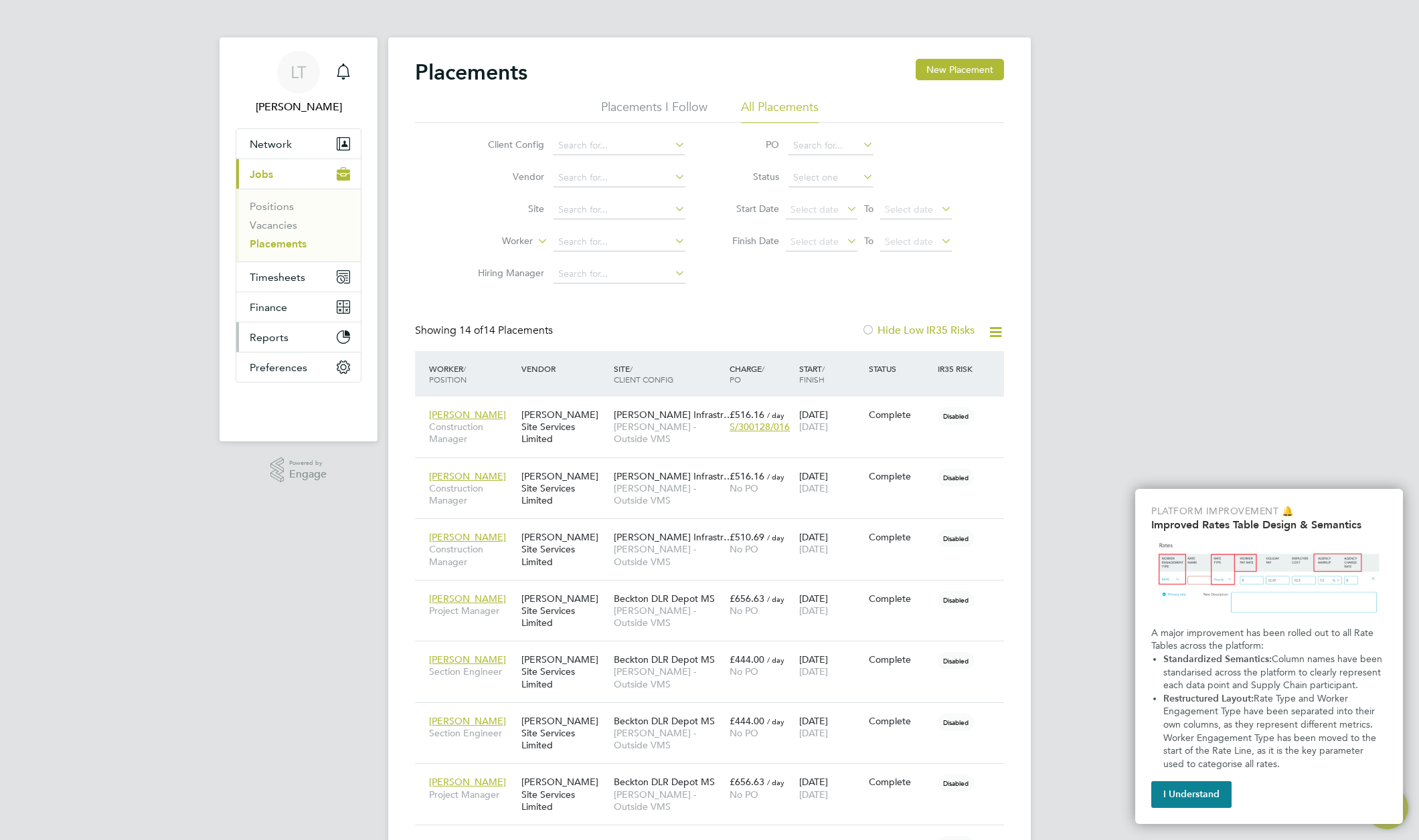
click at [282, 331] on span "Reports" at bounding box center [269, 337] width 39 height 13
click at [279, 303] on link "CIS Reports" at bounding box center [278, 297] width 57 height 13
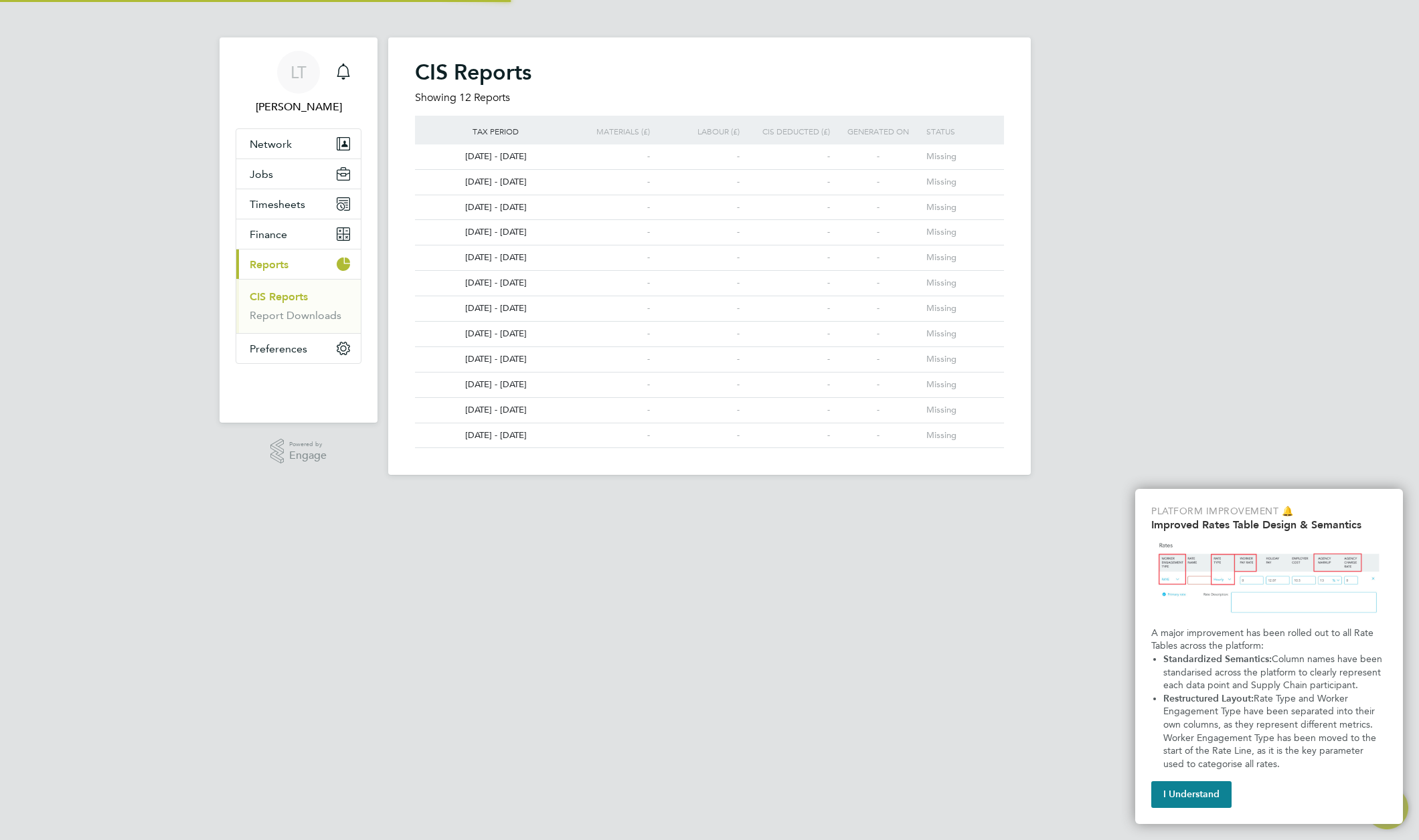
click at [279, 262] on span "Reports" at bounding box center [269, 264] width 39 height 13
click at [510, 69] on h2 "CIS Reports" at bounding box center [710, 72] width 589 height 27
click at [627, 47] on div "CIS Reports Showing 12 Reports Tax period Materials (£) Labour (£) CIS deducted…" at bounding box center [710, 256] width 642 height 438
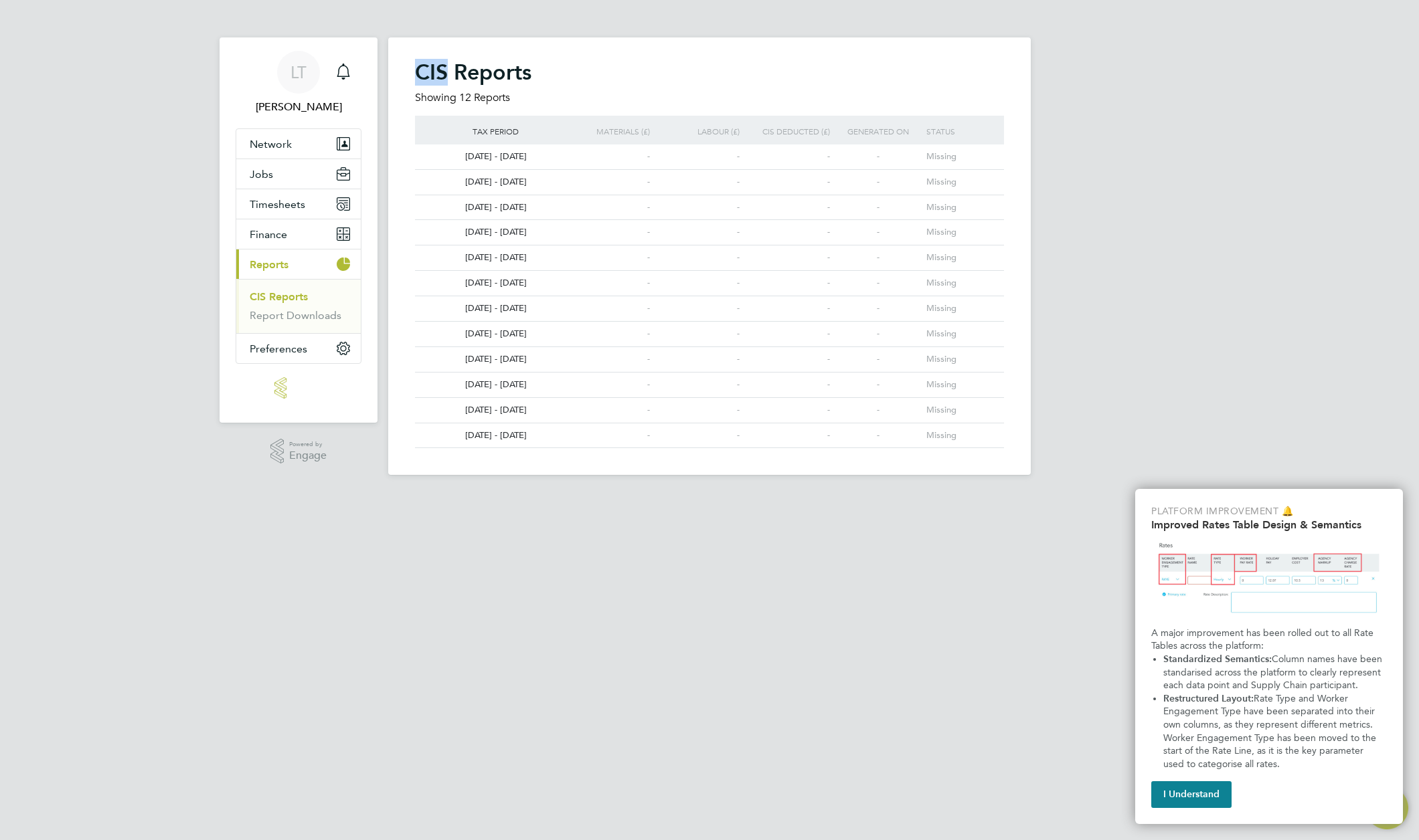
click at [627, 47] on div "CIS Reports Showing 12 Reports Tax period Materials (£) Labour (£) CIS deducted…" at bounding box center [710, 256] width 642 height 438
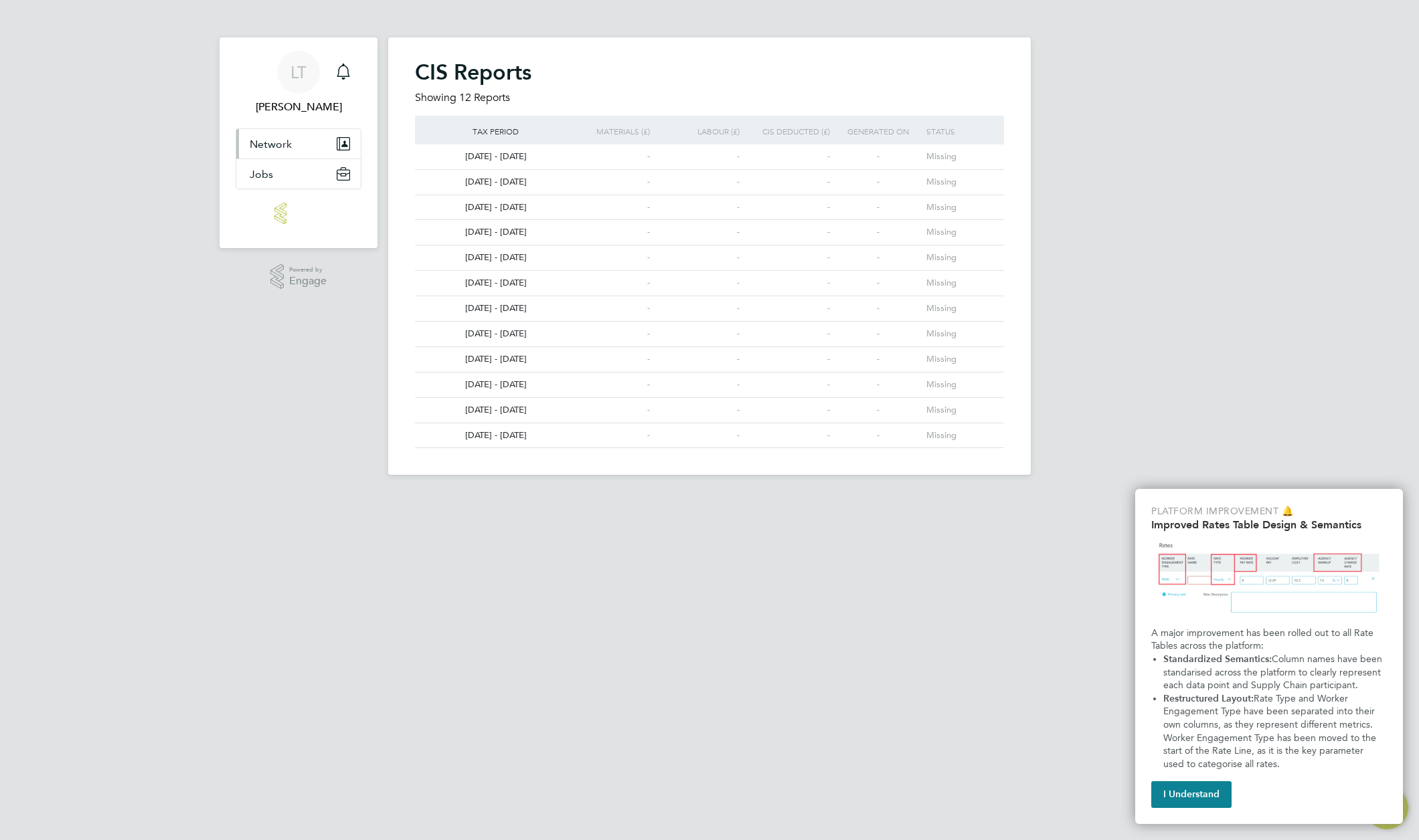
click at [280, 150] on span "Network" at bounding box center [271, 144] width 42 height 13
click at [267, 180] on link "Sites" at bounding box center [261, 176] width 23 height 13
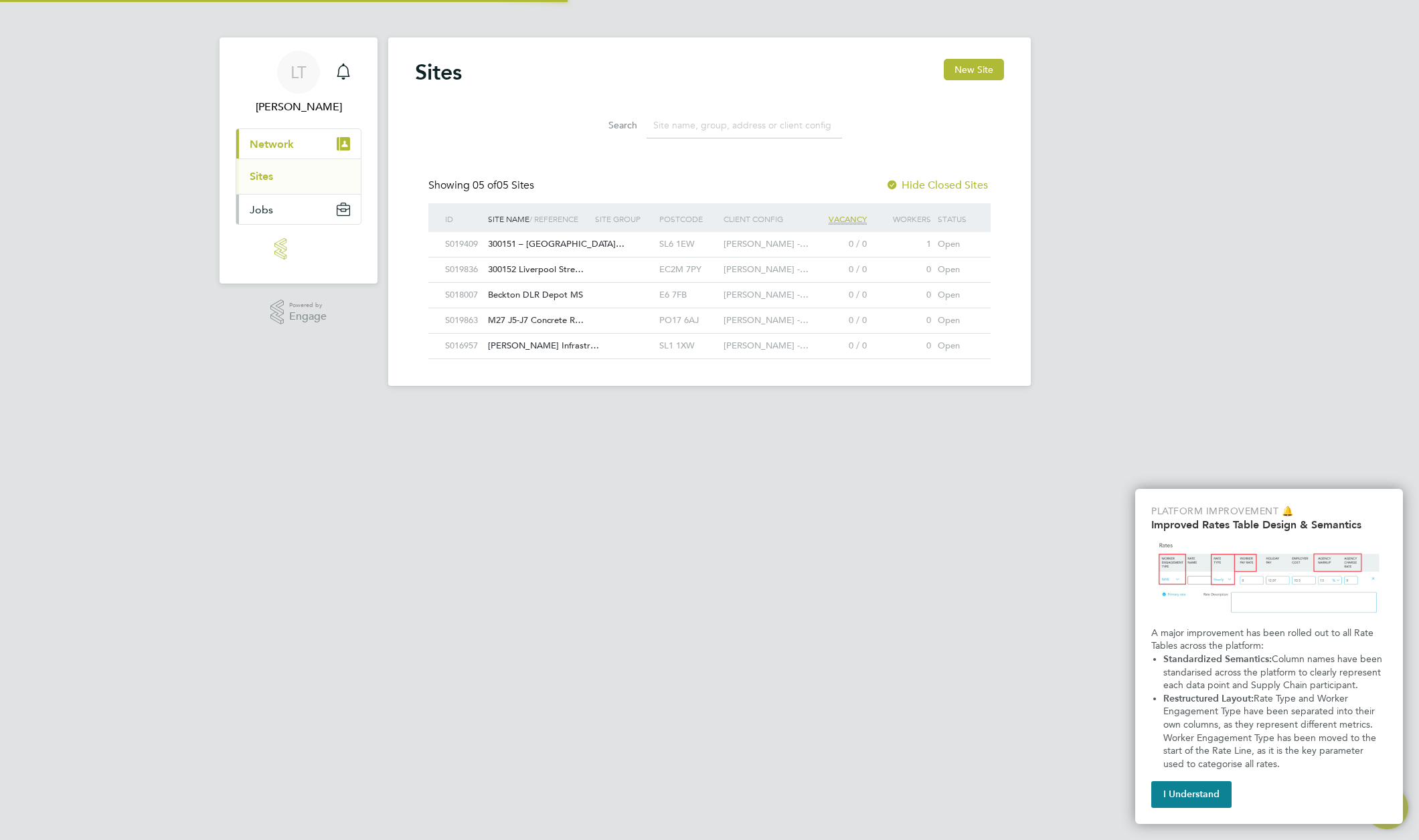
click at [253, 208] on span "Jobs" at bounding box center [261, 210] width 23 height 13
click at [253, 208] on link "Placements" at bounding box center [277, 206] width 56 height 13
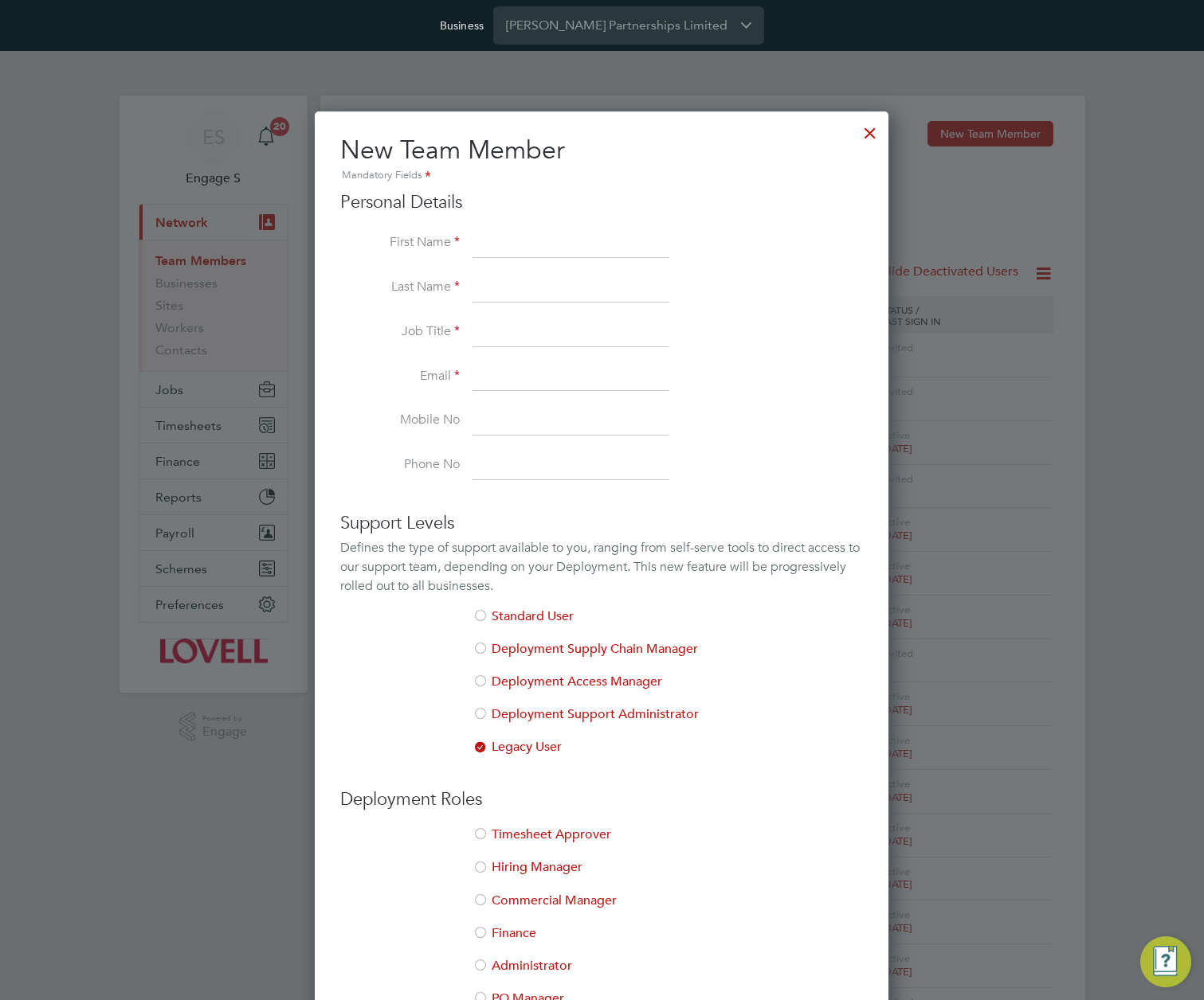
click at [866, 130] on div at bounding box center [870, 129] width 29 height 29
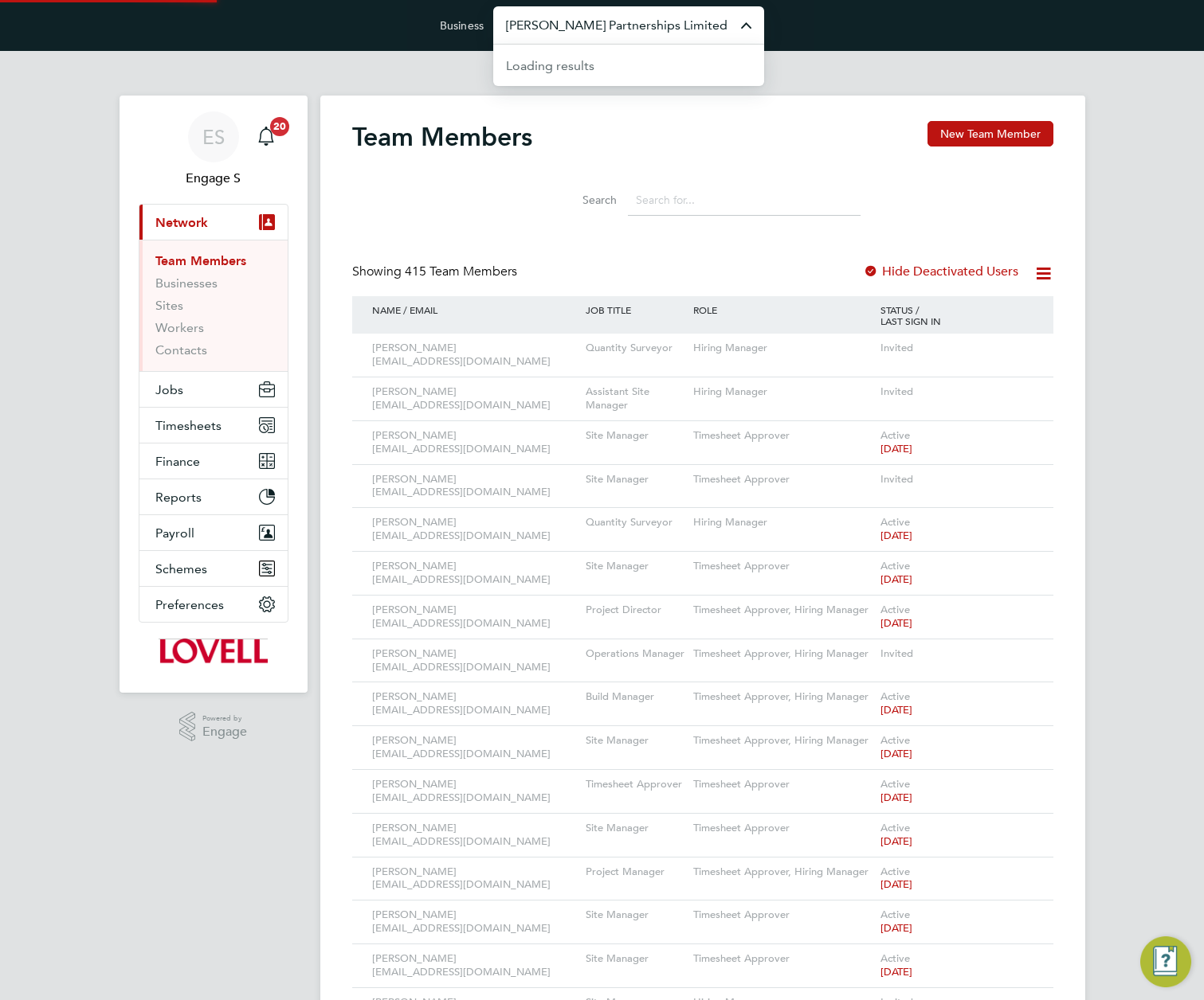
click at [658, 23] on input "[PERSON_NAME] Partnerships Limited" at bounding box center [629, 25] width 271 height 37
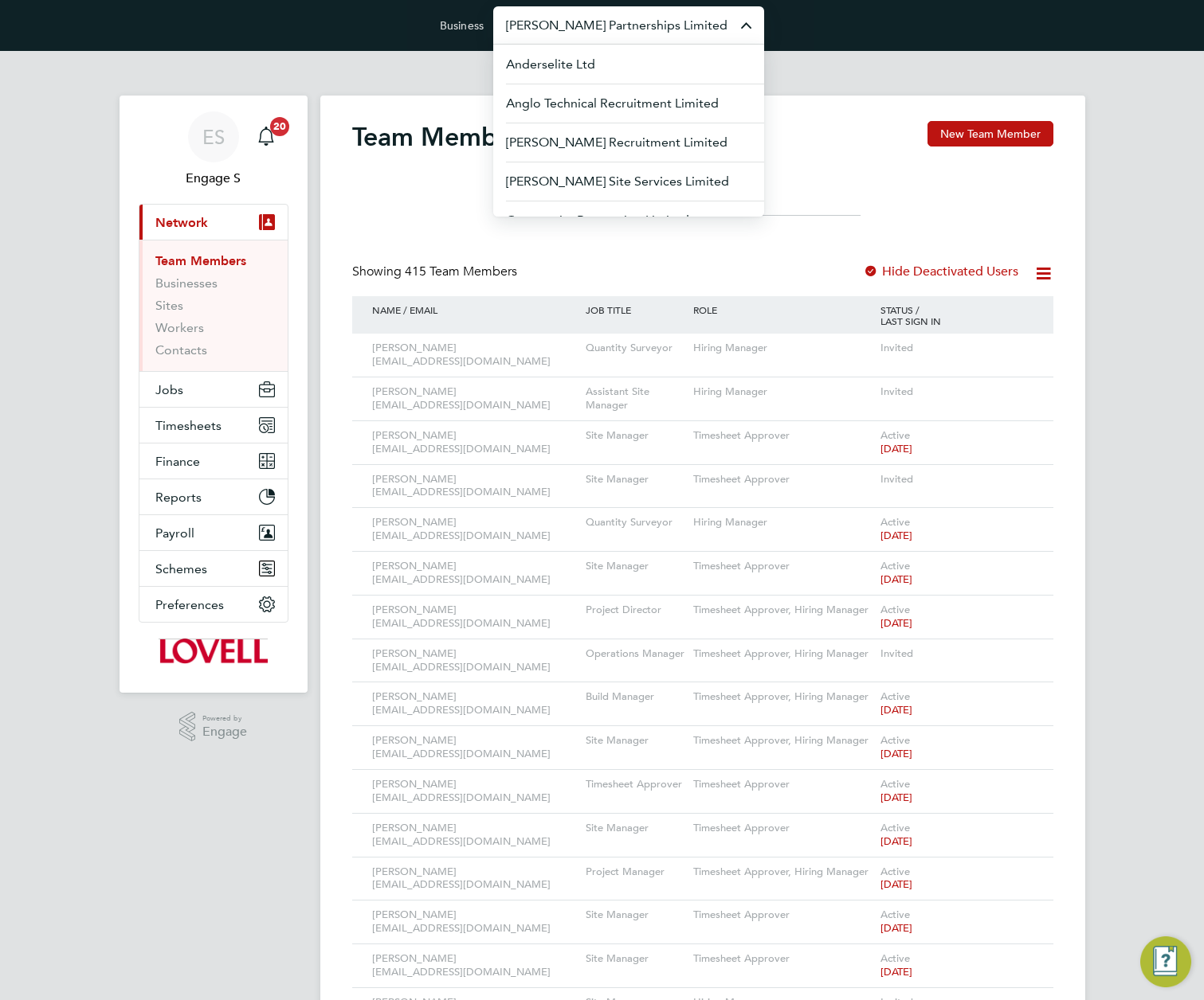
click at [753, 274] on div "Showing 415 Team Members Hide Deactivated Users" at bounding box center [702, 279] width 701 height 33
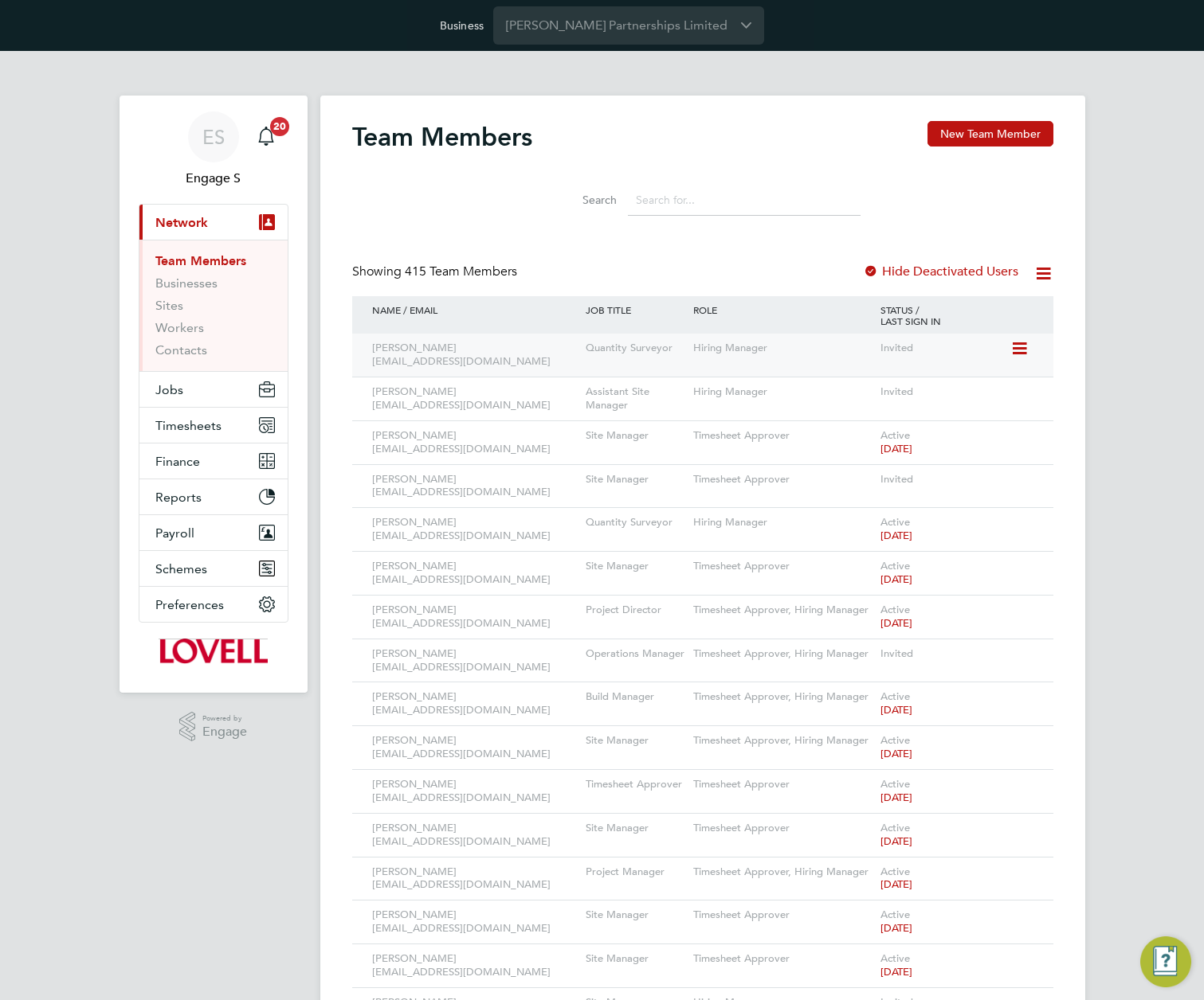
click at [1012, 348] on icon at bounding box center [1018, 348] width 16 height 19
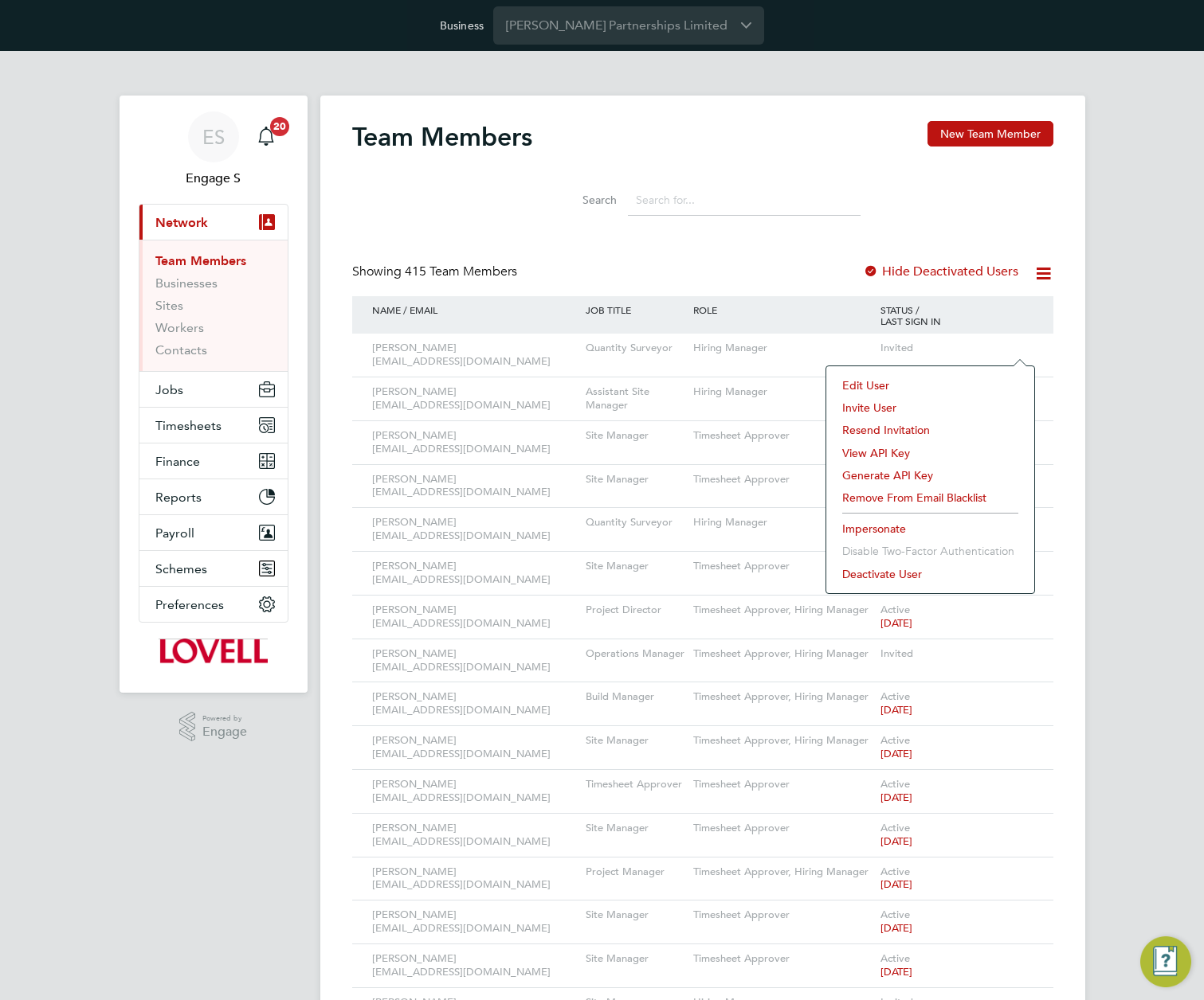
click at [856, 380] on li "Edit User" at bounding box center [930, 386] width 192 height 22
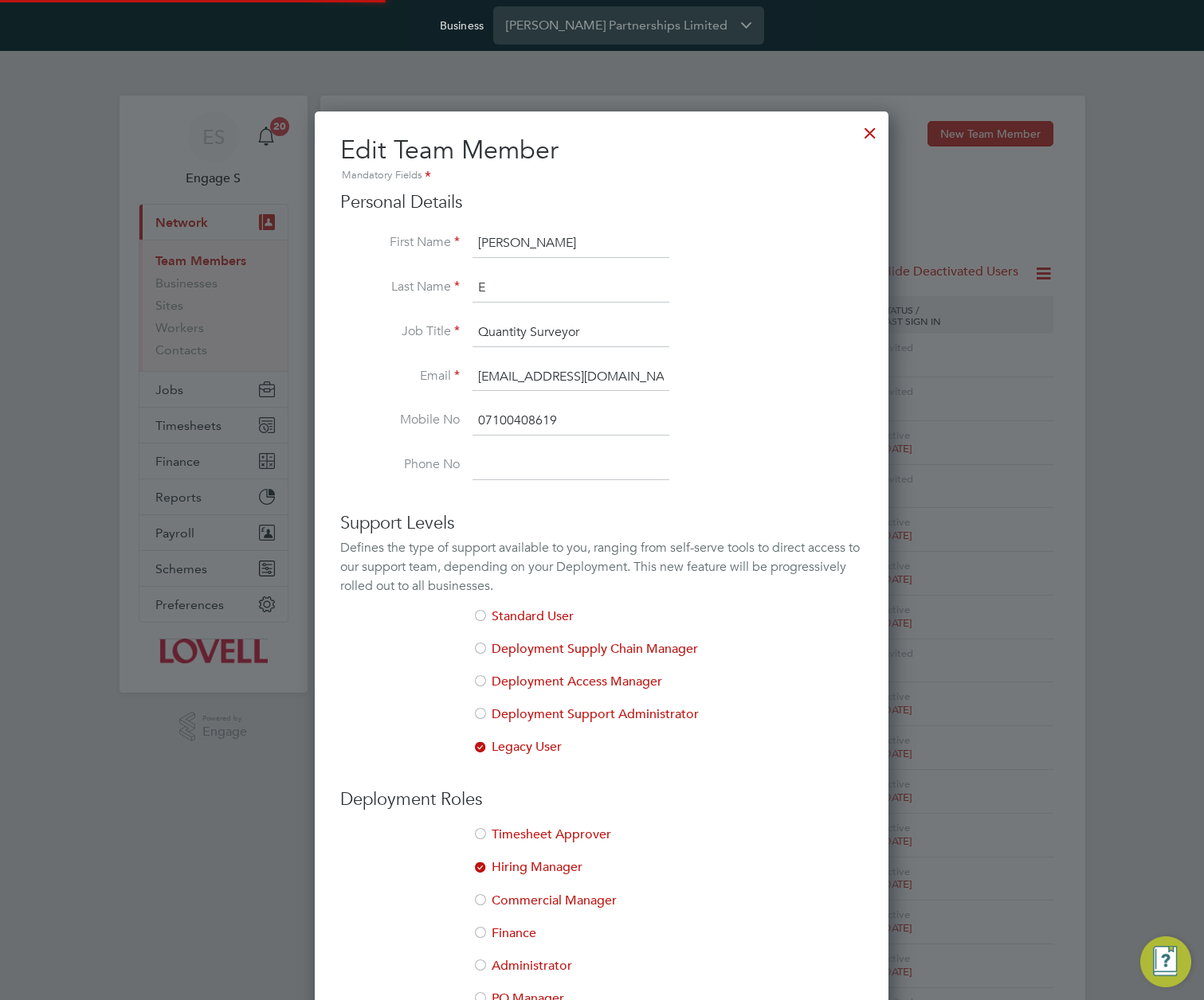
scroll to position [1019, 574]
click at [484, 864] on div at bounding box center [480, 869] width 16 height 16
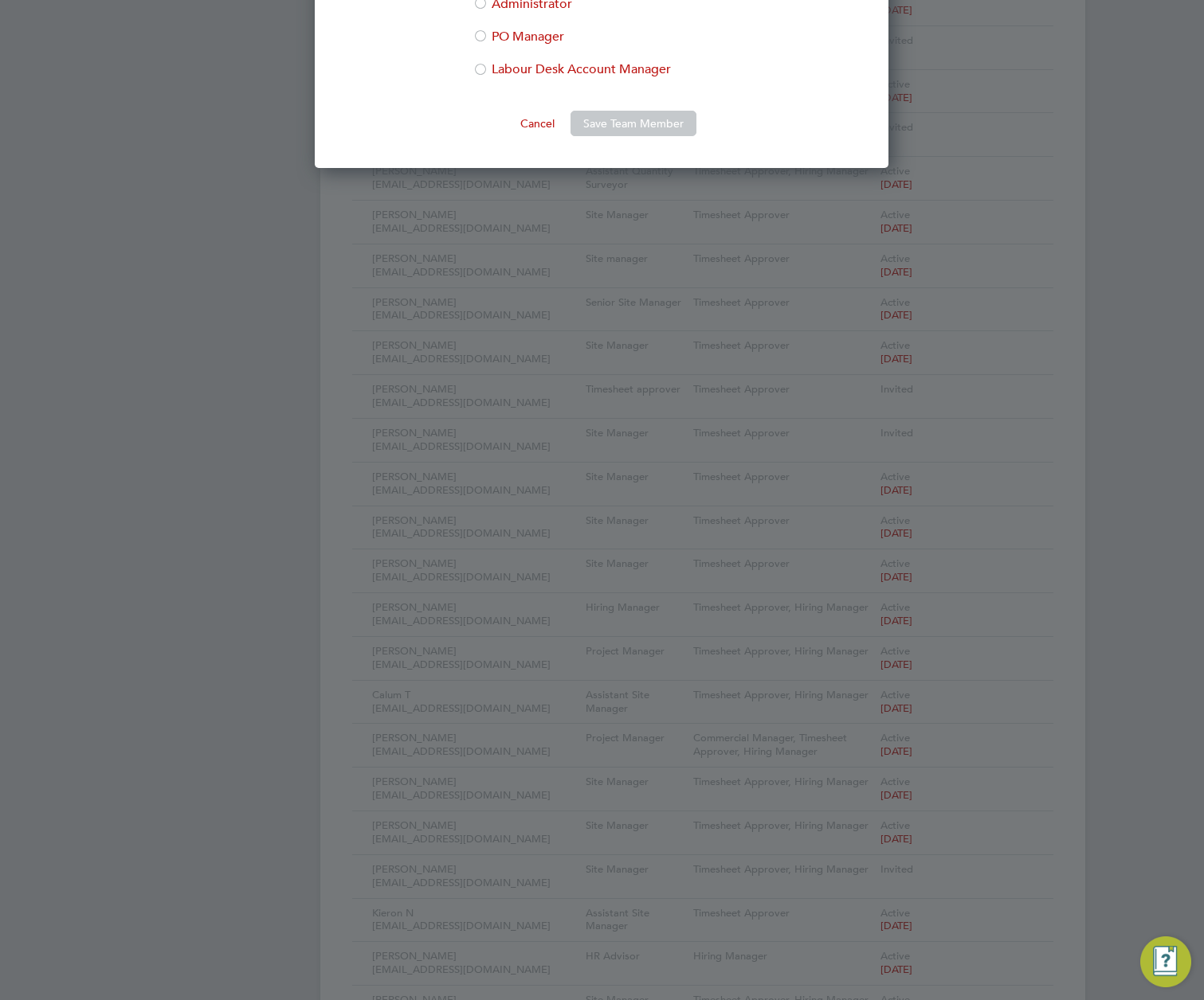
scroll to position [964, 0]
click at [487, 63] on div at bounding box center [480, 69] width 16 height 16
click at [636, 123] on button "Save Team Member" at bounding box center [632, 122] width 125 height 25
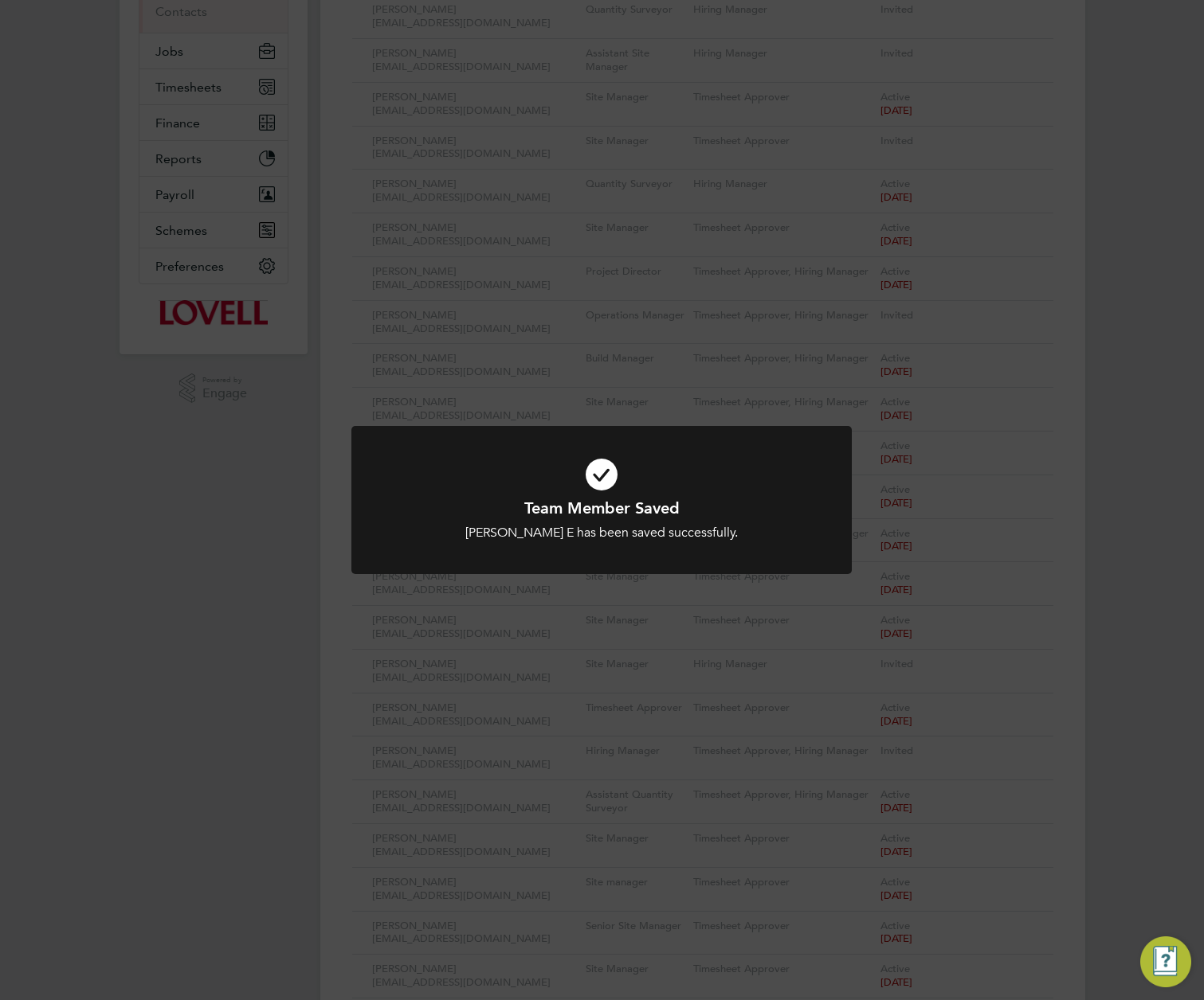
scroll to position [0, 0]
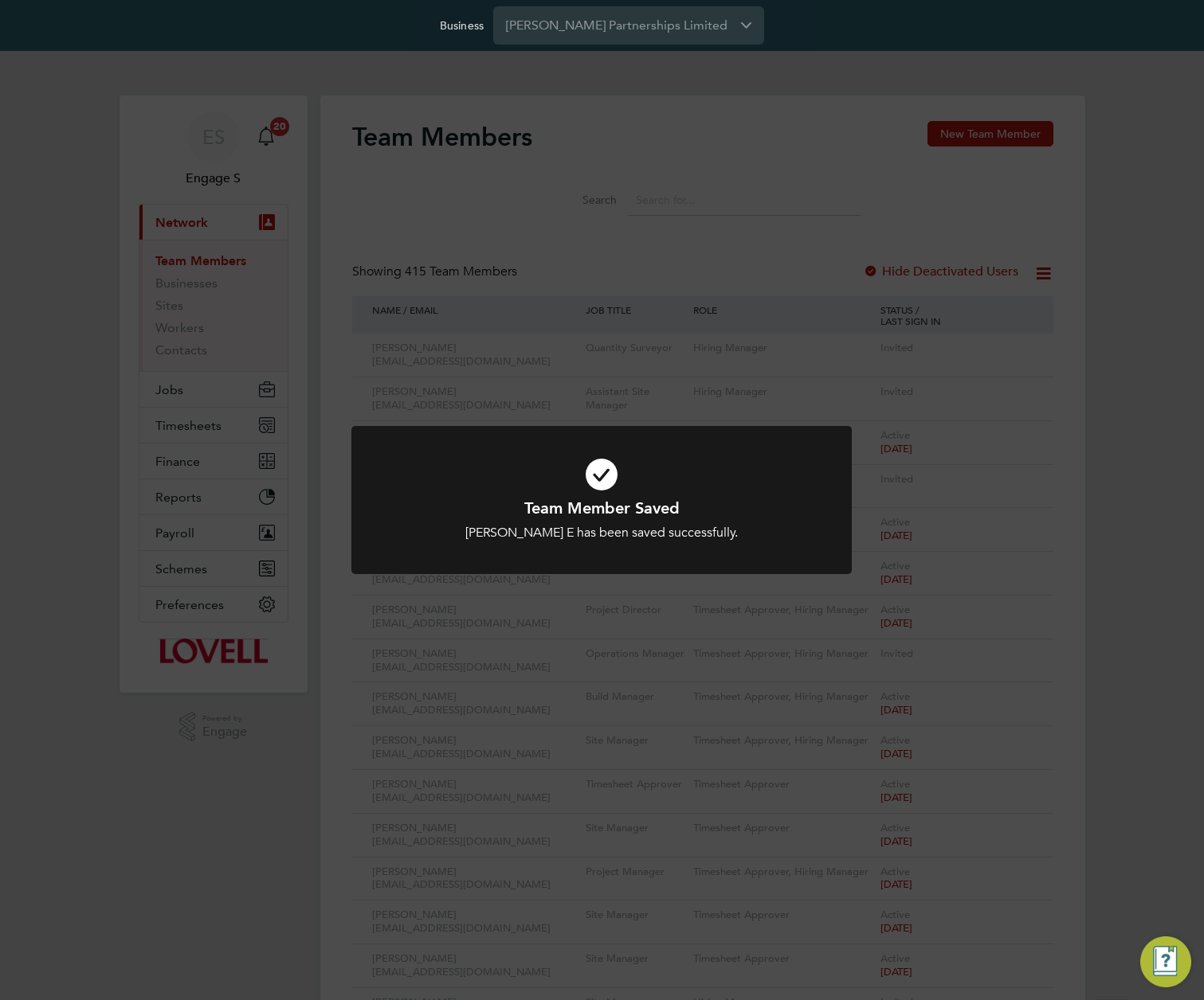
click at [1048, 313] on div "Team Member Saved James E has been saved successfully. Cancel Okay" at bounding box center [602, 500] width 1204 height 1000
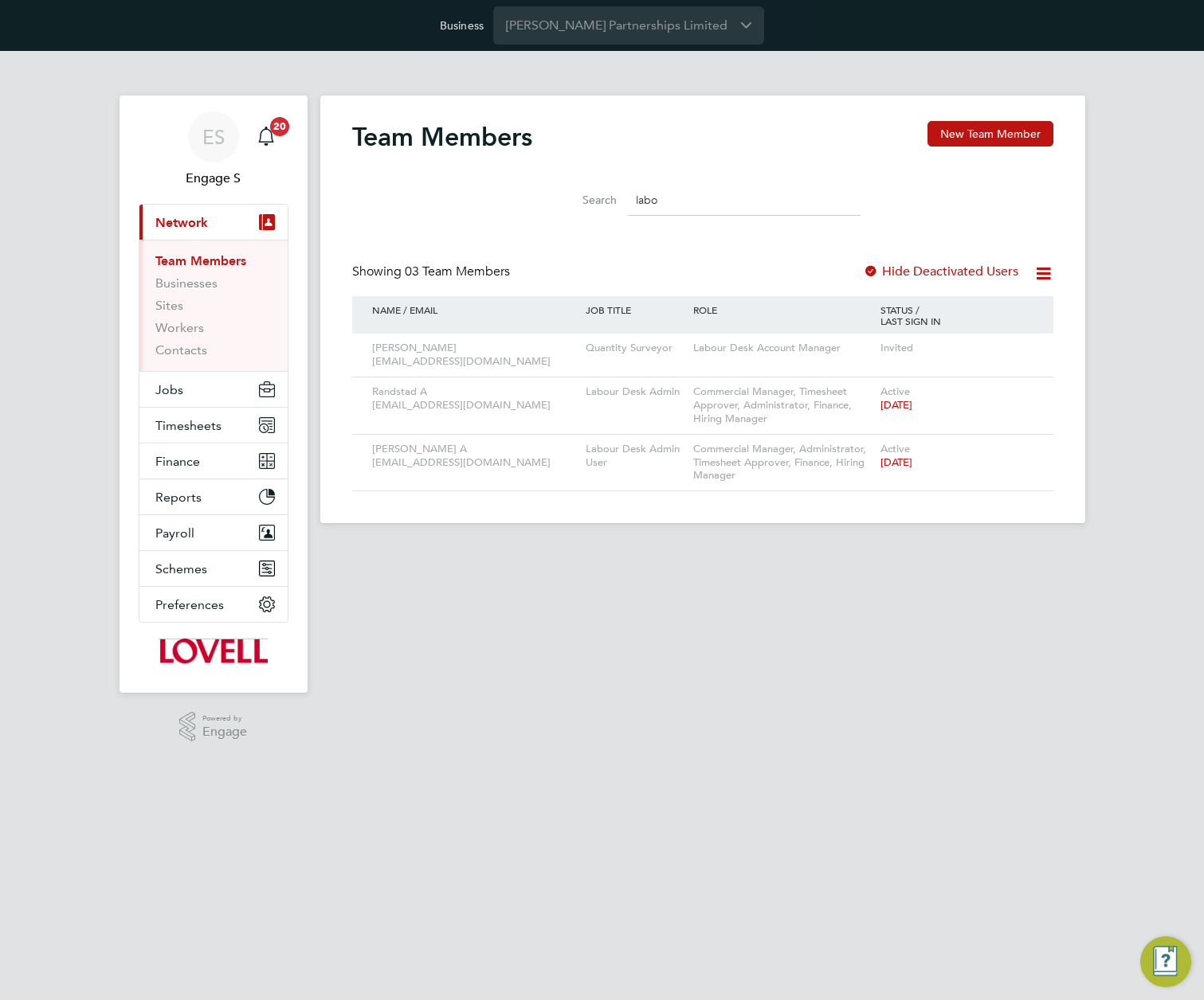
type input "labo"
click at [1047, 269] on icon at bounding box center [1043, 274] width 20 height 20
click at [971, 311] on li "Download Team Members Report" at bounding box center [955, 311] width 190 height 22
click at [1016, 342] on icon at bounding box center [1018, 348] width 16 height 19
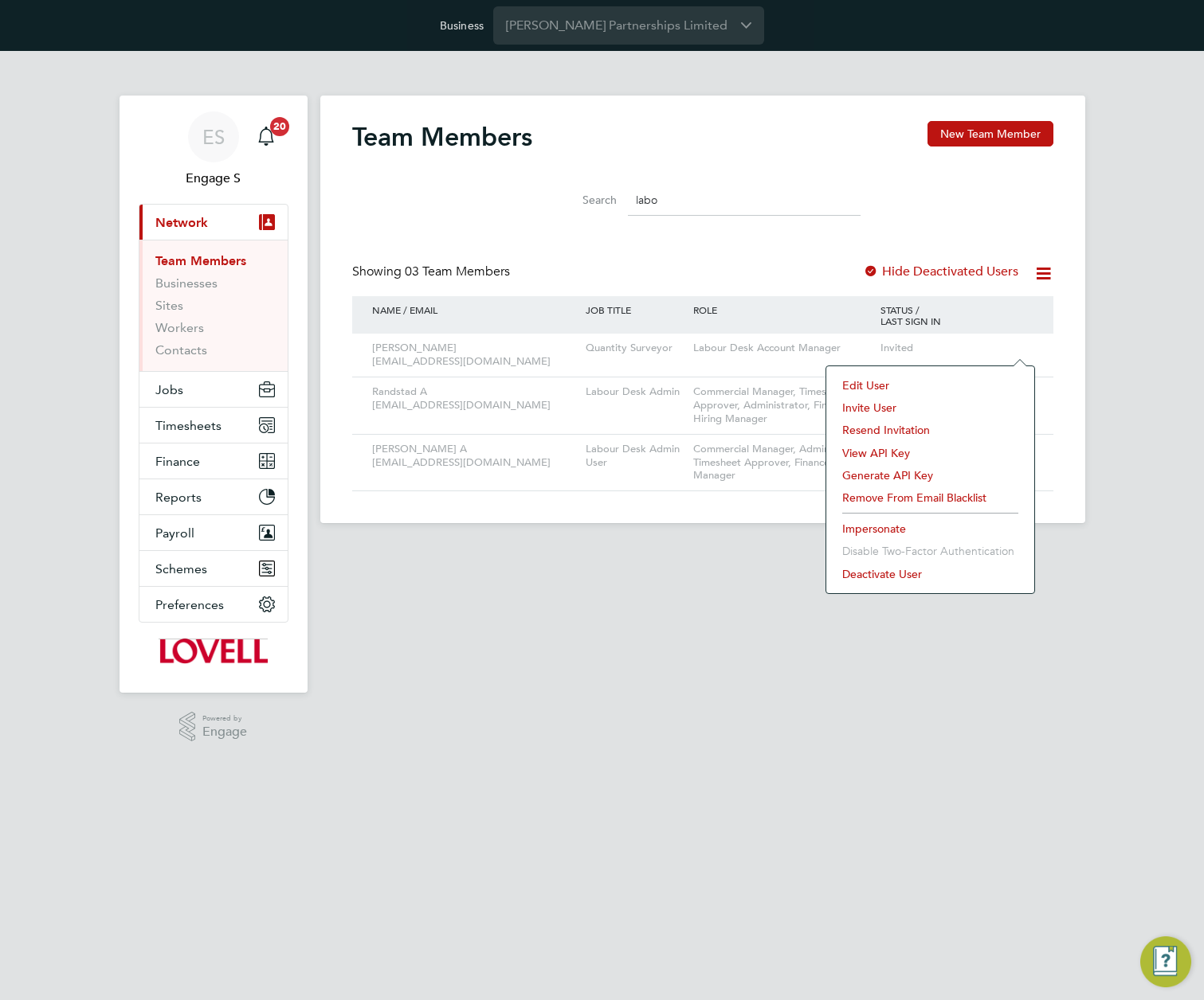
click at [859, 576] on li "Deactivate User" at bounding box center [930, 574] width 192 height 22
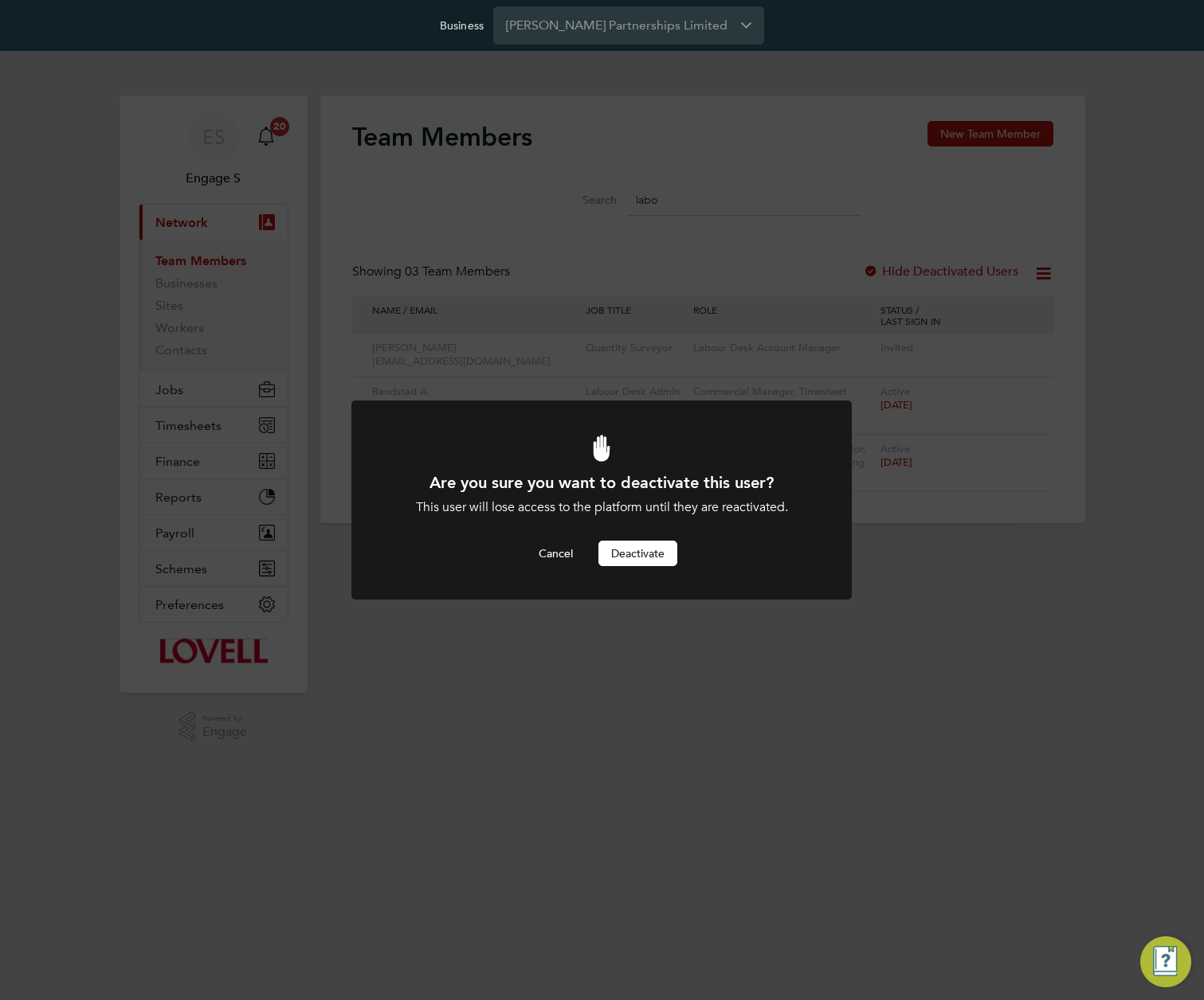
click at [637, 551] on button "Deactivate" at bounding box center [638, 553] width 79 height 25
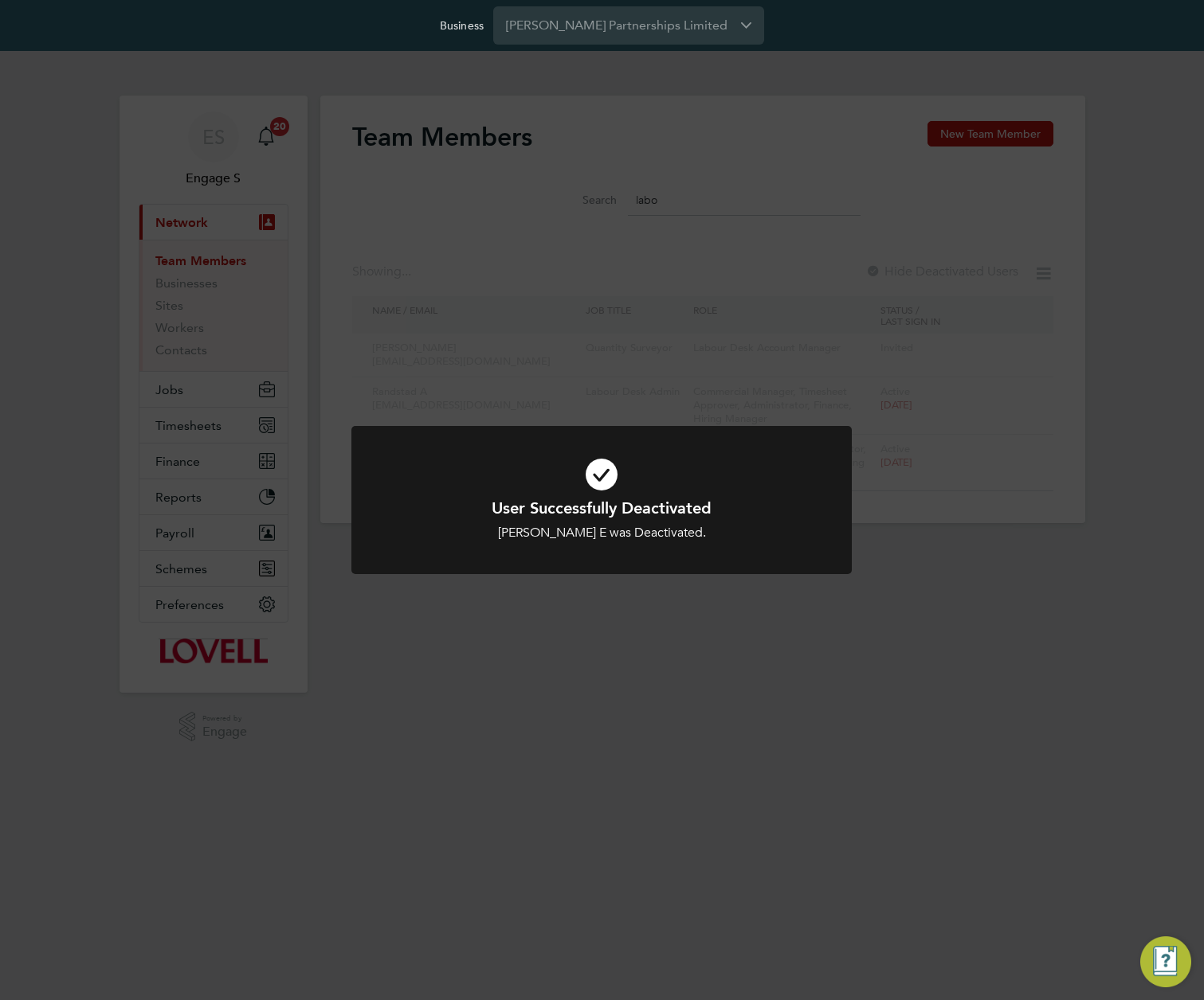
click at [980, 463] on div "User Successfully Deactivated [PERSON_NAME] E was Deactivated. Cancel Okay" at bounding box center [602, 500] width 1204 height 1000
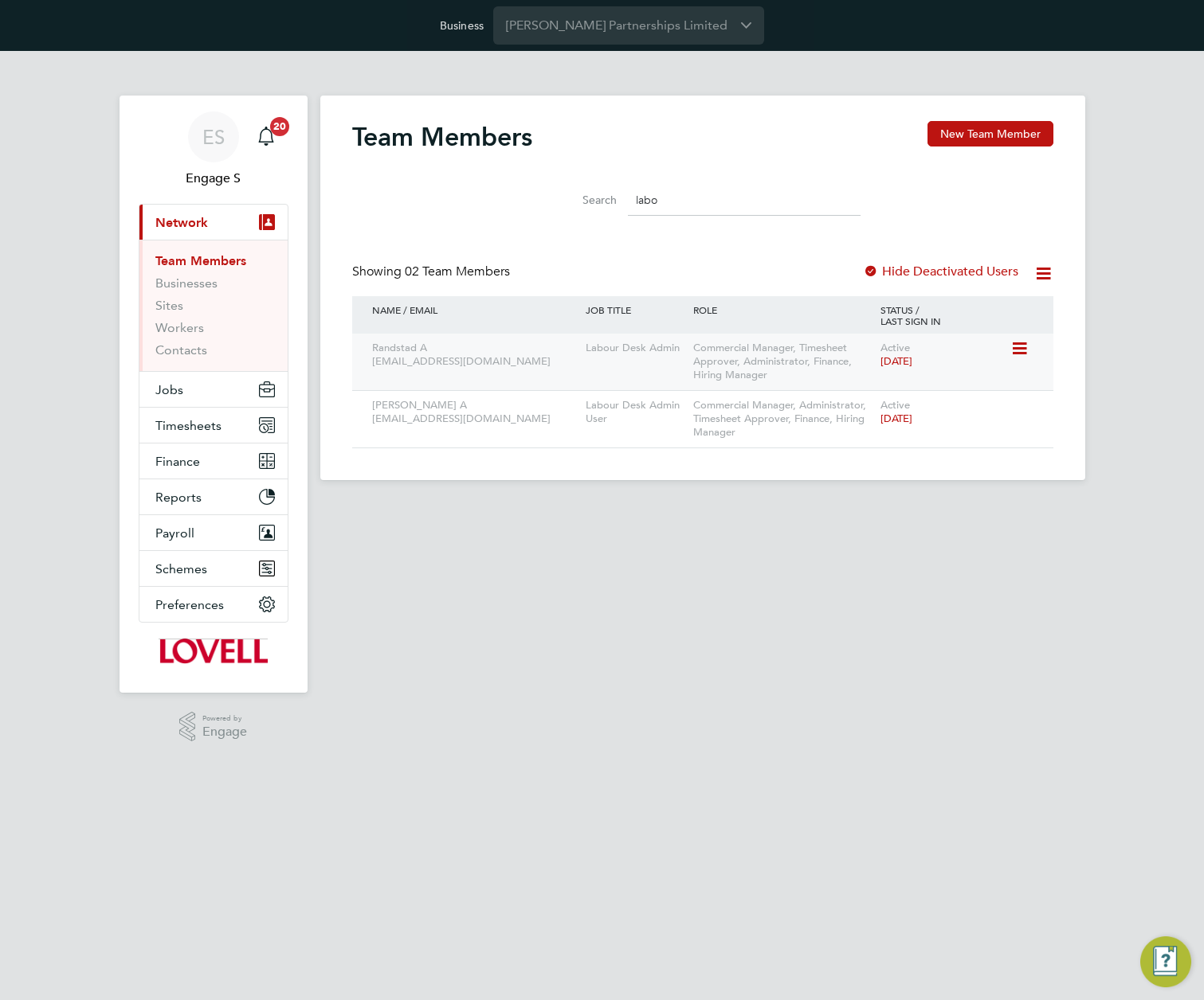
click at [1021, 344] on icon at bounding box center [1018, 348] width 16 height 19
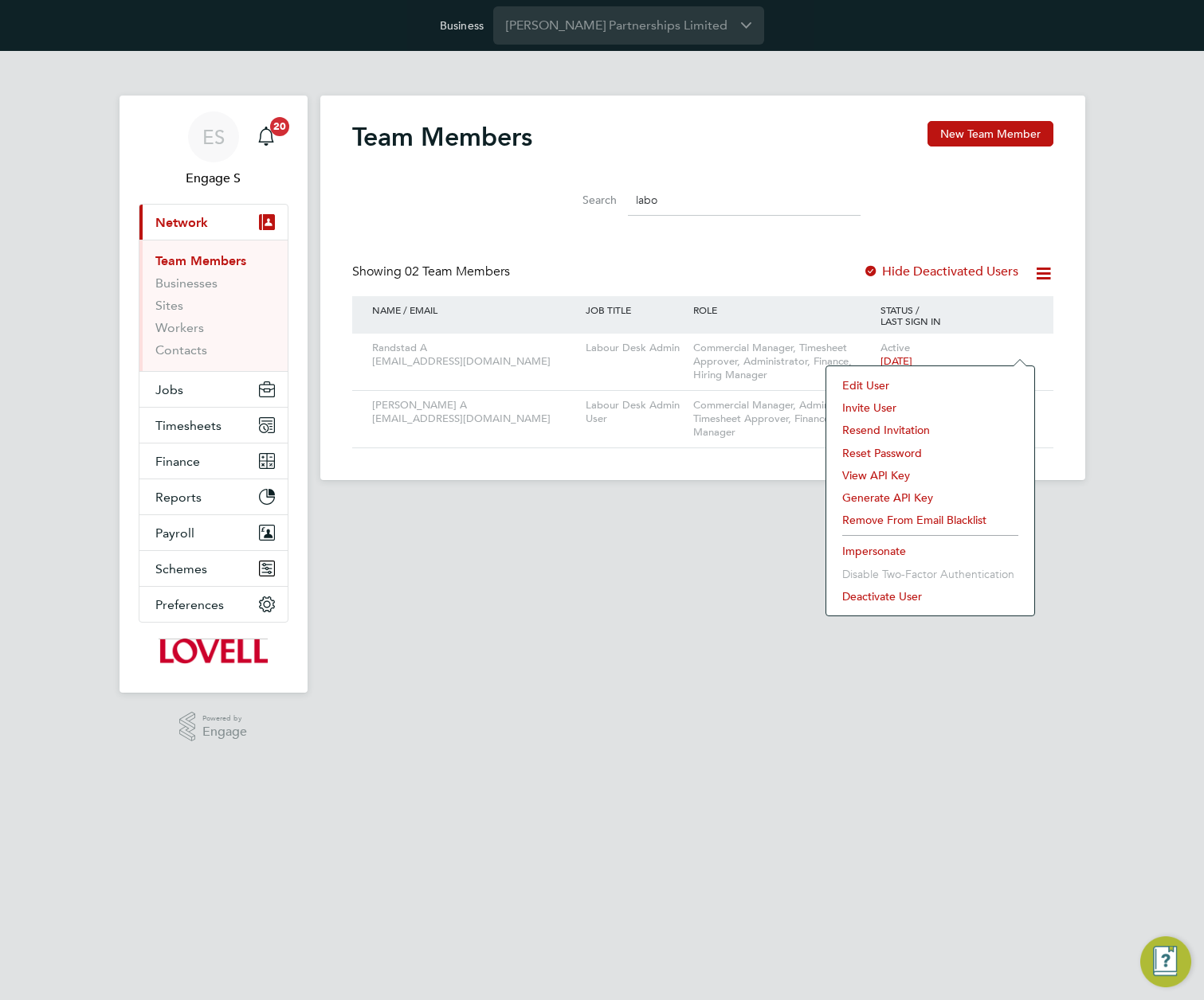
click at [895, 369] on div "Edit User Invite User Resend Invitation Reset Password View API Key Generate AP…" at bounding box center [930, 491] width 210 height 251
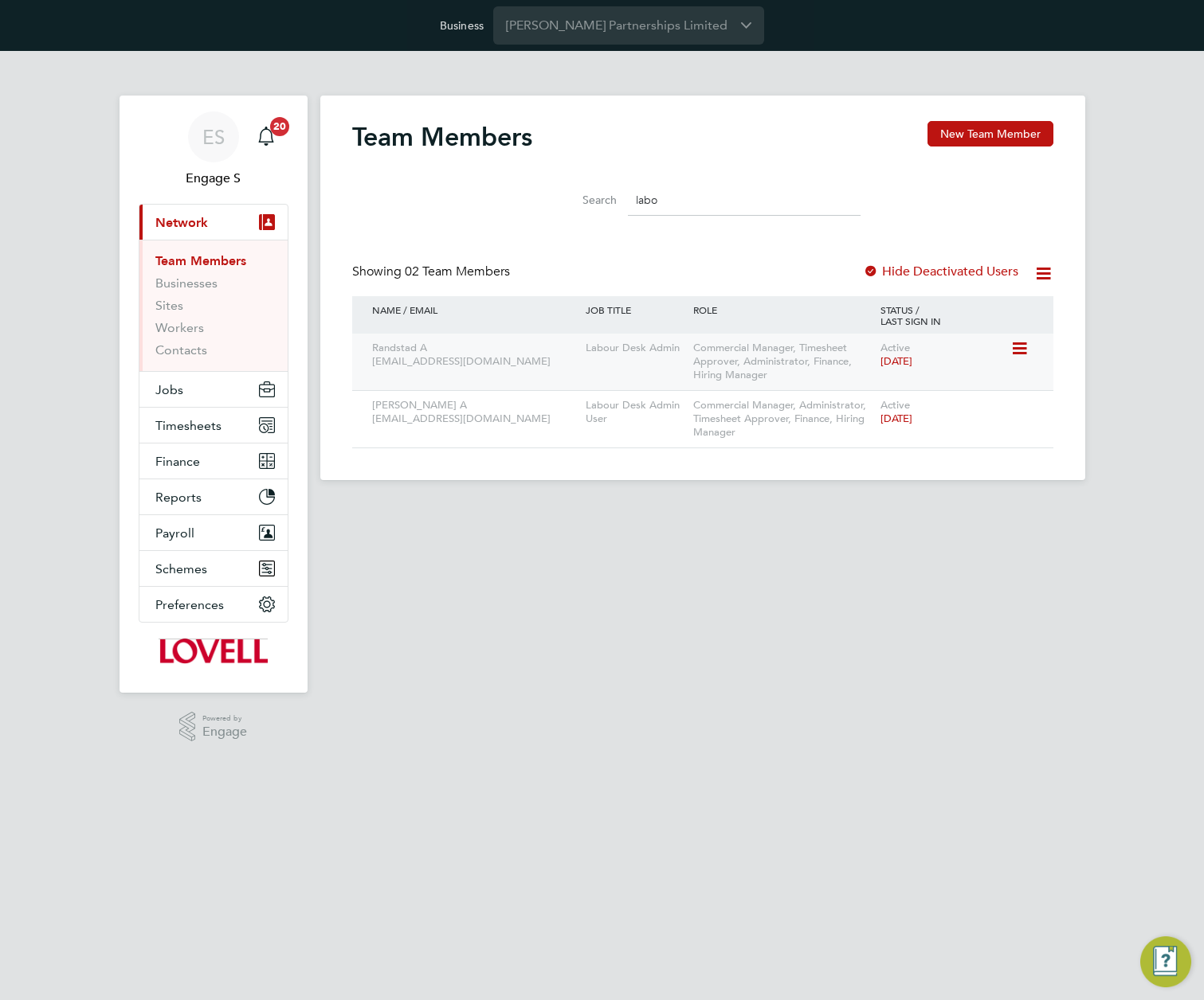
click at [1019, 347] on icon at bounding box center [1018, 348] width 16 height 19
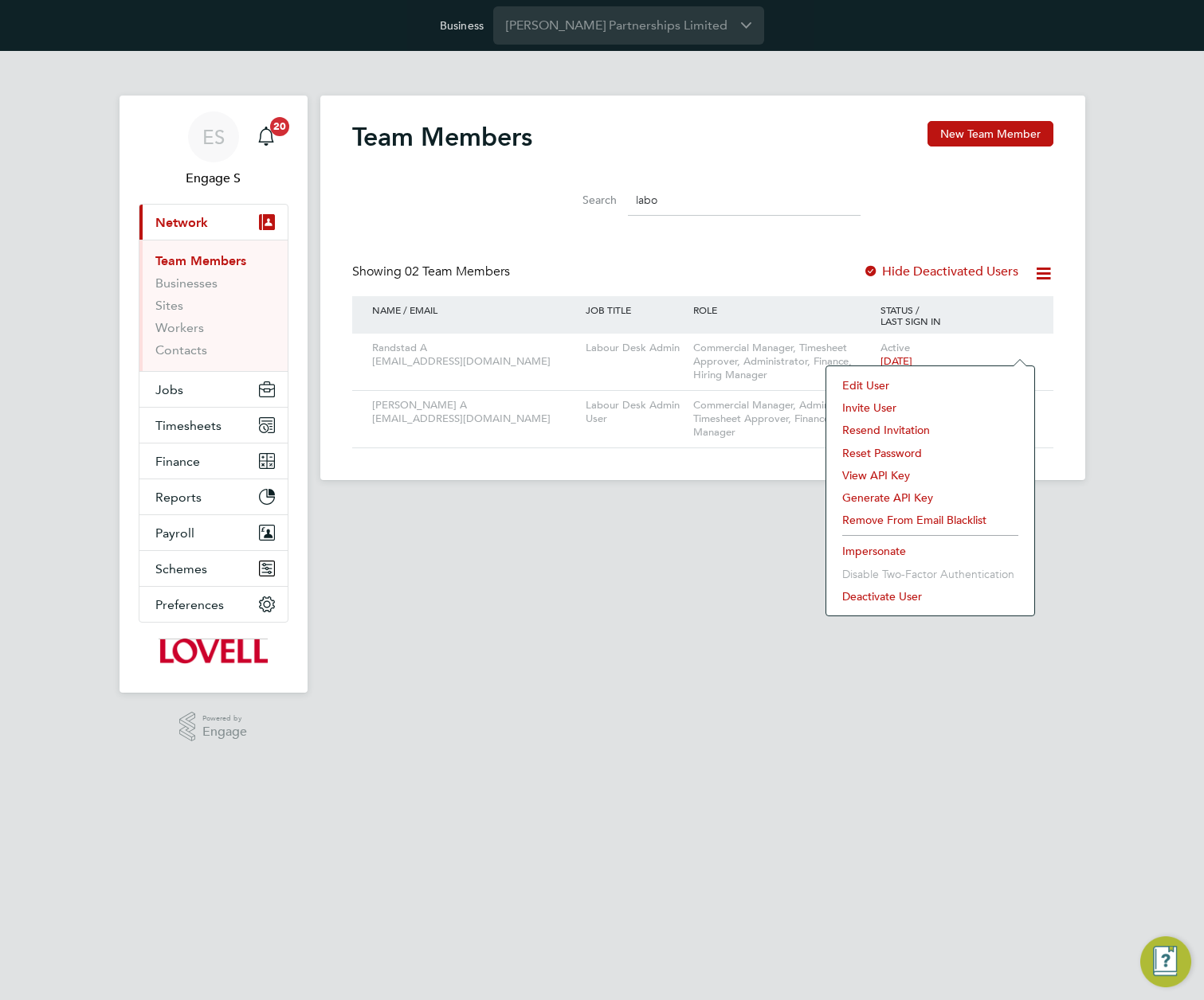
click at [862, 383] on li "Edit User" at bounding box center [930, 386] width 192 height 22
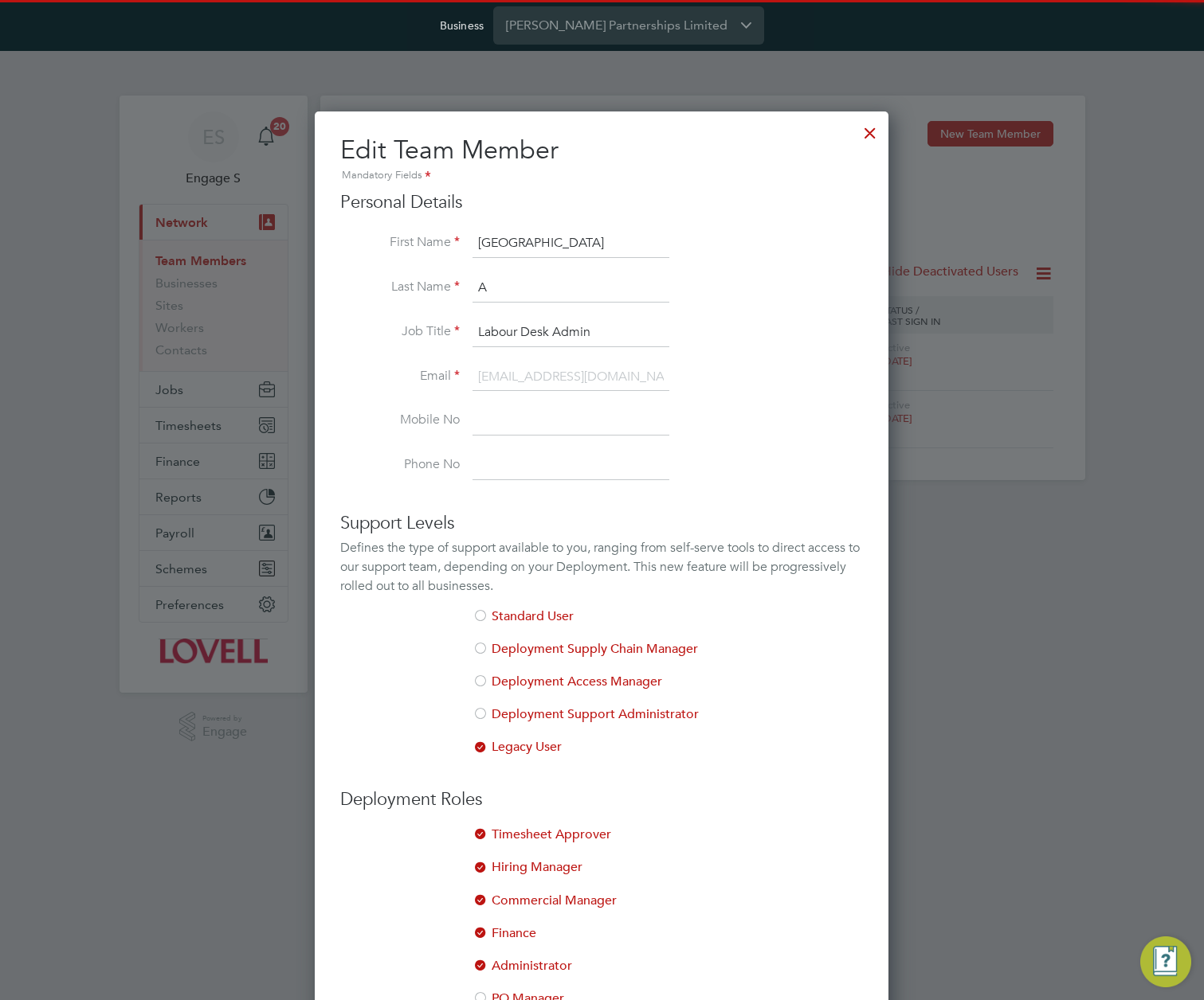
scroll to position [130, 0]
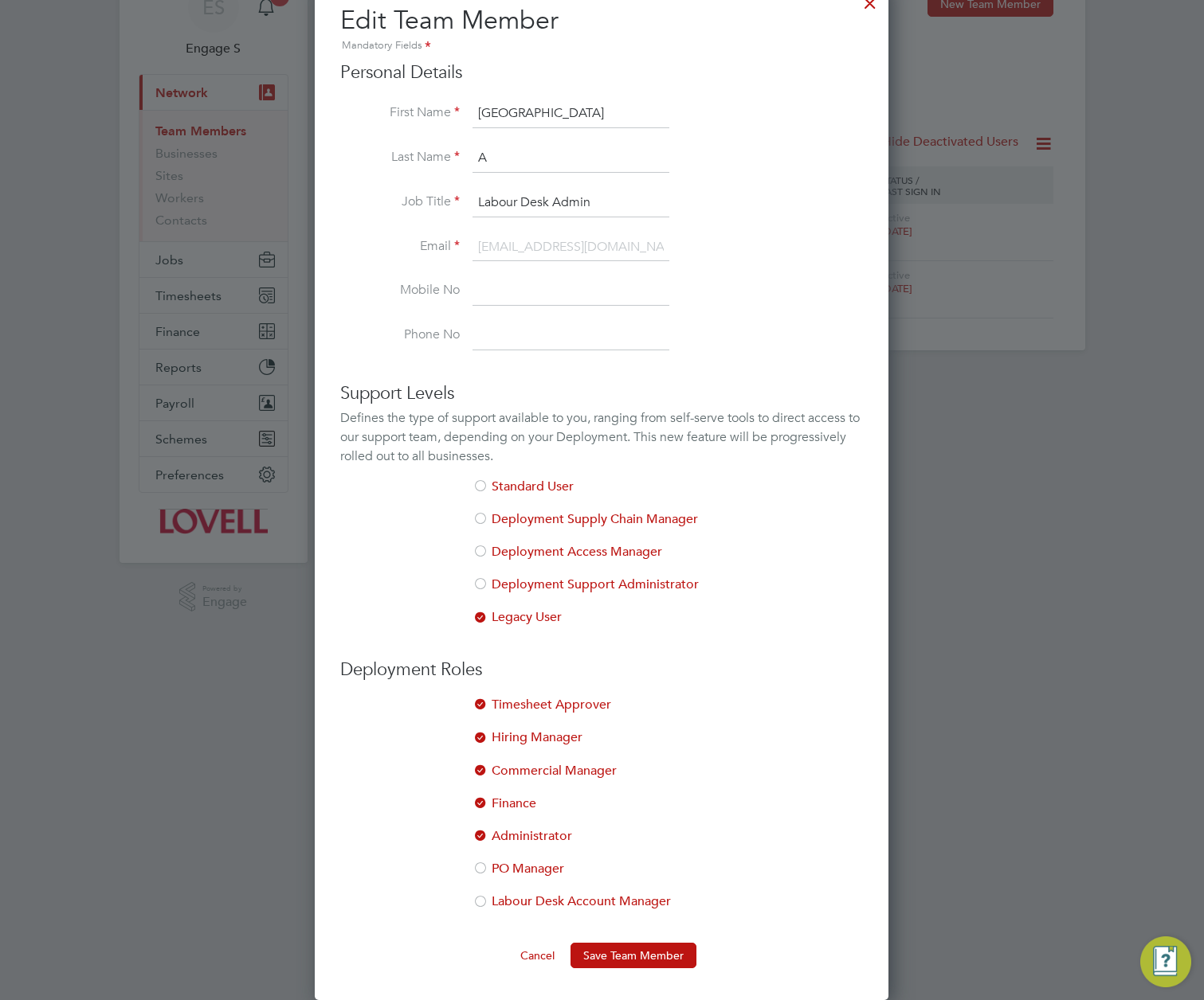
click at [490, 894] on li "Labour Desk Account Manager" at bounding box center [601, 910] width 523 height 33
click at [486, 836] on div at bounding box center [480, 837] width 16 height 16
click at [482, 797] on div at bounding box center [480, 804] width 16 height 16
click at [477, 764] on div at bounding box center [480, 771] width 16 height 16
click at [482, 731] on div at bounding box center [480, 739] width 16 height 16
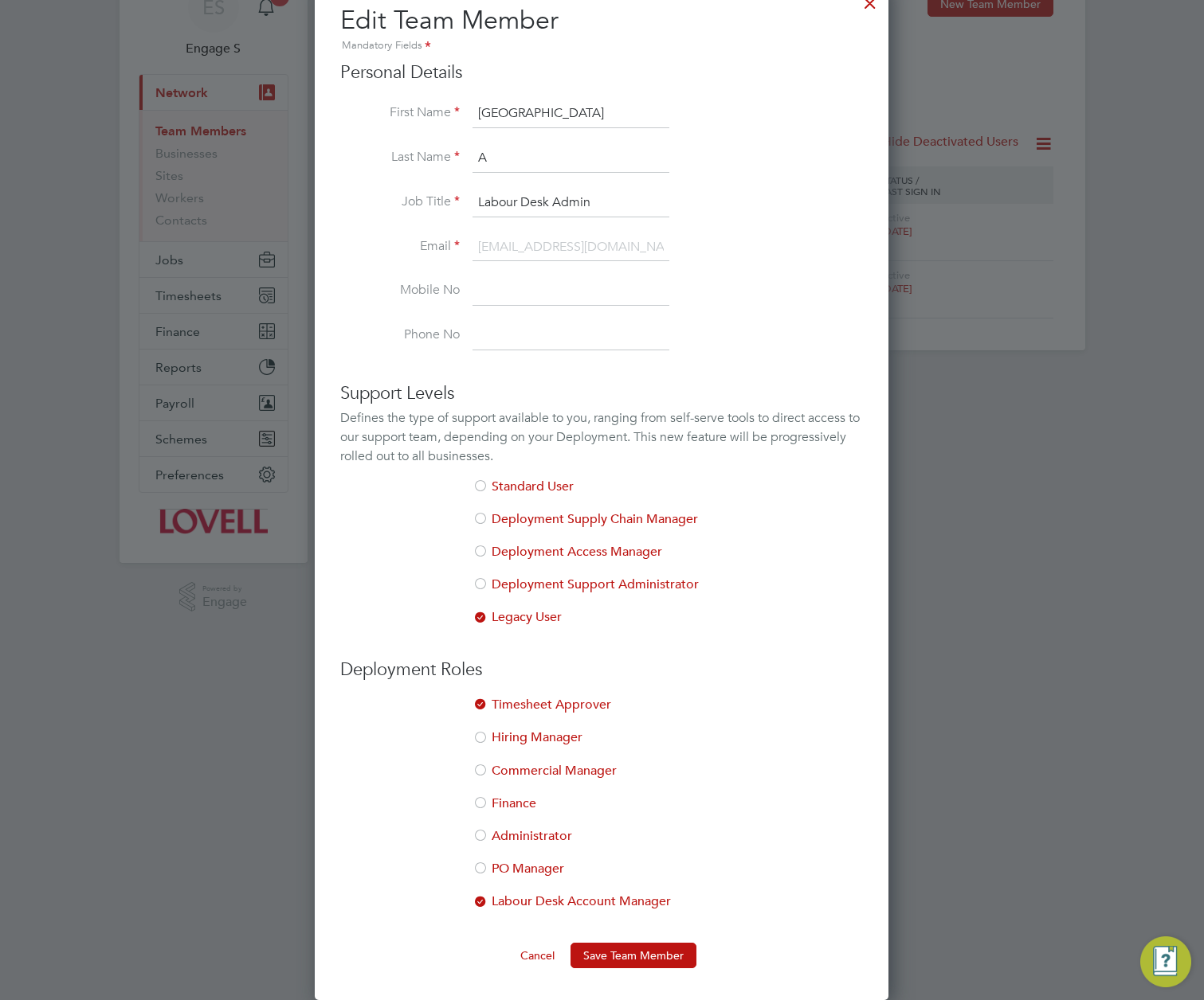
click at [477, 699] on div at bounding box center [480, 705] width 16 height 16
click at [644, 954] on button "Save Team Member" at bounding box center [632, 955] width 125 height 25
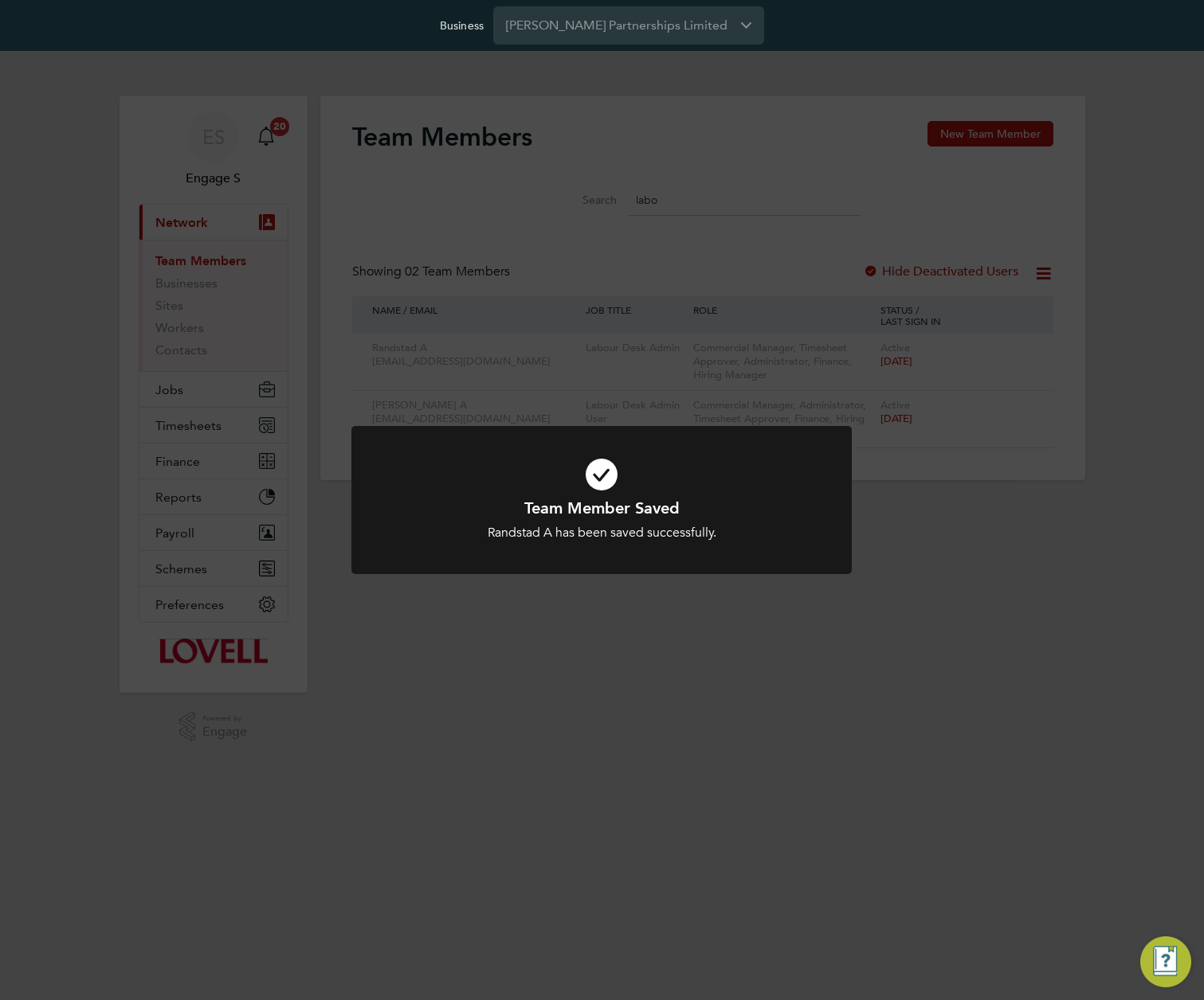
scroll to position [0, 0]
click at [725, 874] on div "Team Member [PERSON_NAME] A has been saved successfully. Cancel Okay" at bounding box center [602, 500] width 1204 height 1000
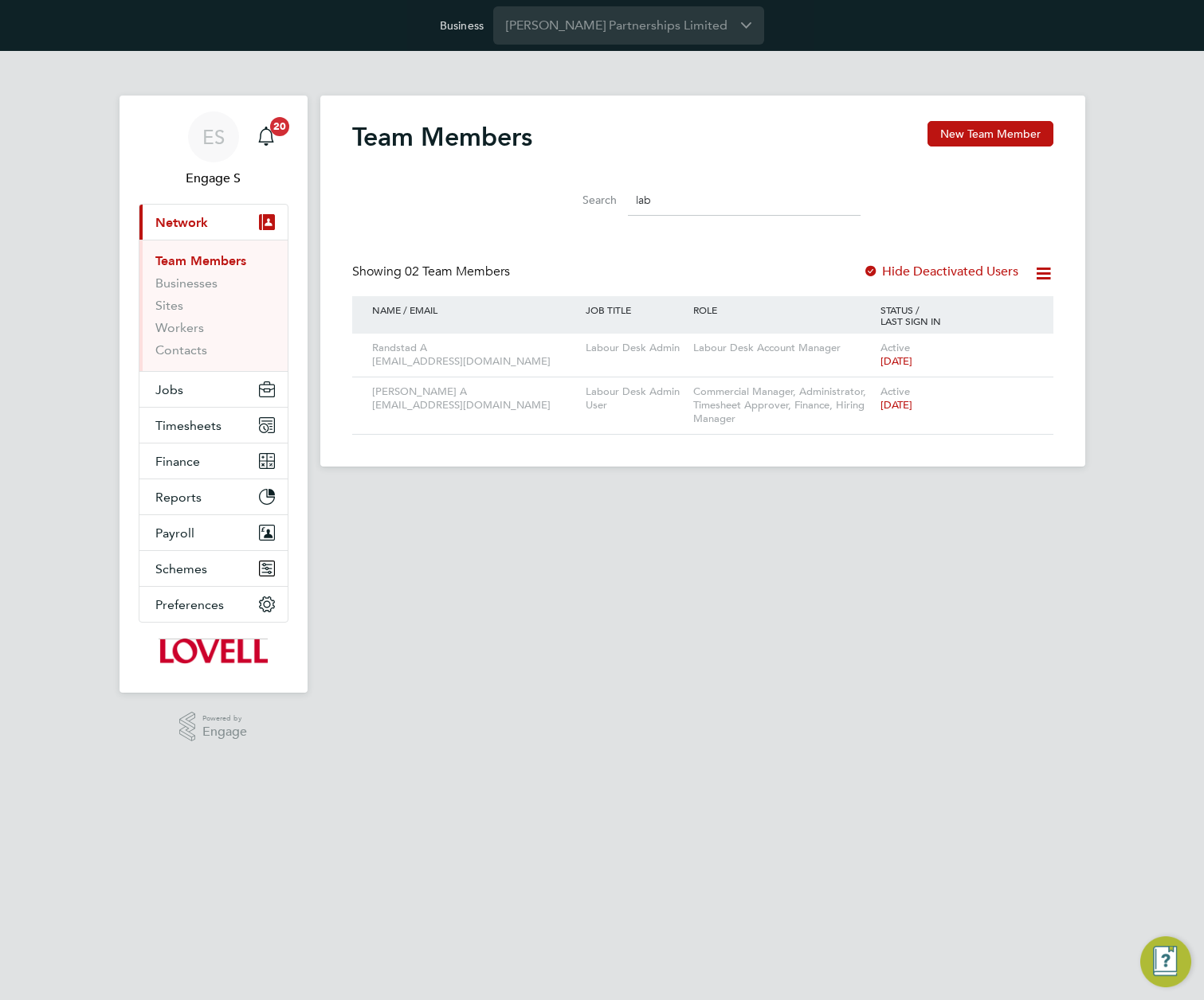
type input "lab"
click at [876, 271] on div at bounding box center [871, 272] width 16 height 16
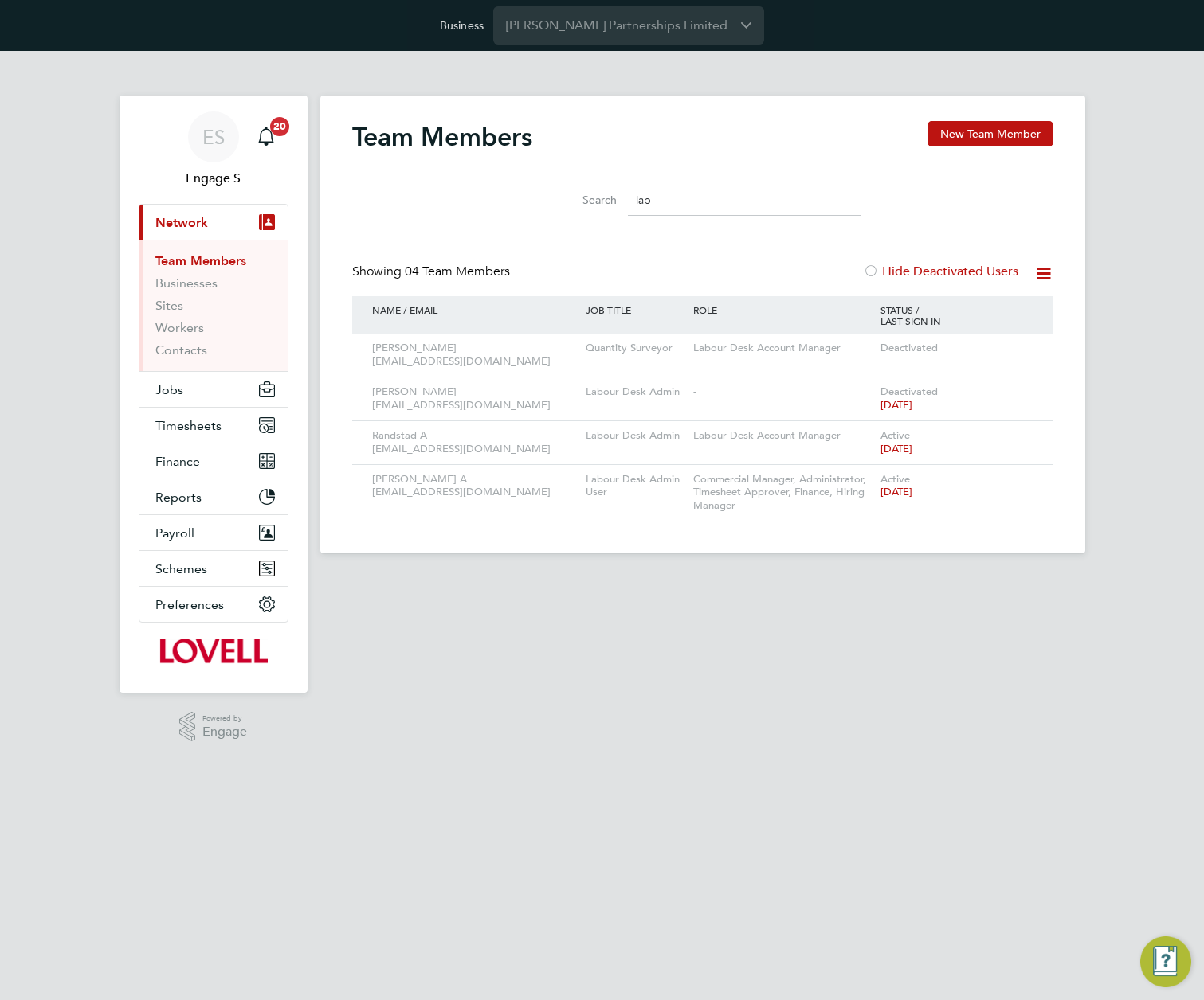
click at [1040, 274] on icon at bounding box center [1043, 274] width 20 height 20
click at [780, 229] on div "Team Members New Team Member Search lab Showing 04 Team Members Hide Deactivate…" at bounding box center [702, 322] width 701 height 401
click at [1020, 435] on icon at bounding box center [1018, 436] width 16 height 19
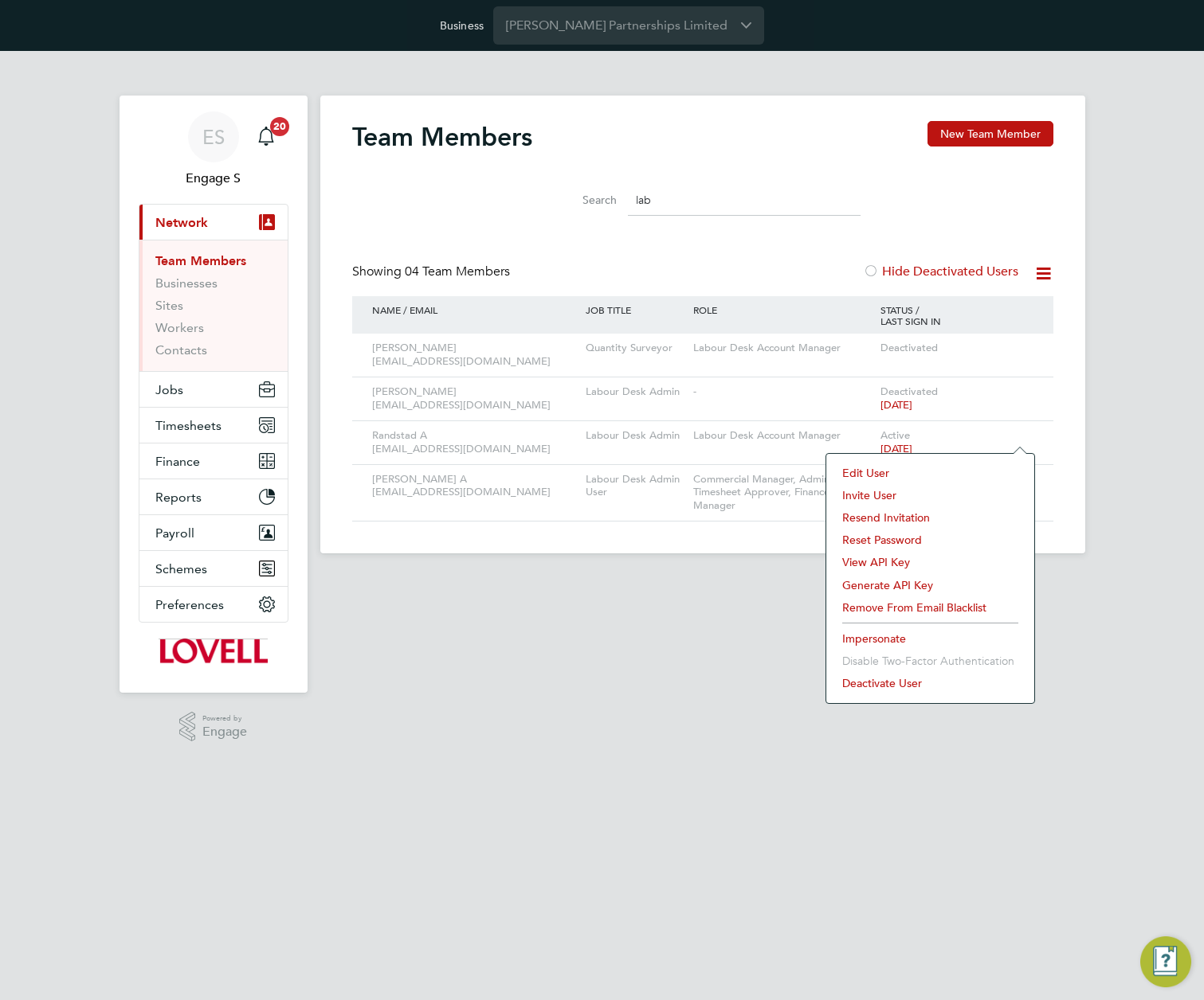
click at [863, 638] on li "Impersonate" at bounding box center [930, 639] width 192 height 22
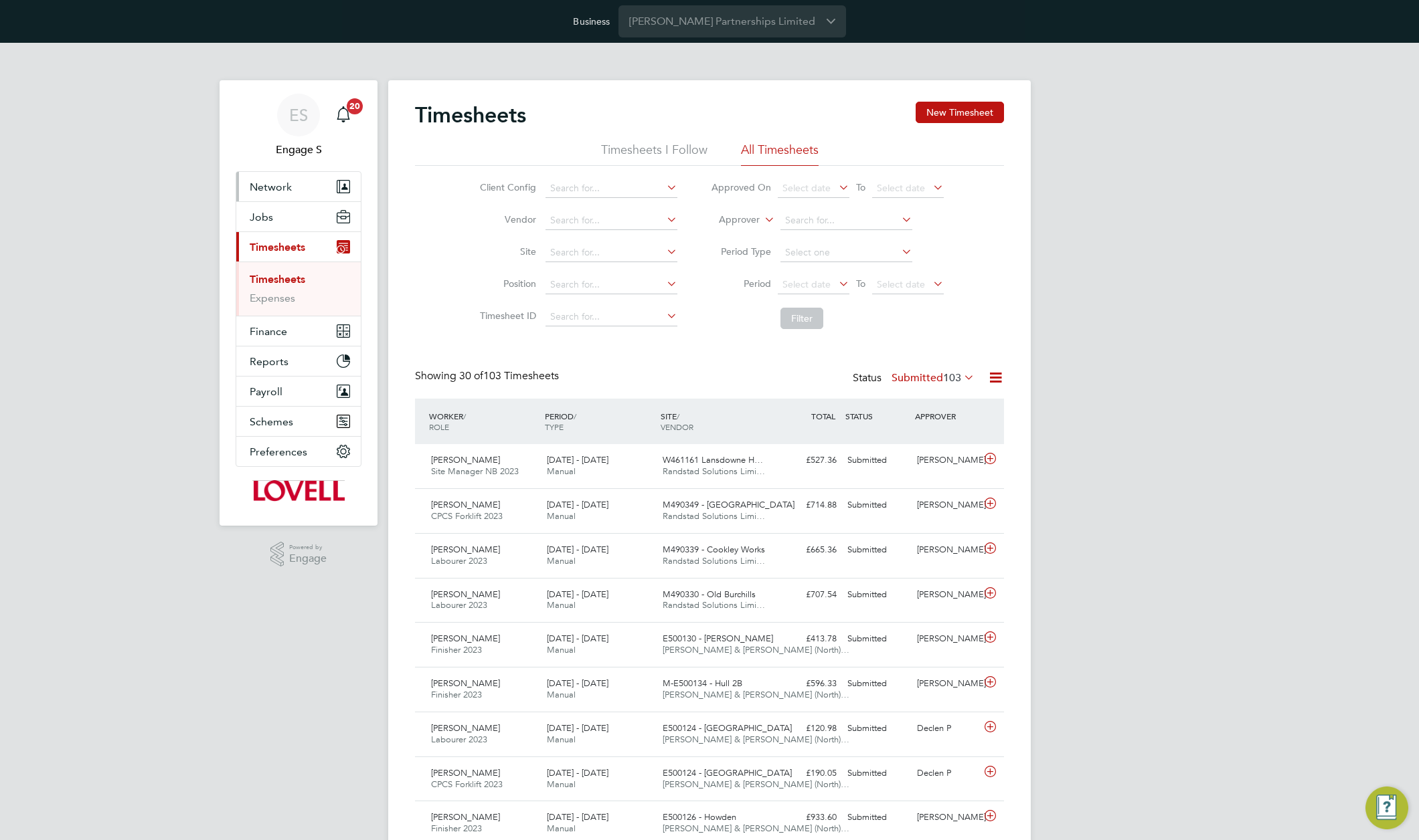
click at [282, 189] on span "Network" at bounding box center [271, 187] width 42 height 13
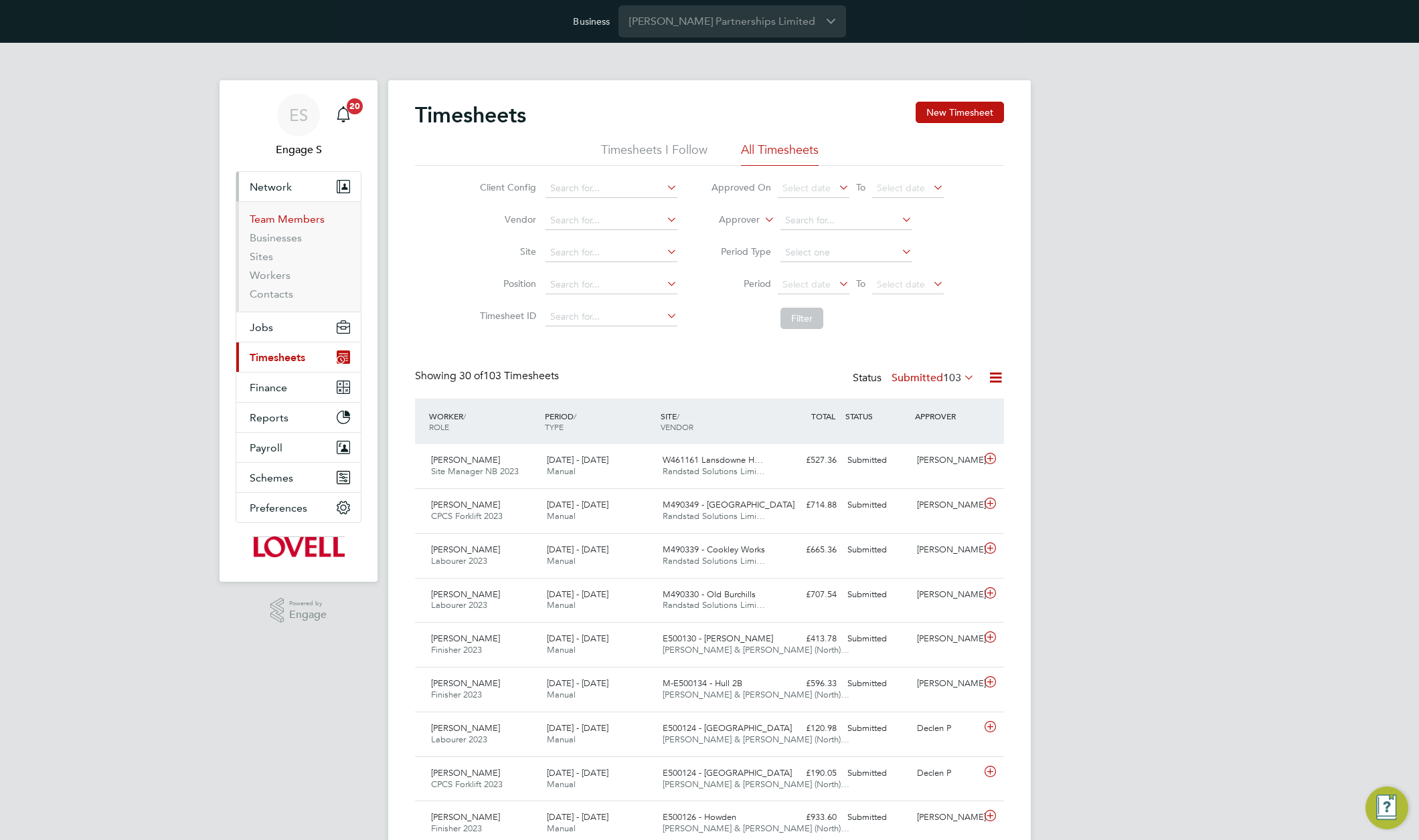
click at [271, 221] on link "Team Members" at bounding box center [287, 219] width 75 height 13
